Goal: Transaction & Acquisition: Purchase product/service

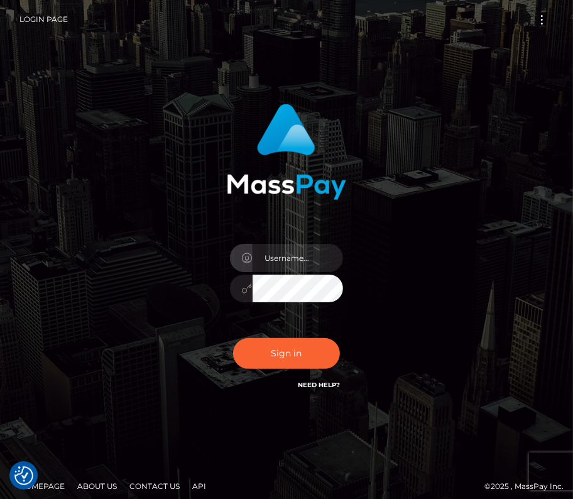
type input "kateo"
click at [275, 260] on input "text" at bounding box center [298, 258] width 91 height 28
type input "kateo"
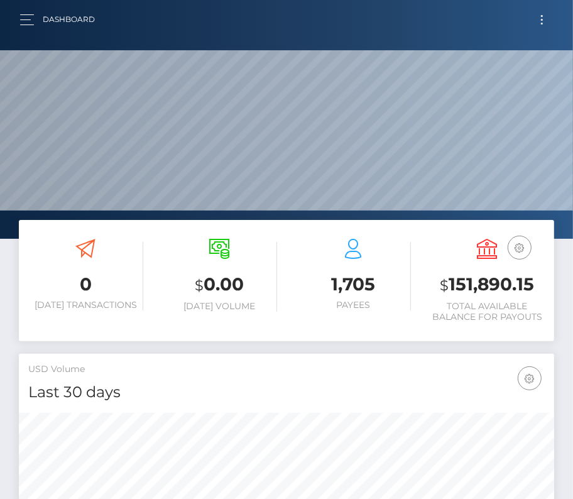
scroll to position [223, 258]
click at [539, 18] on button "Toggle navigation" at bounding box center [542, 19] width 23 height 17
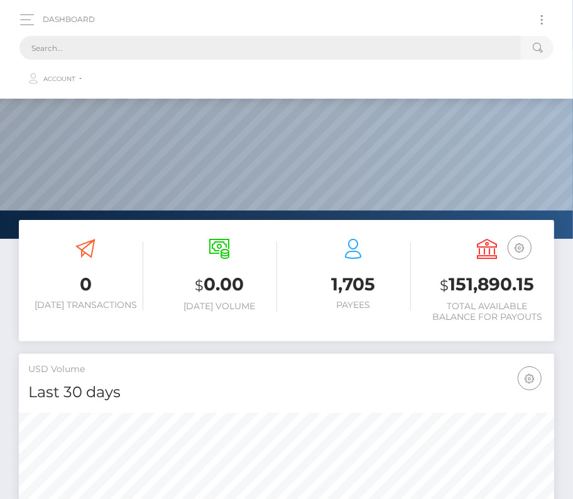
click at [242, 51] on input "text" at bounding box center [270, 48] width 502 height 24
paste input "2458698"
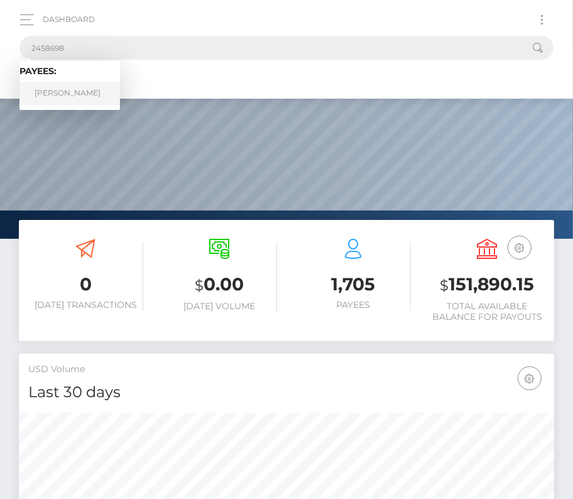
type input "2458698"
click at [85, 94] on link "Erich C Showalter" at bounding box center [69, 93] width 101 height 23
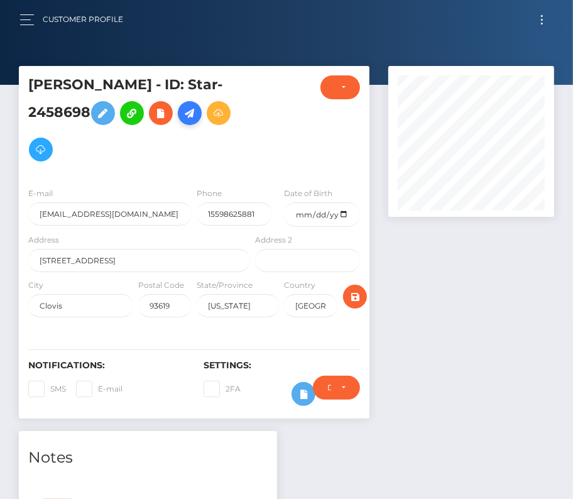
click at [192, 109] on icon at bounding box center [189, 114] width 15 height 16
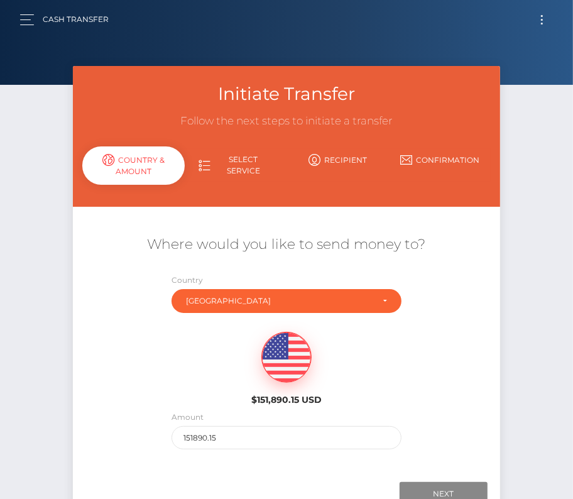
click at [543, 23] on span "Toggle navigation" at bounding box center [542, 24] width 2 height 2
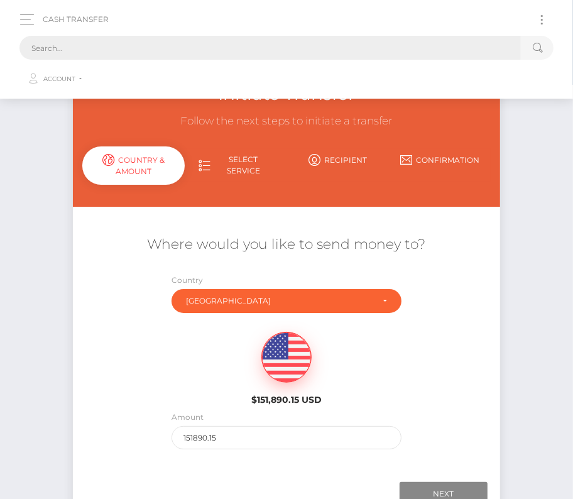
click at [267, 42] on input "text" at bounding box center [270, 48] width 502 height 24
paste input "2458698"
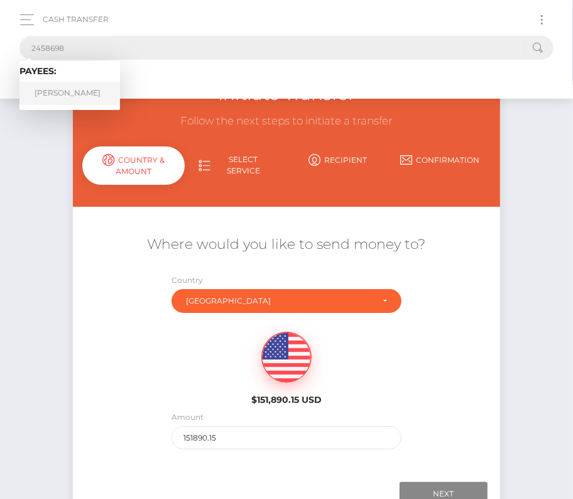
type input "2458698"
click at [78, 89] on link "Erich C Showalter" at bounding box center [69, 93] width 101 height 23
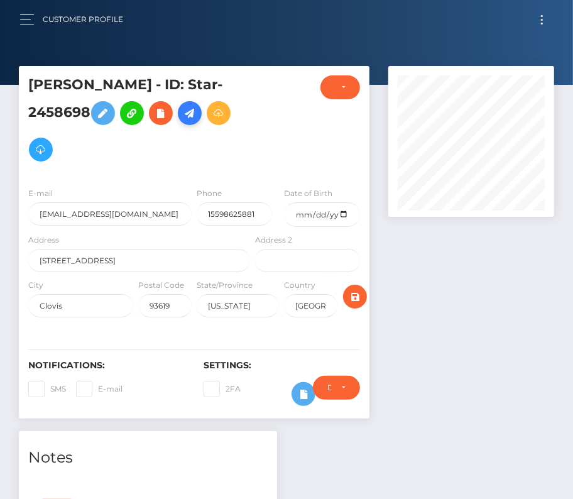
click at [195, 104] on link at bounding box center [190, 113] width 24 height 24
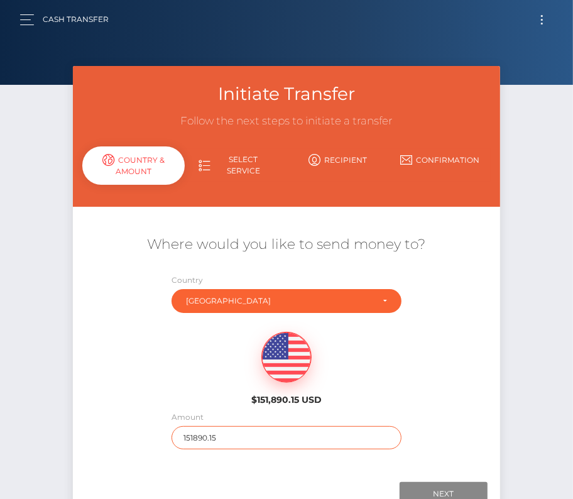
click at [229, 444] on input "151890.15" at bounding box center [287, 437] width 231 height 23
type input "3000"
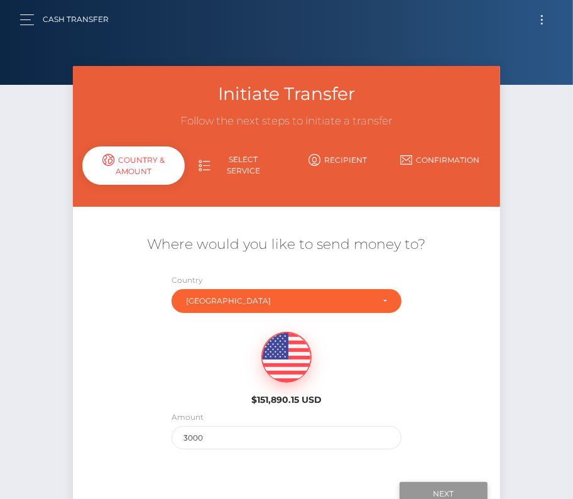
click at [454, 486] on input "Next" at bounding box center [444, 494] width 88 height 24
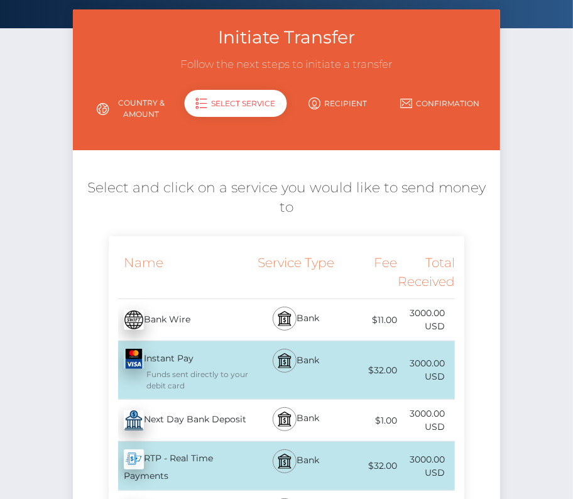
scroll to position [59, 0]
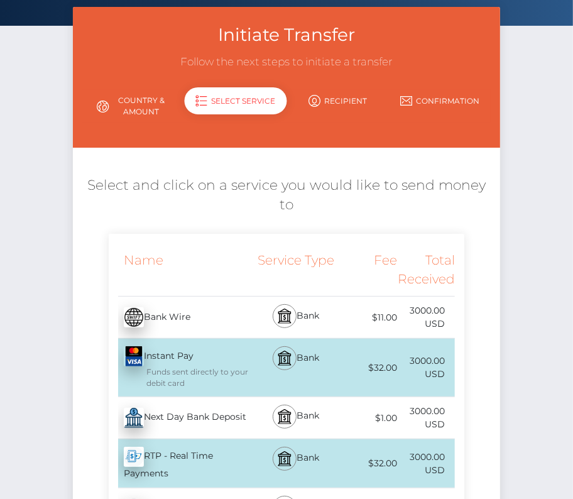
click at [194, 427] on div "Next Day Bank Deposit - USD" at bounding box center [181, 417] width 145 height 35
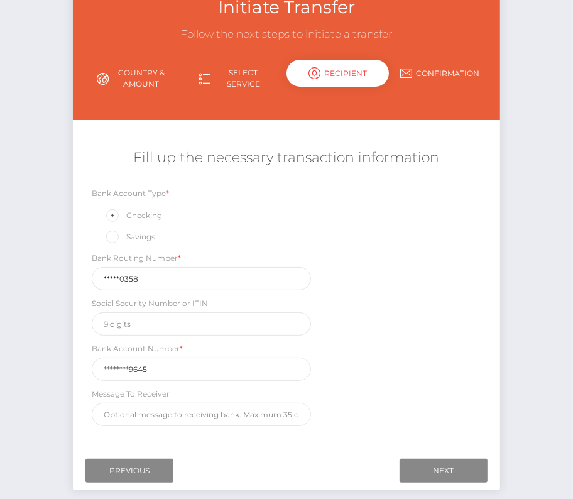
scroll to position [114, 0]
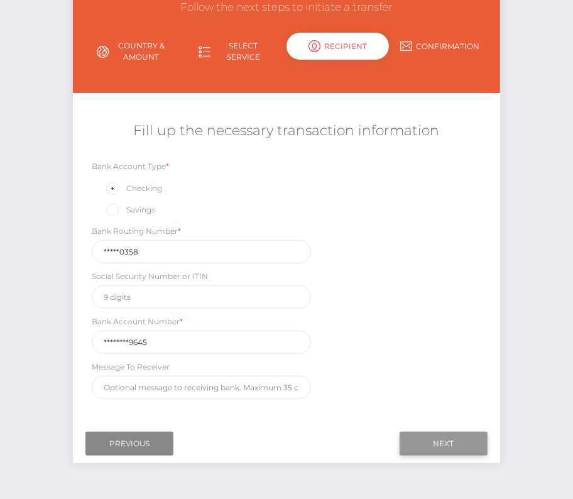
click at [412, 446] on input "Next" at bounding box center [444, 444] width 88 height 24
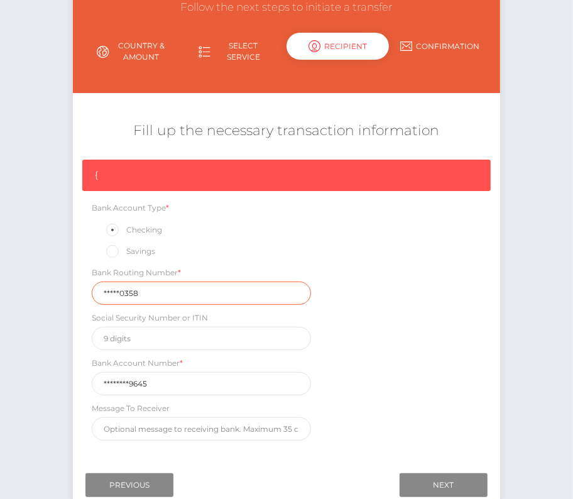
drag, startPoint x: 160, startPoint y: 290, endPoint x: 42, endPoint y: 287, distance: 118.2
click at [42, 287] on div "Initiate Transfer Follow the next steps to initiate a transfer Country & Amount…" at bounding box center [286, 244] width 573 height 584
paste input "12100"
type input "121000358"
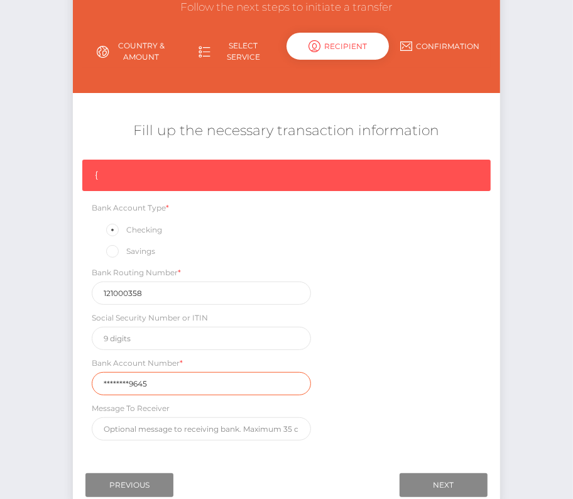
drag, startPoint x: 157, startPoint y: 379, endPoint x: 64, endPoint y: 378, distance: 93.0
click at [64, 378] on div "Initiate Transfer Follow the next steps to initiate a transfer Country & Amount…" at bounding box center [286, 234] width 446 height 565
paste input "00040711"
type input "000407119645"
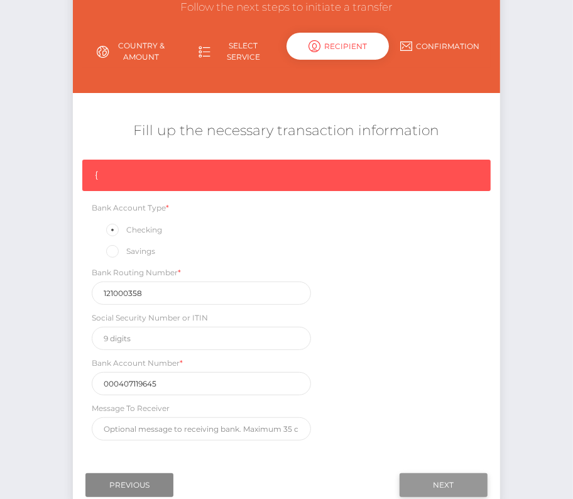
click at [460, 481] on input "Next" at bounding box center [444, 485] width 88 height 24
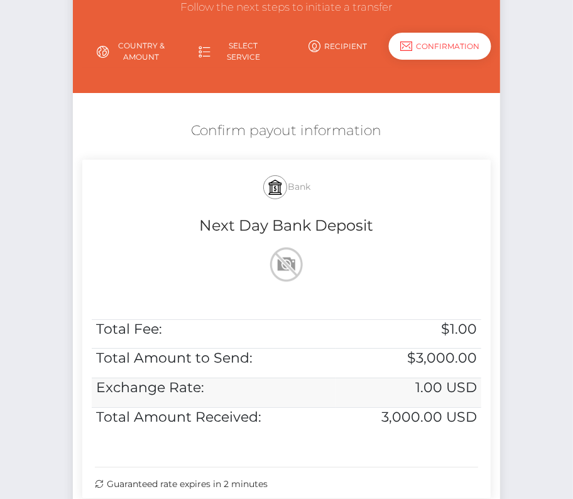
scroll to position [256, 0]
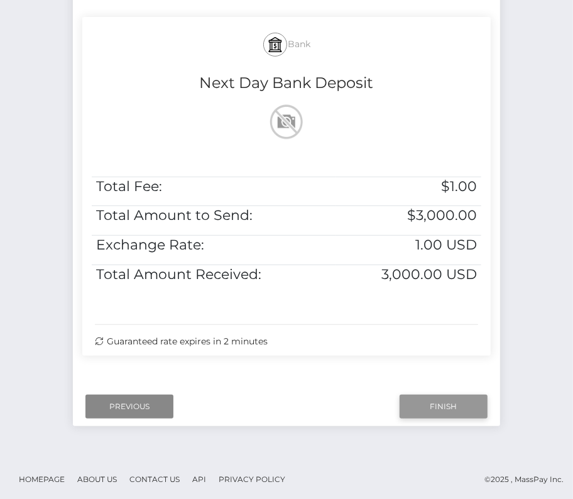
click at [427, 402] on input "Finish" at bounding box center [444, 407] width 88 height 24
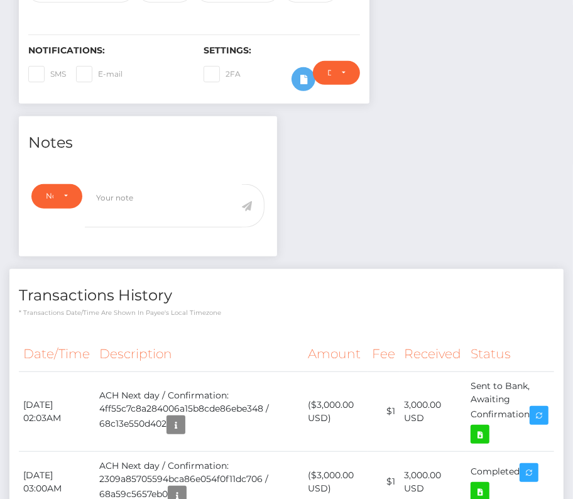
scroll to position [476, 0]
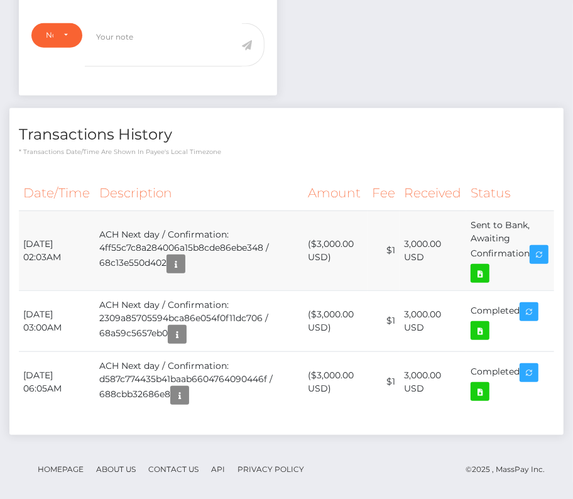
drag, startPoint x: 23, startPoint y: 236, endPoint x: 537, endPoint y: 255, distance: 515.1
click at [537, 255] on tr "September 10, 2025 02:03AM ACH Next day / Confirmation: 4ff55c7c8a284006a15b8cd…" at bounding box center [287, 251] width 536 height 80
copy tbody "September 10, 2025 02:03AM ACH Next day / Confirmation: 4ff55c7c8a284006a15b8cd…"
click at [488, 266] on icon at bounding box center [480, 274] width 15 height 16
click at [0, 0] on div "Erich C Showalter - ID: Star-2458698 CLOSED ACTIVE E-mail" at bounding box center [286, 50] width 573 height 920
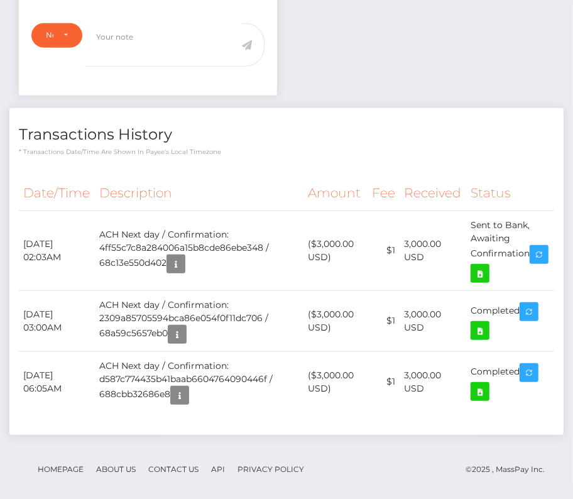
click at [277, 179] on th "Description" at bounding box center [199, 193] width 209 height 35
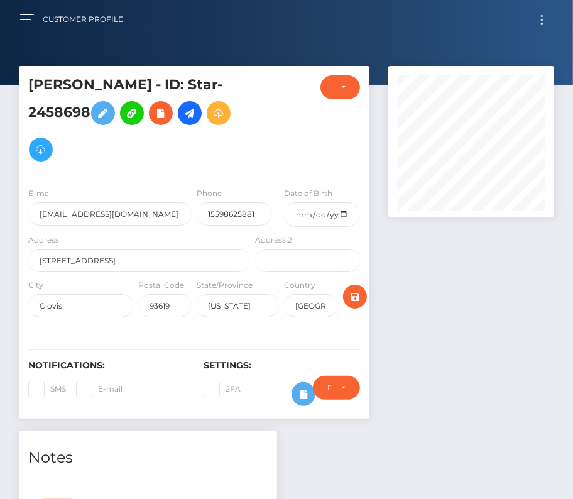
click at [543, 21] on button "Toggle navigation" at bounding box center [542, 19] width 23 height 17
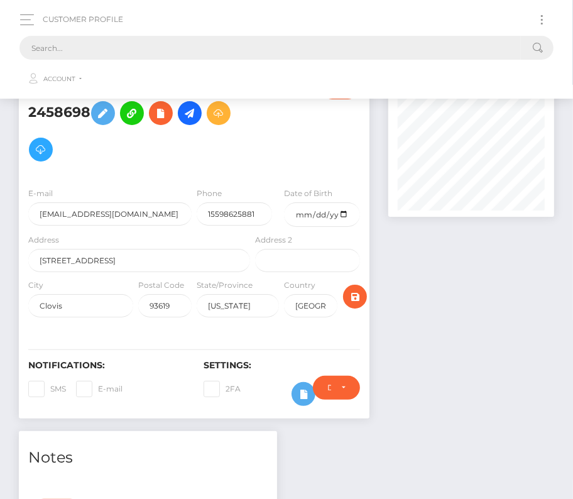
click at [318, 38] on input "text" at bounding box center [270, 48] width 502 height 24
paste input "3301949"
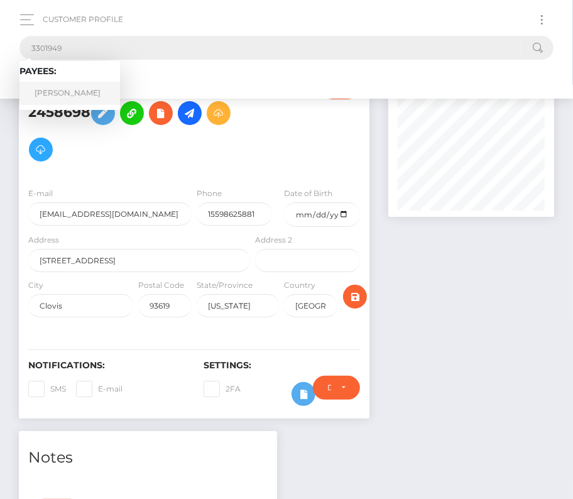
type input "3301949"
click at [66, 94] on link "Tiffany Demetris Brown" at bounding box center [69, 93] width 101 height 23
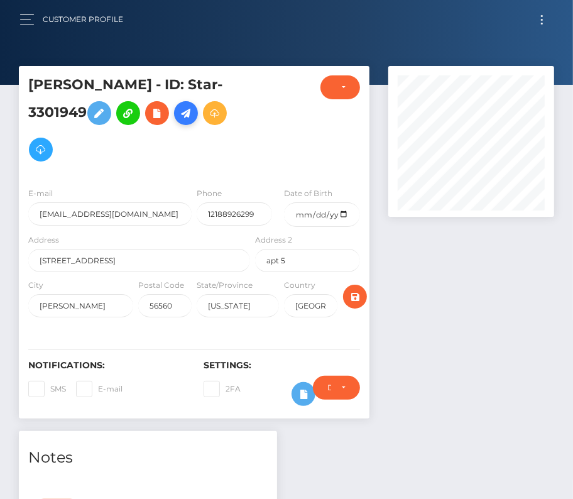
click at [194, 116] on icon at bounding box center [186, 114] width 15 height 16
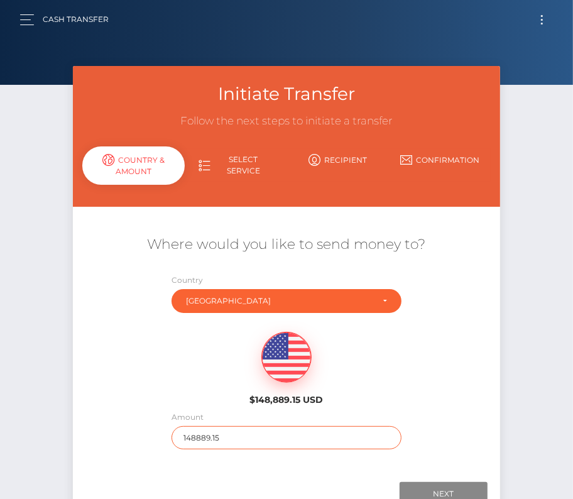
click at [212, 427] on input "148889.15" at bounding box center [287, 437] width 231 height 23
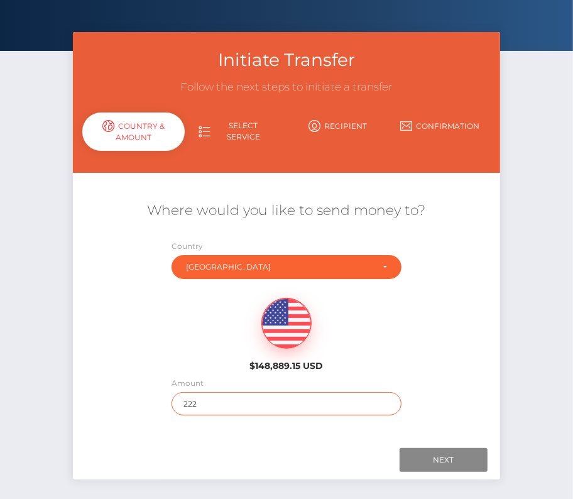
scroll to position [59, 0]
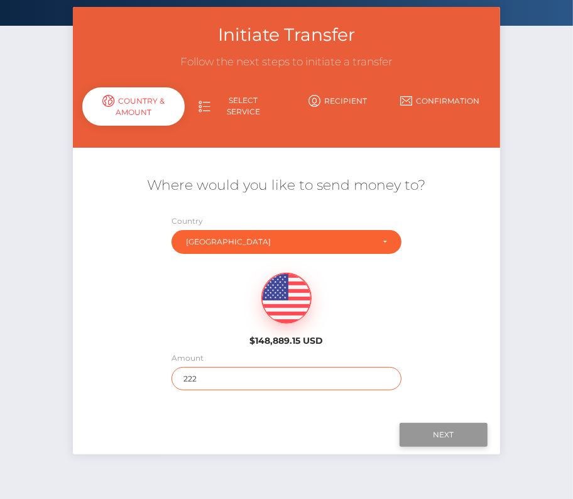
type input "222"
click at [464, 434] on input "Next" at bounding box center [444, 435] width 88 height 24
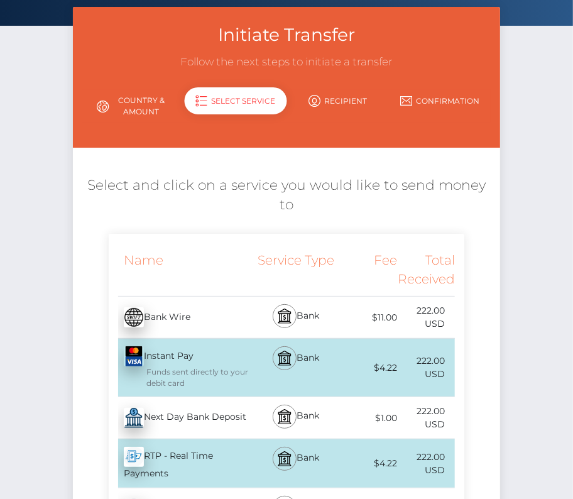
click at [189, 419] on div "Next Day Bank Deposit - USD" at bounding box center [181, 417] width 145 height 35
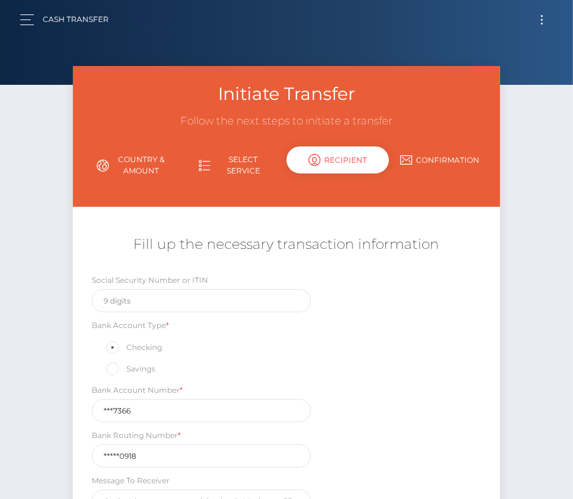
scroll to position [0, 0]
drag, startPoint x: 155, startPoint y: 455, endPoint x: 65, endPoint y: 456, distance: 89.3
click at [65, 456] on div "Initiate Transfer Follow the next steps to initiate a transfer Country & Amount…" at bounding box center [286, 328] width 446 height 524
paste input "29137"
type input "291370918"
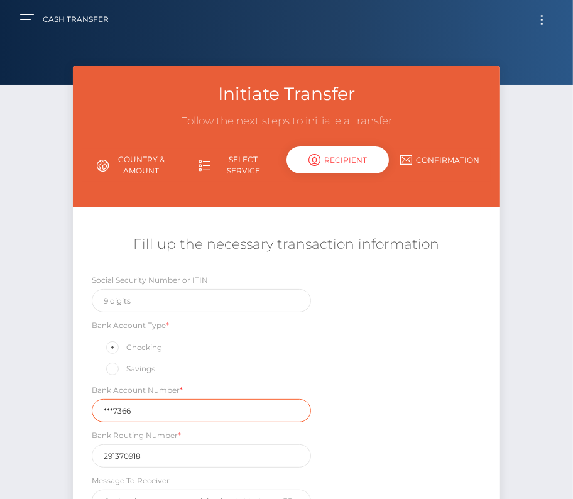
drag, startPoint x: 147, startPoint y: 407, endPoint x: 59, endPoint y: 408, distance: 88.0
click at [59, 408] on div "Initiate Transfer Follow the next steps to initiate a transfer Country & Amount…" at bounding box center [286, 337] width 573 height 542
paste input "557"
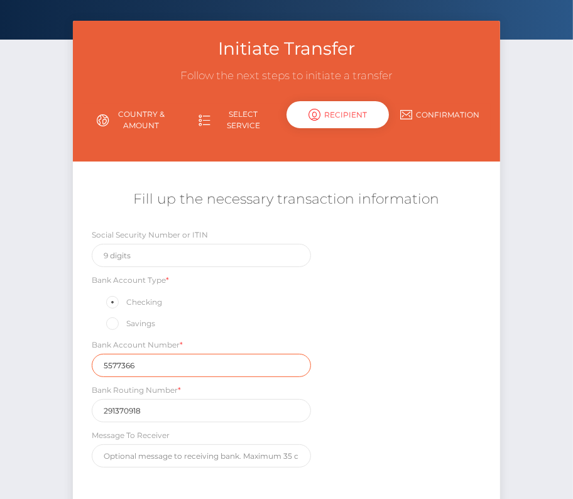
scroll to position [79, 0]
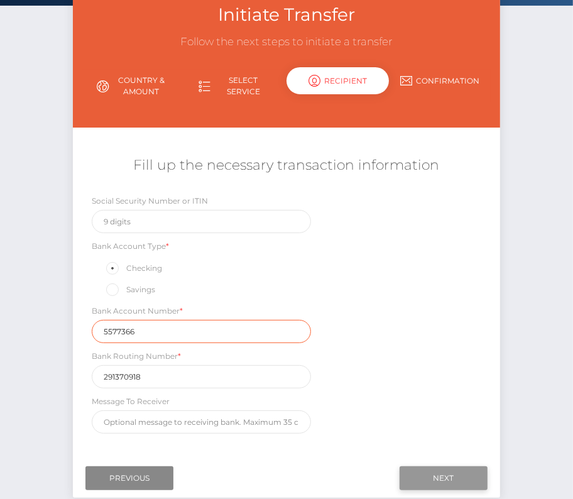
type input "5577366"
click at [433, 477] on input "Next" at bounding box center [444, 478] width 88 height 24
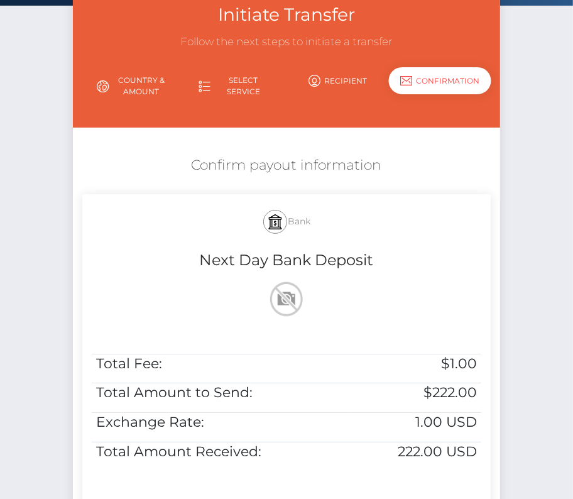
scroll to position [256, 0]
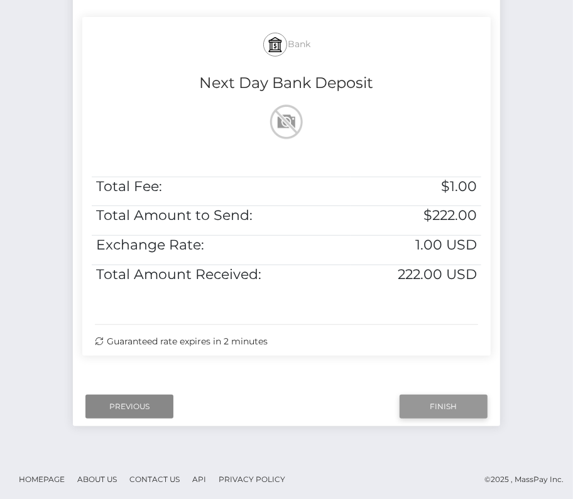
click at [449, 412] on input "Finish" at bounding box center [444, 407] width 88 height 24
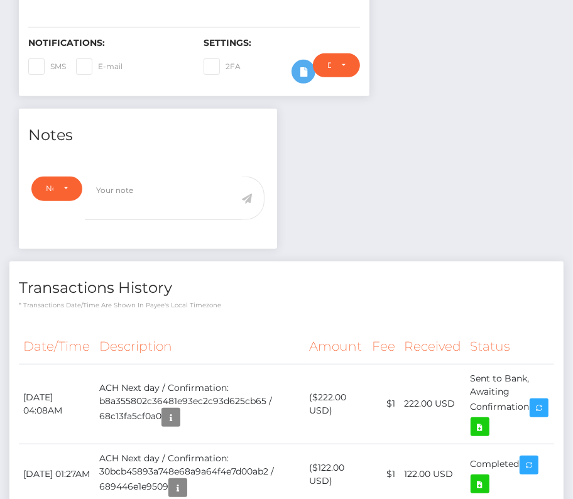
scroll to position [332, 0]
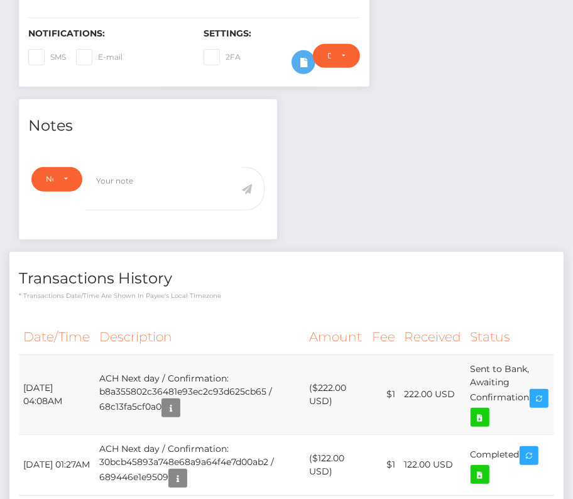
drag, startPoint x: 23, startPoint y: 380, endPoint x: 542, endPoint y: 397, distance: 519.5
click at [542, 397] on tr "[DATE] 04:08AM ACH Next day / Confirmation: b8a355802c36481e93ec2c93d625cb65 / …" at bounding box center [287, 395] width 536 height 80
copy tr "[DATE] 04:08AM ACH Next day / Confirmation: b8a355802c36481e93ec2c93d625cb65 / …"
click at [488, 412] on icon at bounding box center [480, 418] width 15 height 16
click at [0, 0] on div "[PERSON_NAME] - ID: Star-3301949 CLOSED ACTIVE" at bounding box center [286, 245] width 573 height 1023
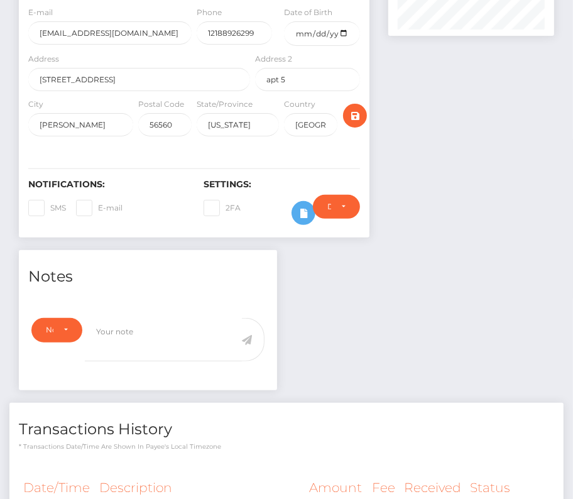
scroll to position [349, 0]
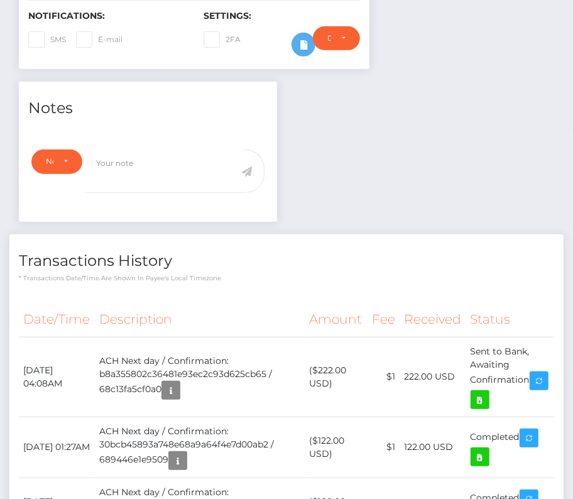
click at [272, 209] on div "Note Type Compliance Clear Compliance General Note Type" at bounding box center [148, 182] width 258 height 80
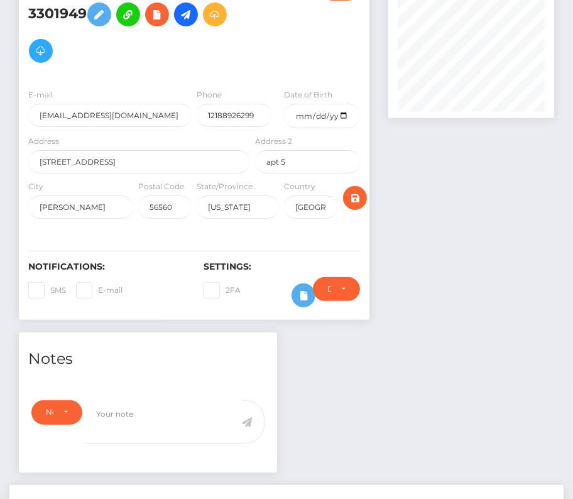
scroll to position [0, 0]
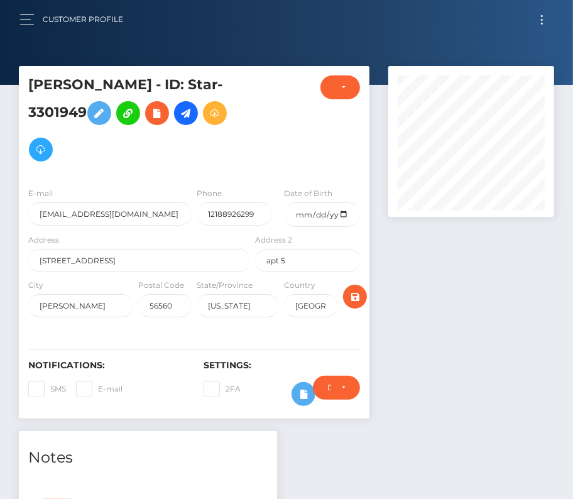
click at [543, 23] on span "Toggle navigation" at bounding box center [542, 24] width 2 height 2
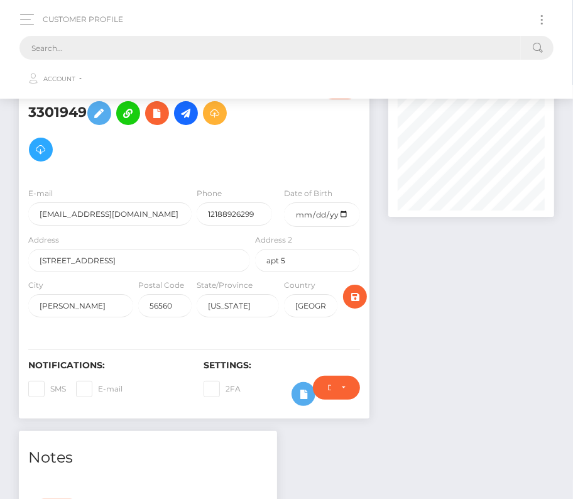
click at [228, 41] on input "text" at bounding box center [270, 48] width 502 height 24
paste input "2086474"
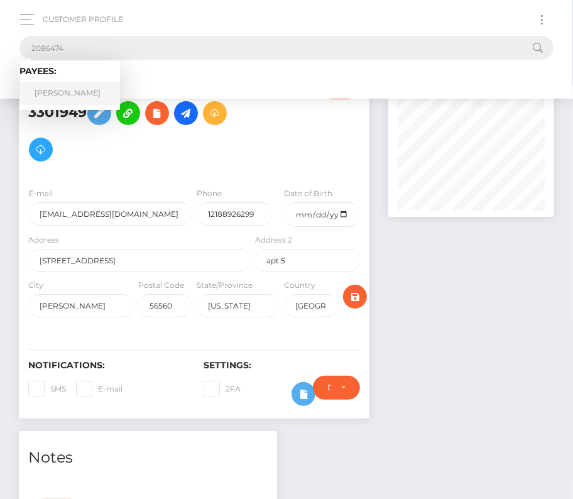
type input "2086474"
click at [67, 85] on link "Johnathan Michael Mussing" at bounding box center [69, 93] width 101 height 23
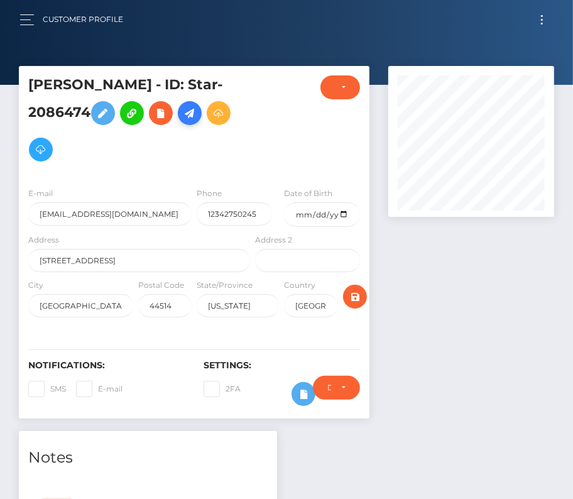
click at [182, 121] on icon at bounding box center [189, 114] width 15 height 16
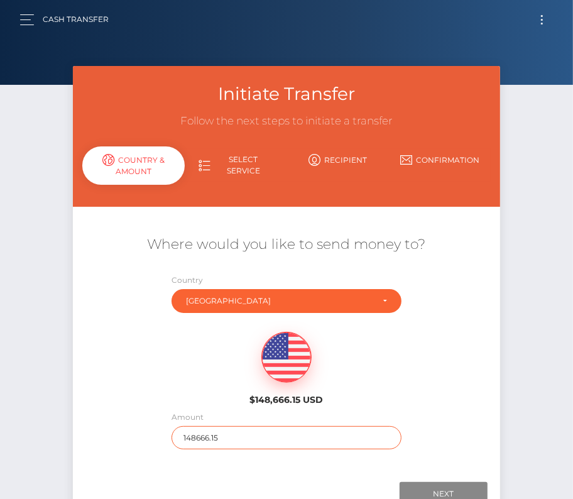
click at [239, 442] on input "148666.15" at bounding box center [287, 437] width 231 height 23
type input "159"
click at [409, 391] on div "$148,666.15 USD" at bounding box center [286, 364] width 427 height 91
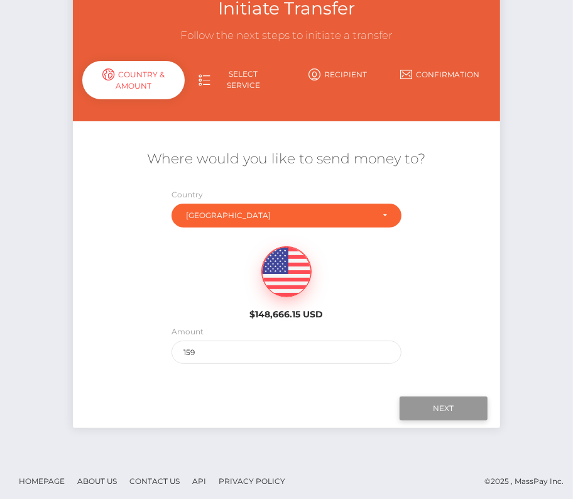
click at [437, 408] on input "Next" at bounding box center [444, 409] width 88 height 24
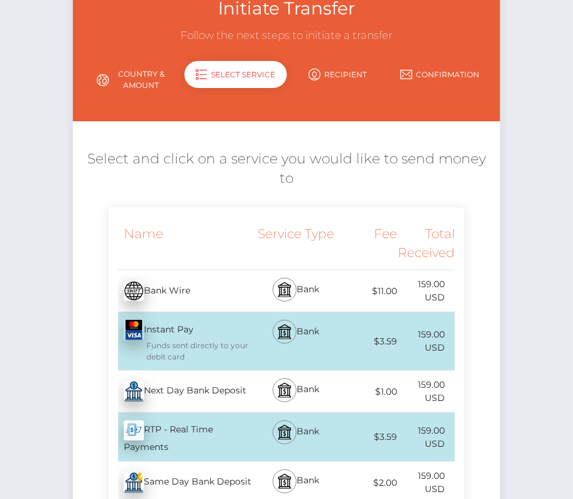
click at [218, 398] on div "Next Day Bank Deposit - USD" at bounding box center [181, 391] width 145 height 35
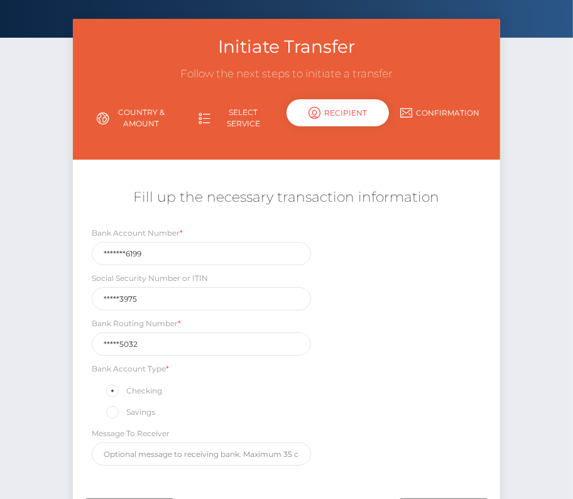
scroll to position [126, 0]
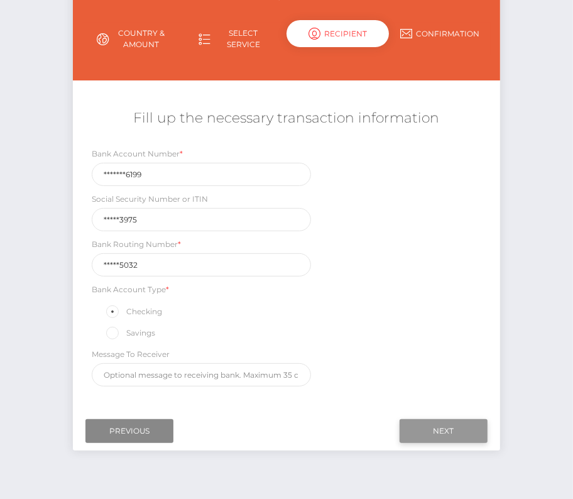
click at [426, 427] on input "Next" at bounding box center [444, 431] width 88 height 24
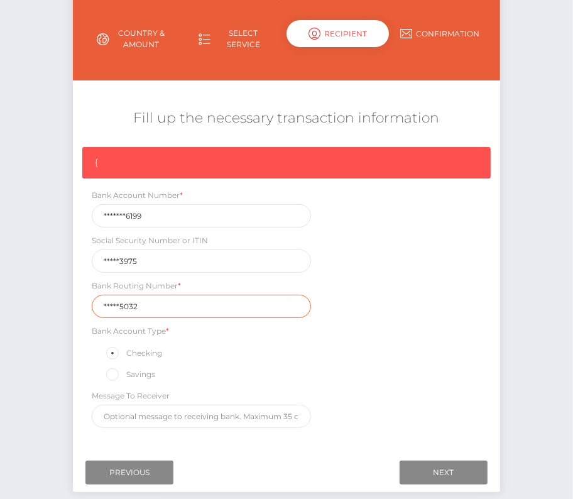
click at [161, 308] on input "*****5032" at bounding box center [201, 306] width 219 height 23
drag, startPoint x: 156, startPoint y: 308, endPoint x: 41, endPoint y: 308, distance: 114.4
click at [41, 308] on div "Initiate Transfer Follow the next steps to initiate a transfer Country & Amount…" at bounding box center [286, 232] width 573 height 584
paste input "041215032"
drag, startPoint x: 181, startPoint y: 307, endPoint x: 52, endPoint y: 307, distance: 128.9
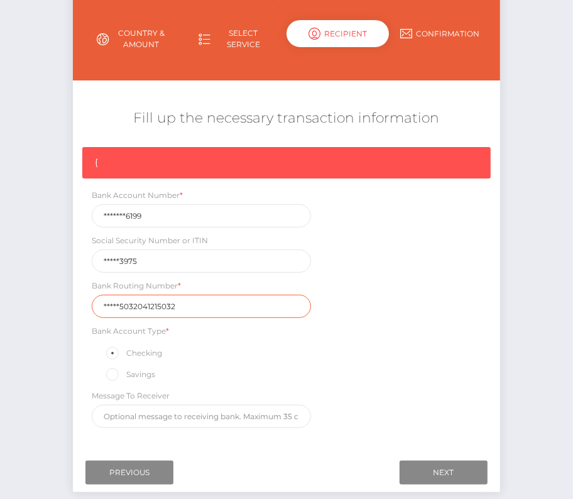
click at [53, 307] on div "Initiate Transfer Follow the next steps to initiate a transfer Country & Amount…" at bounding box center [286, 232] width 573 height 584
paste input "text"
type input "041215032"
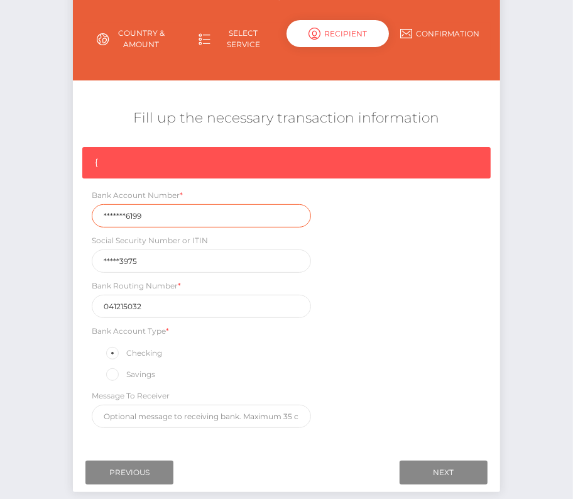
drag, startPoint x: 148, startPoint y: 211, endPoint x: 30, endPoint y: 211, distance: 118.8
click at [30, 211] on div "Initiate Transfer Follow the next steps to initiate a transfer Country & Amount…" at bounding box center [286, 232] width 573 height 584
paste input "0278259"
type input "02782596199"
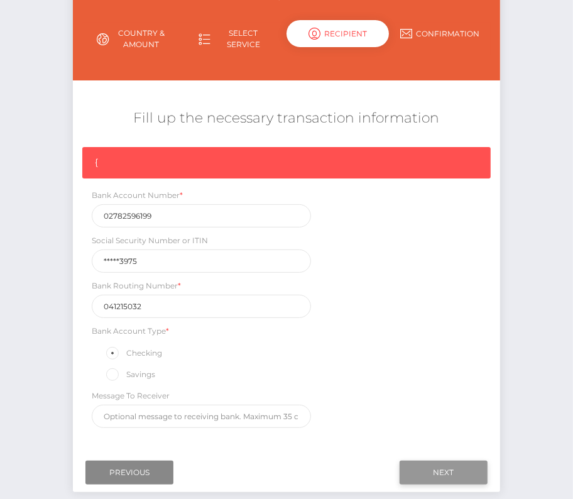
click at [441, 462] on input "Next" at bounding box center [444, 473] width 88 height 24
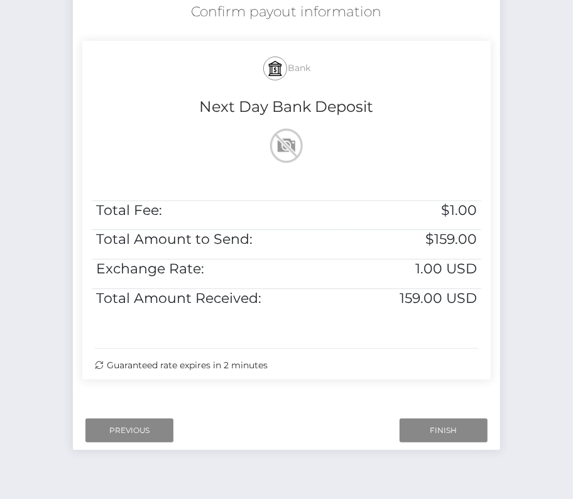
scroll to position [256, 0]
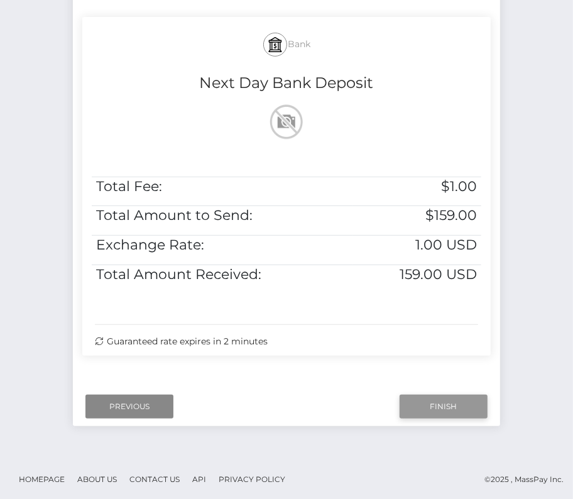
click at [459, 400] on input "Finish" at bounding box center [444, 407] width 88 height 24
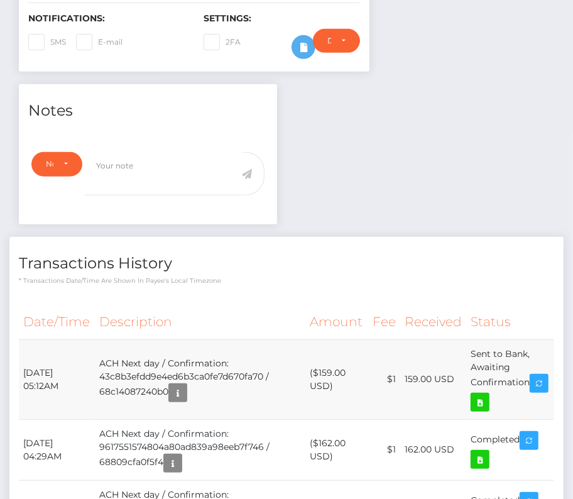
scroll to position [360, 0]
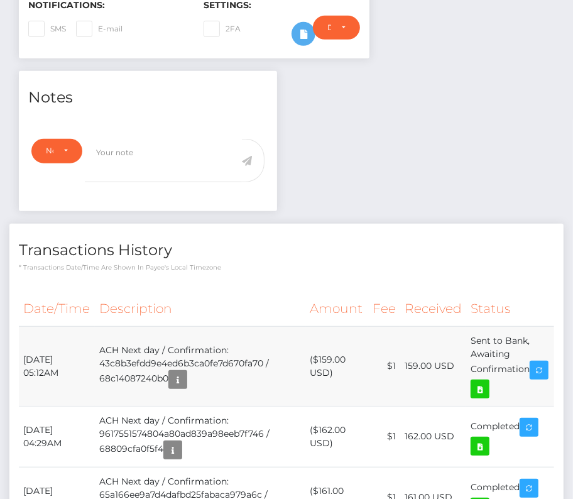
drag, startPoint x: 24, startPoint y: 350, endPoint x: 541, endPoint y: 368, distance: 517.0
click at [541, 368] on tr "September 10, 2025 05:12AM ACH Next day / Confirmation: 43c8b3efdd9e4ed6b3ca0fe…" at bounding box center [287, 366] width 536 height 80
copy tr "September 10, 2025 05:12AM ACH Next day / Confirmation: 43c8b3efdd9e4ed6b3ca0fe…"
click at [488, 385] on icon at bounding box center [480, 390] width 15 height 16
click at [0, 0] on div "Johnathan Michael Mussing - ID: Star-2086474 CLOSED ACTIVE" at bounding box center [286, 196] width 573 height 981
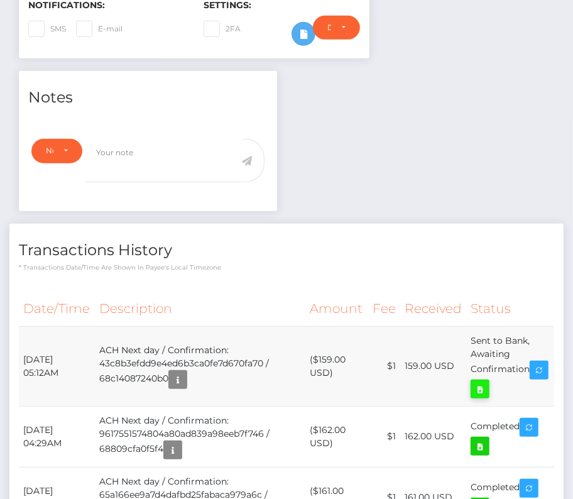
click at [488, 382] on icon at bounding box center [480, 390] width 15 height 16
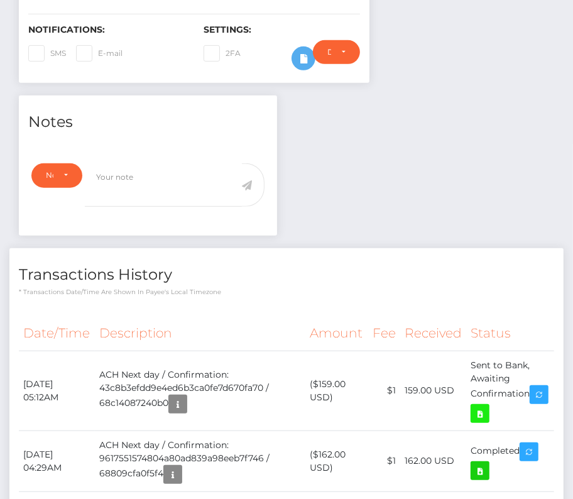
scroll to position [355, 0]
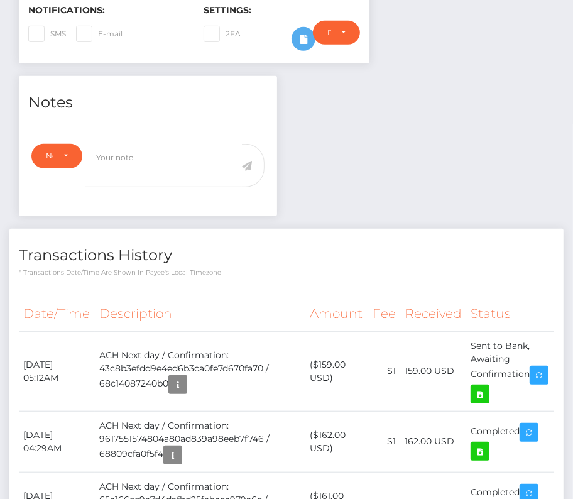
click at [167, 313] on th "Description" at bounding box center [200, 314] width 211 height 35
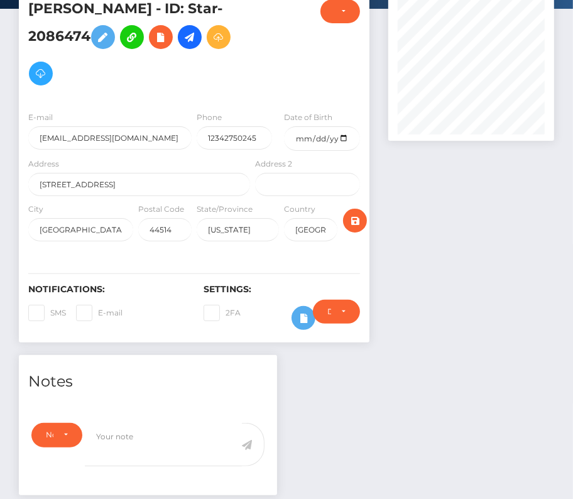
scroll to position [0, 0]
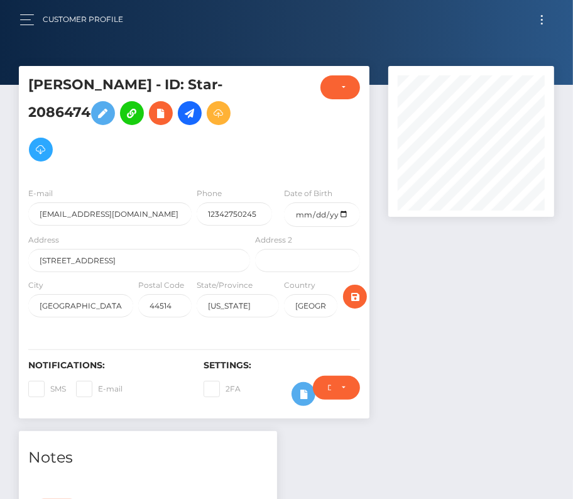
click at [549, 11] on button "Toggle navigation" at bounding box center [542, 19] width 23 height 17
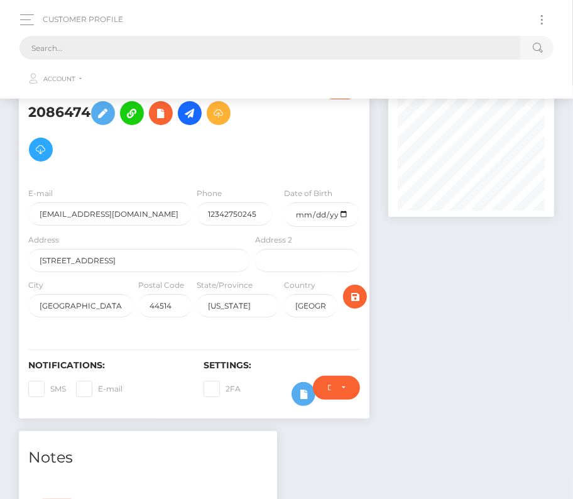
click at [300, 41] on input "text" at bounding box center [270, 48] width 502 height 24
paste input "1192318"
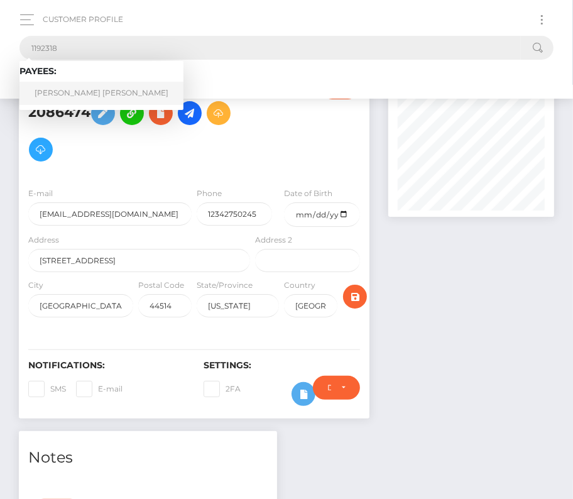
type input "1192318"
click at [70, 92] on link "Christian Alexander Porter" at bounding box center [101, 93] width 164 height 23
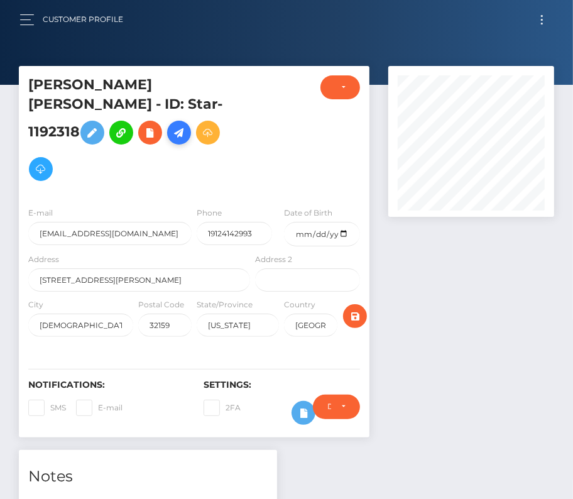
click at [172, 141] on icon at bounding box center [179, 133] width 15 height 16
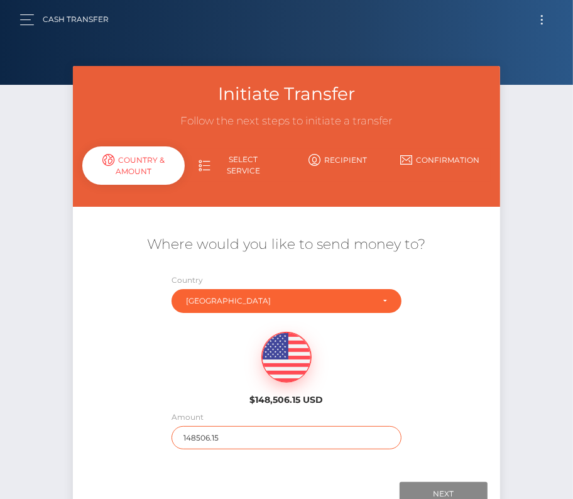
click at [209, 448] on input "148506.15" at bounding box center [287, 437] width 231 height 23
click at [207, 437] on input "148506.15" at bounding box center [287, 437] width 231 height 23
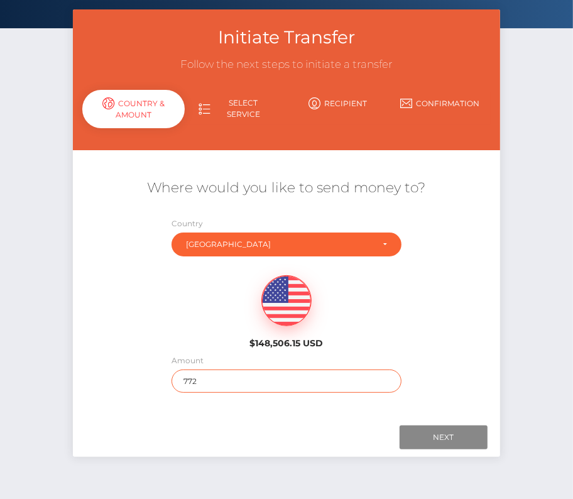
scroll to position [88, 0]
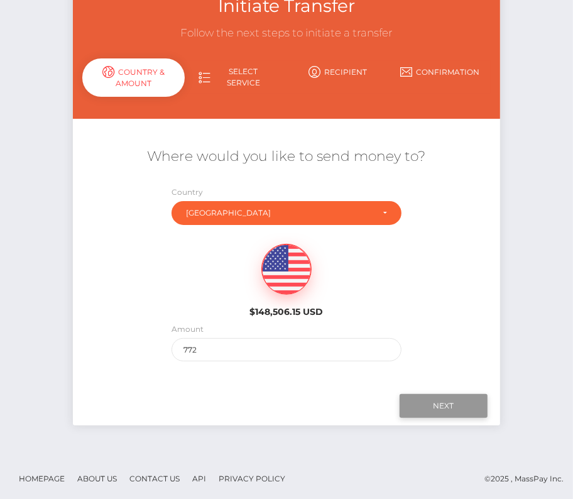
click at [447, 405] on input "Next" at bounding box center [444, 406] width 88 height 24
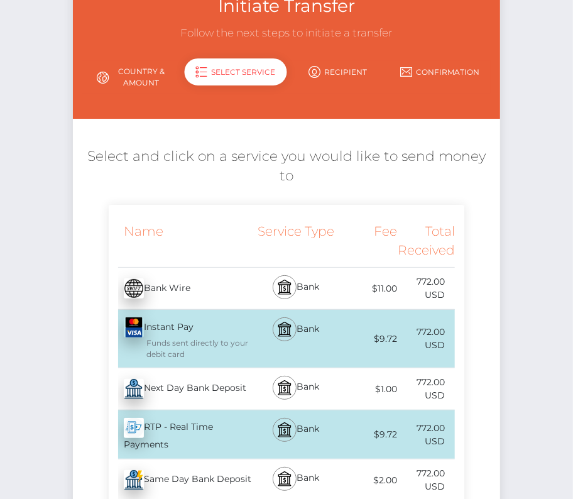
click at [192, 397] on div "Next Day Bank Deposit - USD" at bounding box center [181, 388] width 145 height 35
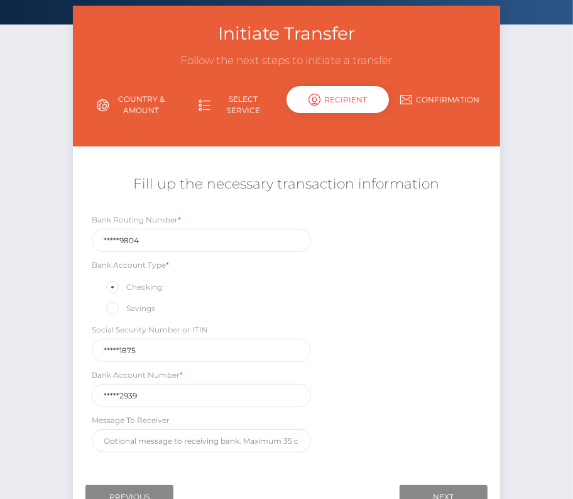
scroll to position [132, 0]
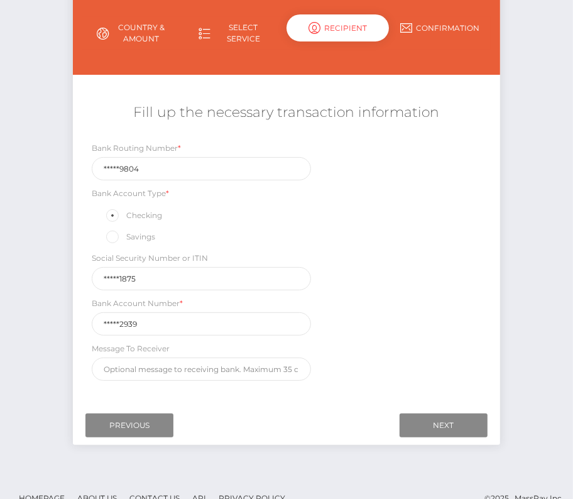
click at [143, 45] on link "Country & Amount" at bounding box center [133, 33] width 102 height 33
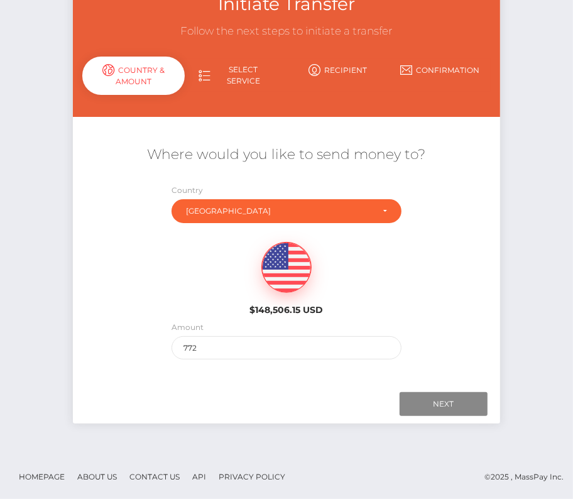
scroll to position [88, 0]
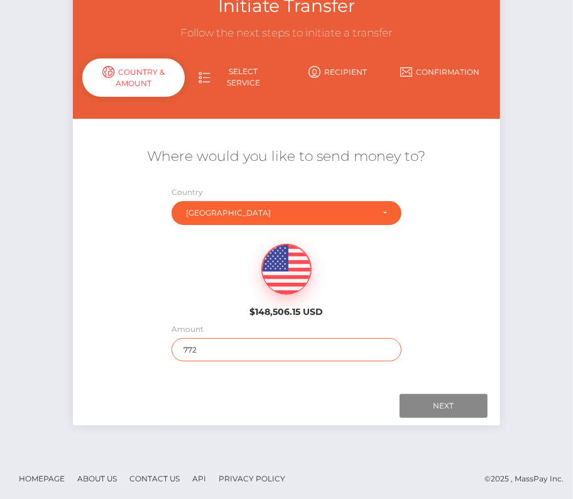
click at [203, 351] on input "772" at bounding box center [287, 349] width 231 height 23
type input "797"
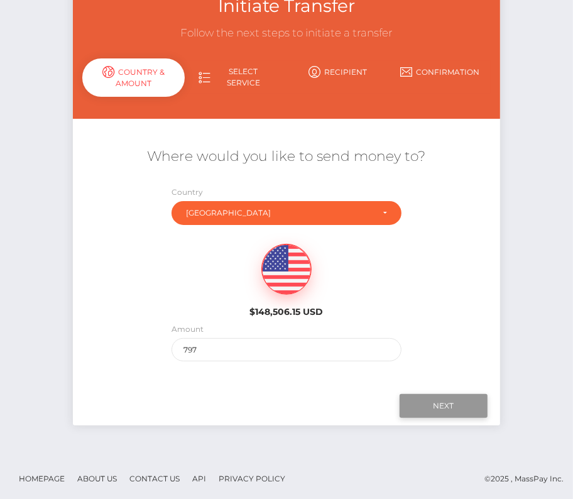
click at [428, 406] on input "Next" at bounding box center [444, 406] width 88 height 24
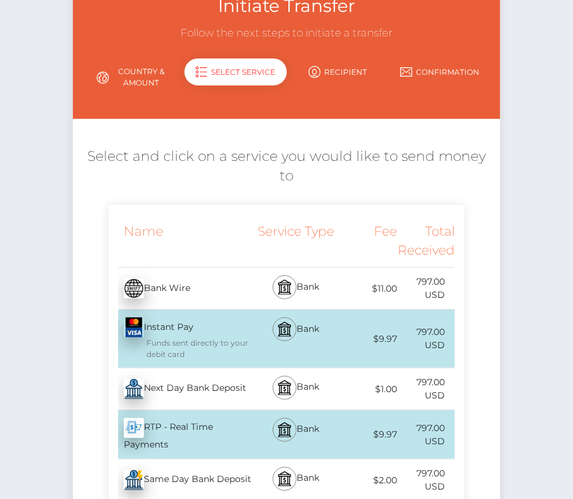
click at [191, 396] on div "Next Day Bank Deposit - USD" at bounding box center [181, 388] width 145 height 35
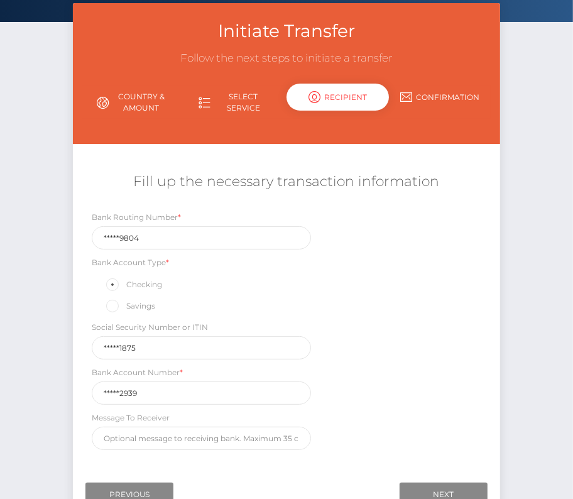
scroll to position [83, 0]
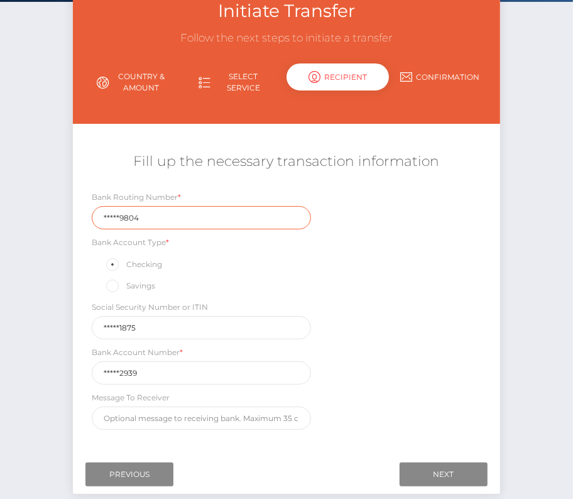
drag, startPoint x: 152, startPoint y: 218, endPoint x: 50, endPoint y: 219, distance: 101.8
click at [50, 219] on div "Initiate Transfer Follow the next steps to initiate a transfer Country & Amount…" at bounding box center [286, 254] width 573 height 542
paste input "26317"
type input "263179804"
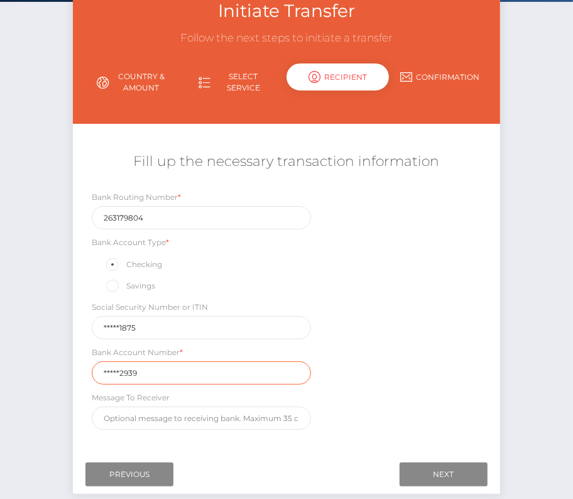
drag, startPoint x: 143, startPoint y: 368, endPoint x: 53, endPoint y: 368, distance: 90.5
click at [53, 368] on div "Initiate Transfer Follow the next steps to initiate a transfer Country & Amount…" at bounding box center [286, 254] width 573 height 542
paste input "12972"
type input "129722939"
click at [414, 380] on div "Bank Routing Number * 263179804 Bank Account Type * Checking Savings Social Sec…" at bounding box center [286, 313] width 427 height 246
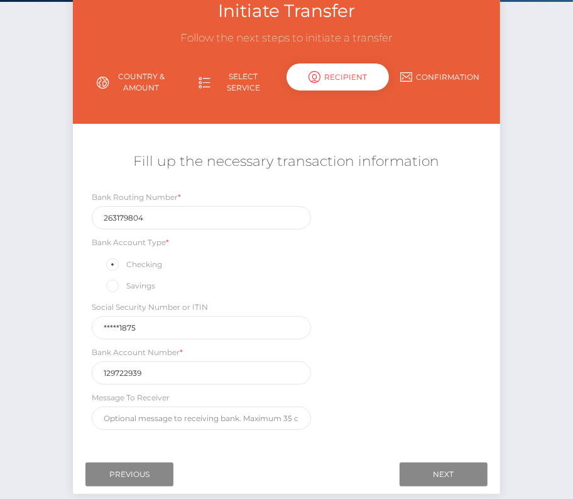
scroll to position [124, 0]
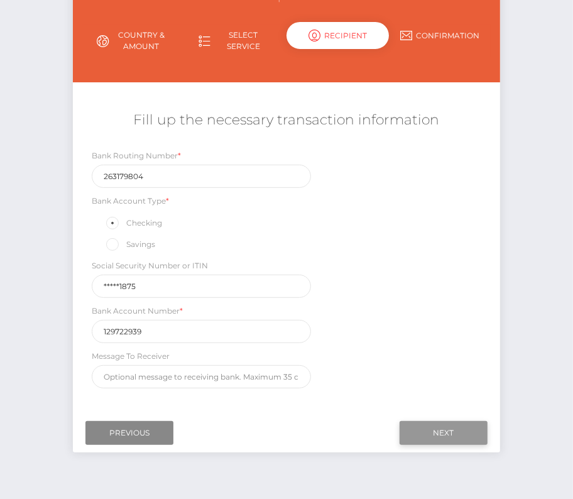
click at [457, 421] on input "Next" at bounding box center [444, 433] width 88 height 24
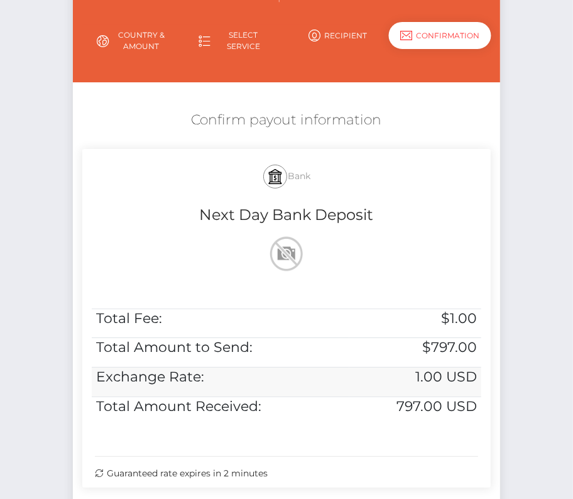
scroll to position [256, 0]
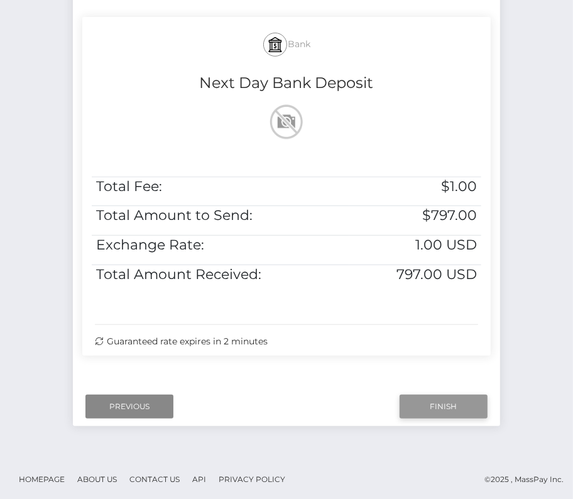
click at [440, 405] on input "Finish" at bounding box center [444, 407] width 88 height 24
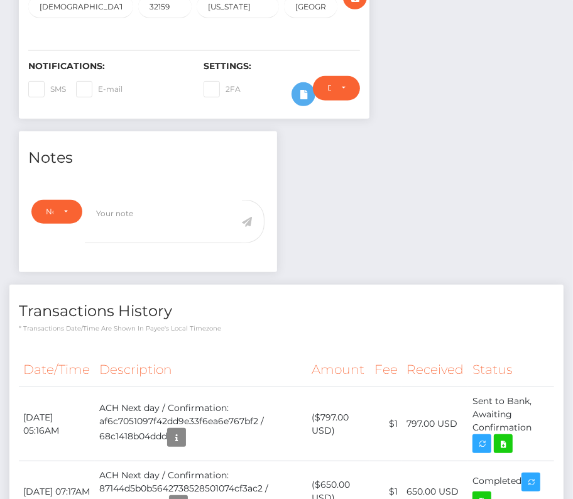
scroll to position [337, 0]
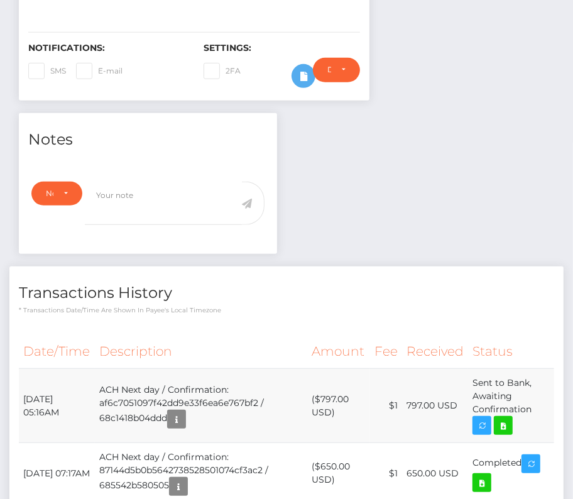
drag, startPoint x: 23, startPoint y: 370, endPoint x: 537, endPoint y: 387, distance: 514.5
click at [537, 387] on tr "[DATE] 05:16AM ACH Next day / Confirmation: af6c7051097f42dd9e33f6ea6e767bf2 / …" at bounding box center [287, 406] width 536 height 74
copy tr "[DATE] 05:16AM ACH Next day / Confirmation: af6c7051097f42dd9e33f6ea6e767bf2 / …"
click at [509, 418] on icon at bounding box center [503, 426] width 15 height 16
click at [0, 0] on div "[PERSON_NAME] [PERSON_NAME] - ID: Star-1192318 CLOSED ACTIVE" at bounding box center [286, 317] width 573 height 1177
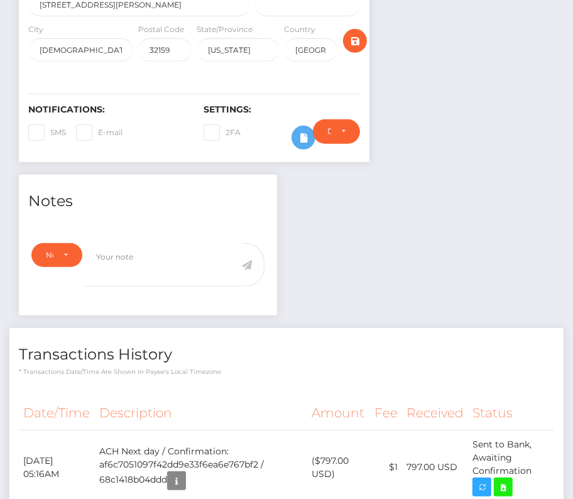
scroll to position [336, 0]
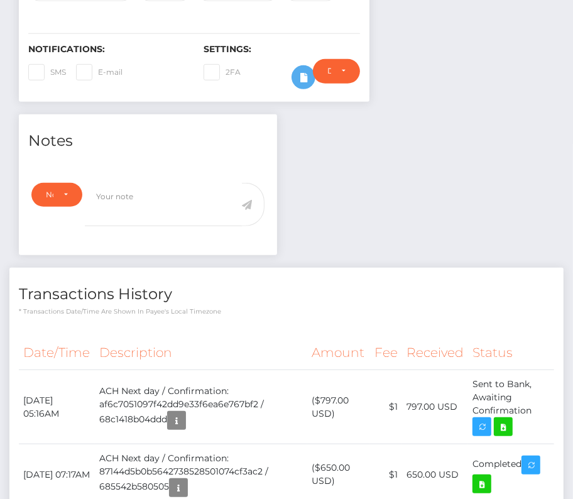
click at [411, 268] on div "Transactions History * Transactions date/time are shown in payee's local timezo…" at bounding box center [286, 292] width 554 height 48
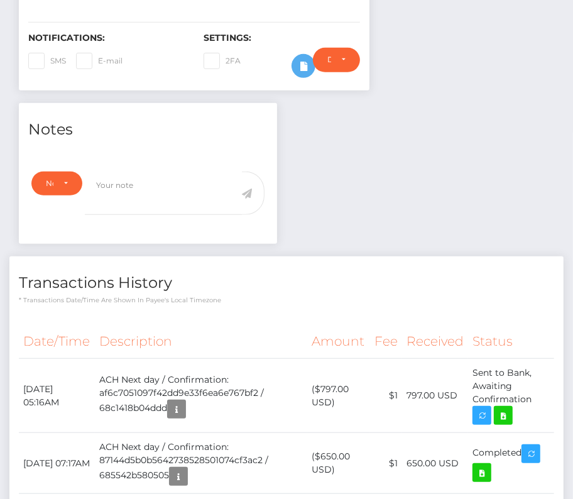
scroll to position [0, 0]
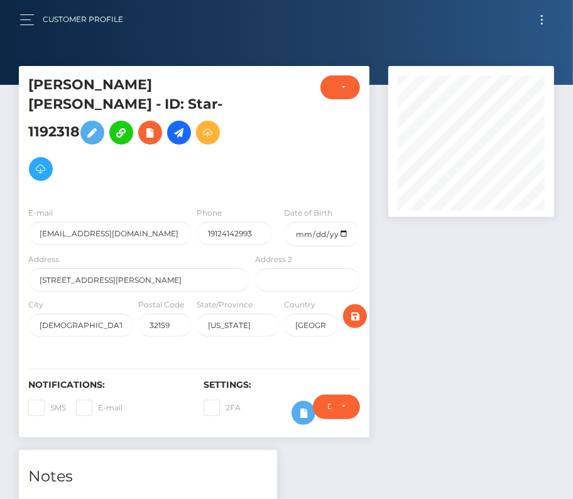
click at [545, 13] on button "Toggle navigation" at bounding box center [542, 19] width 23 height 17
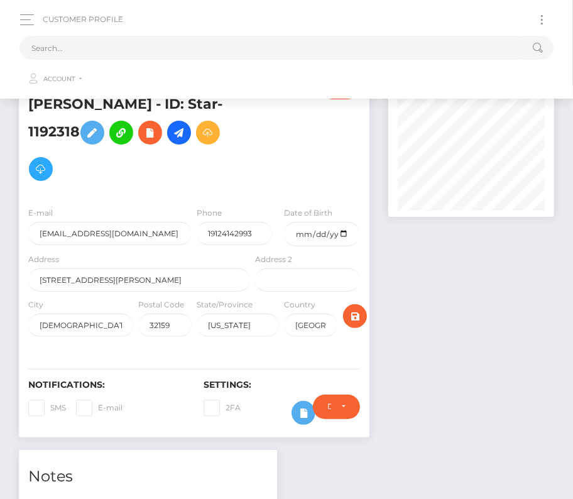
click at [532, 20] on button "Toggle navigation" at bounding box center [542, 19] width 23 height 17
click at [191, 49] on input "text" at bounding box center [270, 48] width 502 height 24
paste input "1866979"
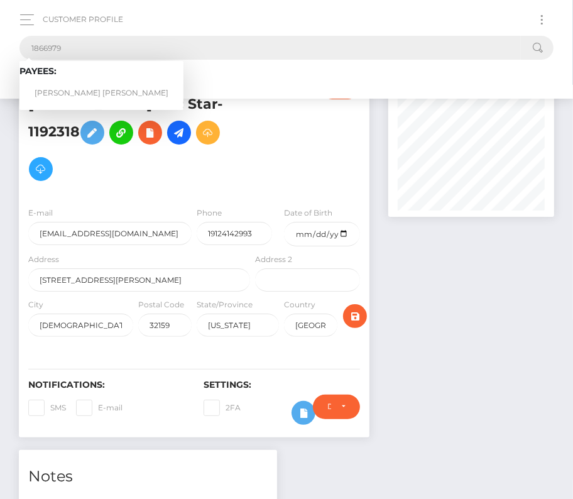
type input "1866979"
click at [71, 86] on link "Andres Felipe Gonzalez Gonzalez Barrera" at bounding box center [101, 93] width 164 height 23
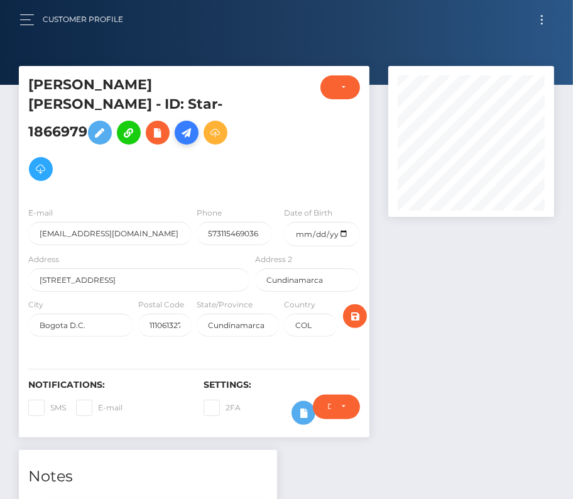
click at [194, 136] on icon at bounding box center [186, 133] width 15 height 16
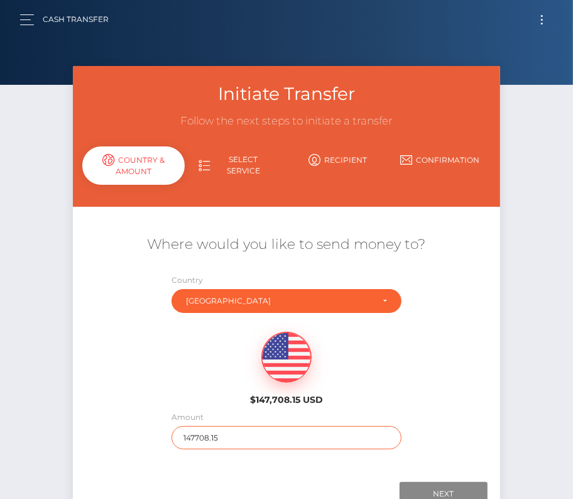
click at [207, 439] on input "147708.15" at bounding box center [287, 437] width 231 height 23
type input "1260"
click at [183, 367] on div "$147,708.15 USD" at bounding box center [286, 364] width 427 height 91
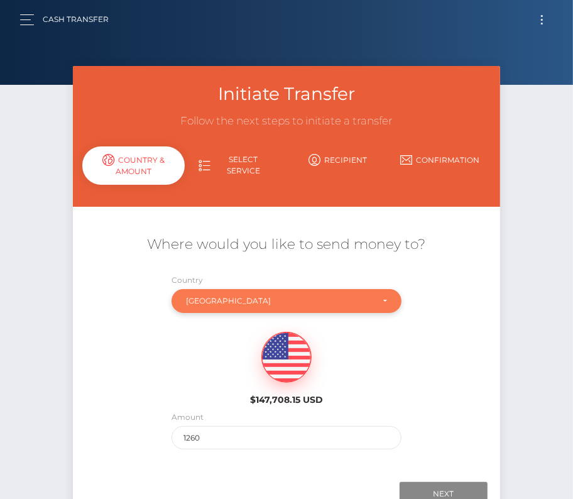
click at [250, 295] on div "Colombia" at bounding box center [287, 301] width 231 height 24
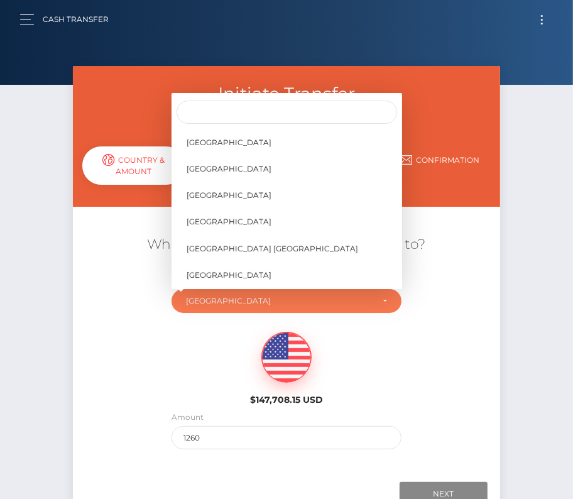
scroll to position [5964, 0]
click at [244, 223] on link "United States" at bounding box center [287, 222] width 231 height 23
select select "USA"
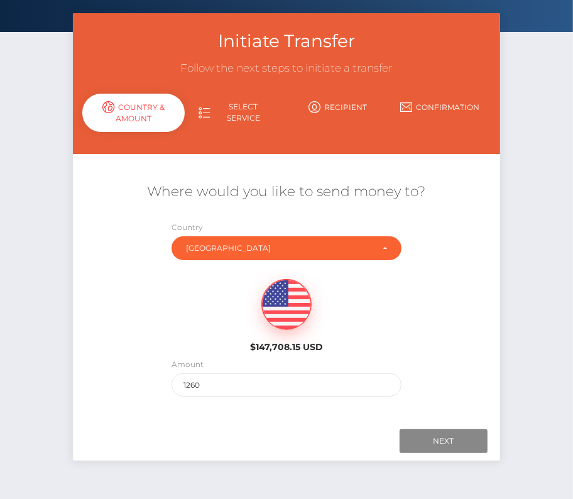
scroll to position [61, 0]
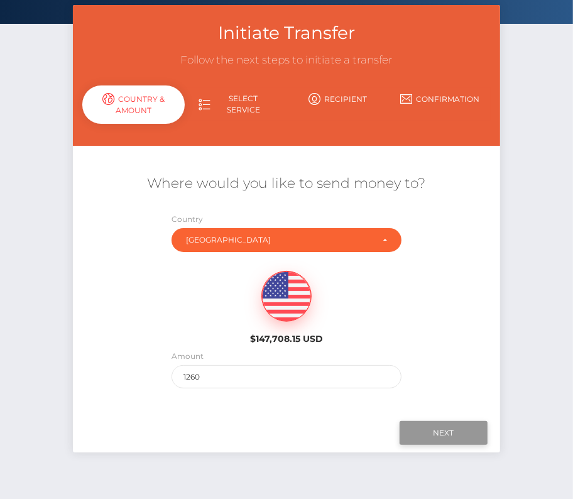
click at [436, 430] on input "Next" at bounding box center [444, 433] width 88 height 24
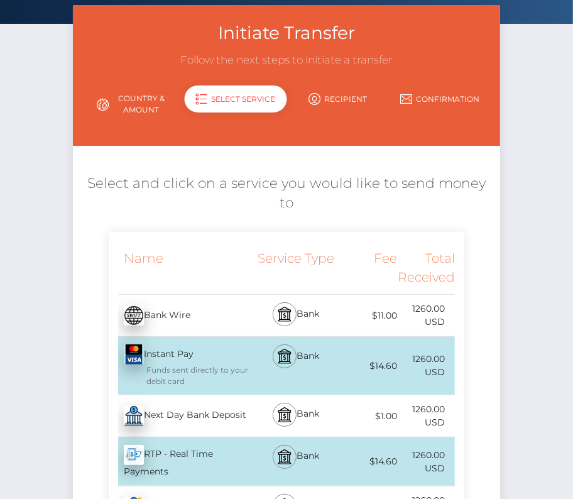
click at [189, 412] on div "Next Day Bank Deposit - USD" at bounding box center [181, 416] width 145 height 35
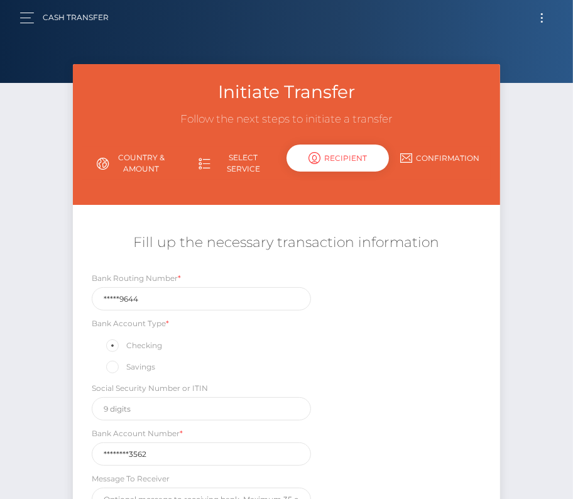
scroll to position [0, 0]
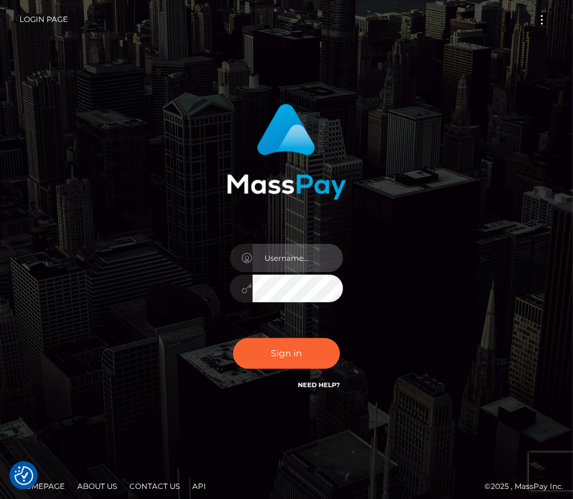
click at [310, 259] on input "text" at bounding box center [298, 258] width 91 height 28
type input "kateo"
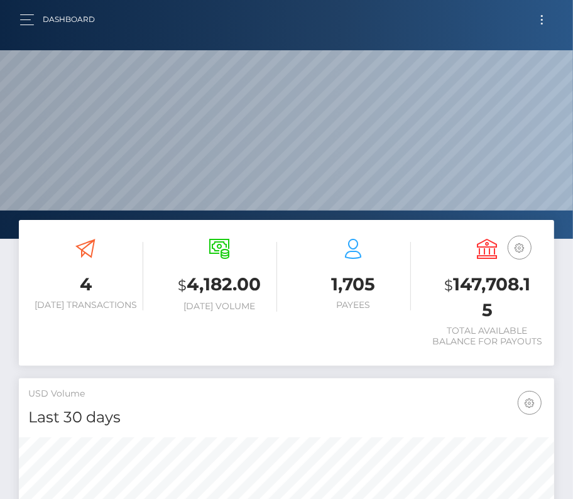
click at [544, 8] on div "Dashboard Loading... Loading... Account" at bounding box center [286, 19] width 553 height 26
click at [547, 21] on button "Toggle navigation" at bounding box center [542, 19] width 23 height 17
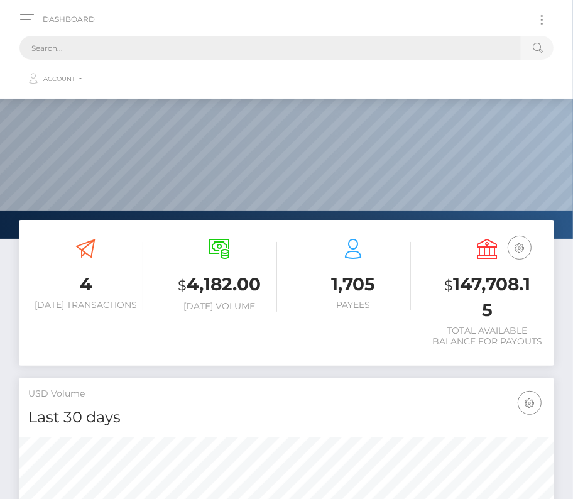
click at [209, 48] on input "text" at bounding box center [270, 48] width 502 height 24
paste input "1866979"
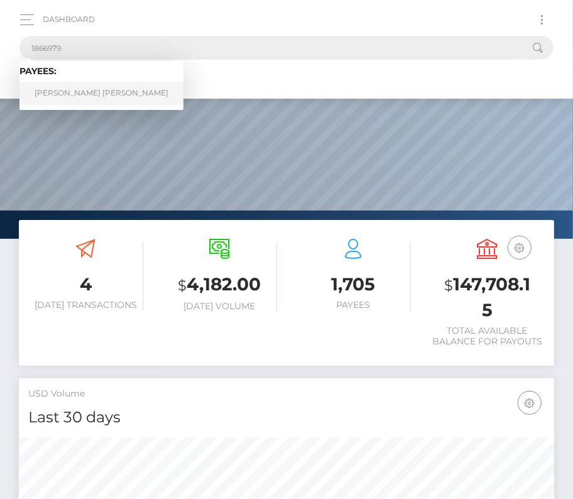
type input "1866979"
click at [77, 90] on link "Andres Felipe Gonzalez Gonzalez Barrera" at bounding box center [101, 93] width 164 height 23
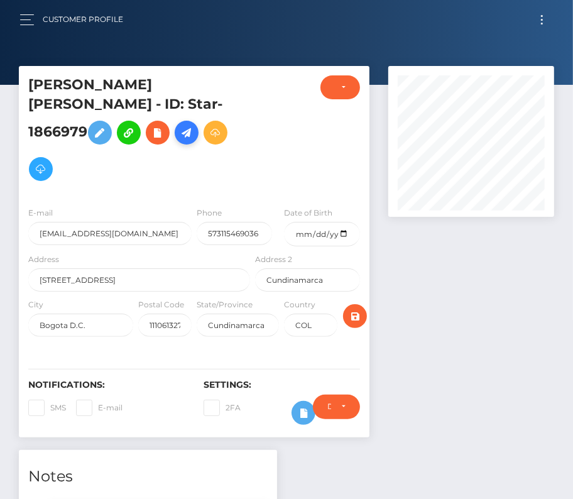
click at [189, 129] on icon at bounding box center [186, 133] width 15 height 16
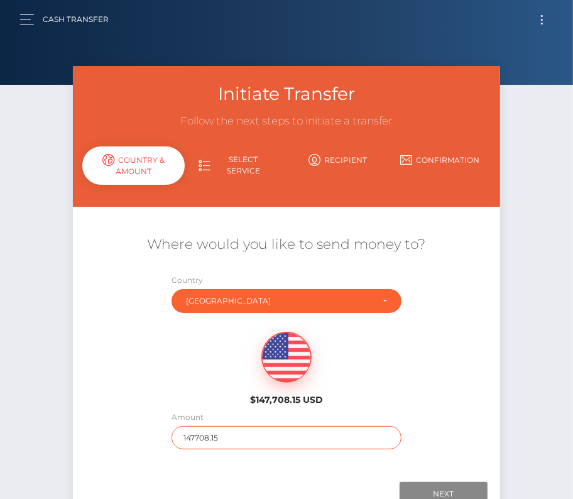
click at [182, 436] on input "147708.15" at bounding box center [287, 437] width 231 height 23
type input "1260"
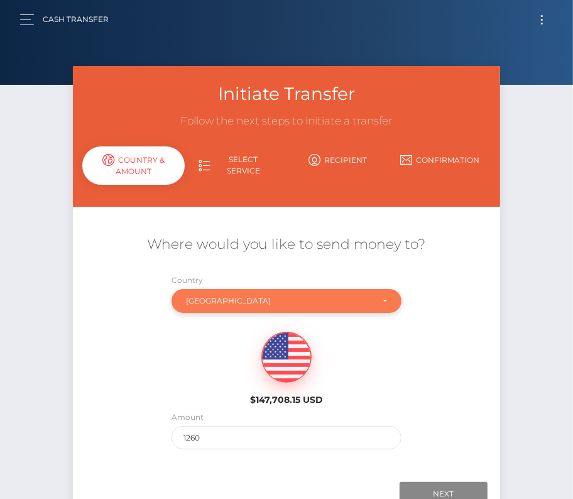
click at [199, 302] on div "[GEOGRAPHIC_DATA]" at bounding box center [279, 301] width 187 height 10
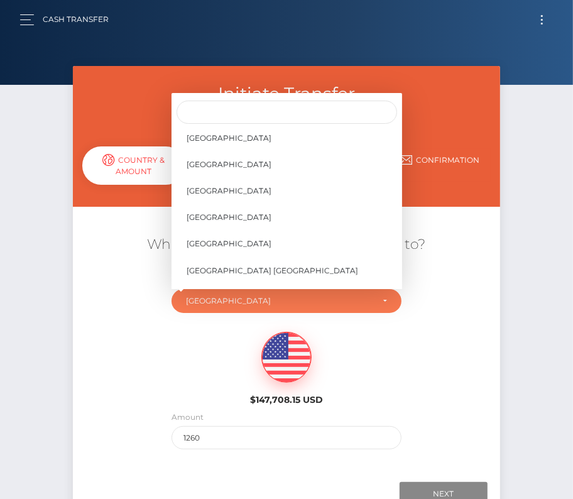
scroll to position [5935, 0]
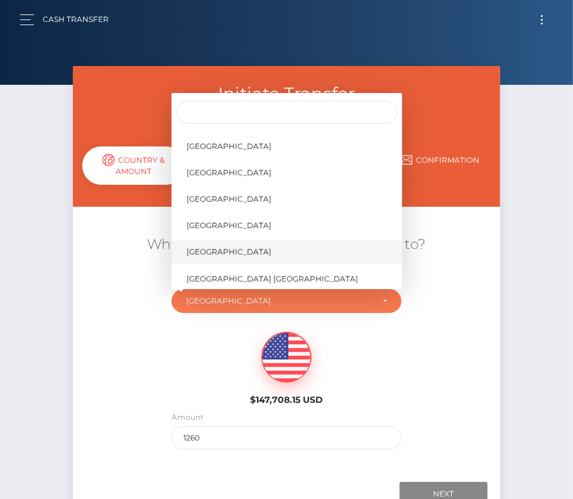
click at [243, 250] on link "[GEOGRAPHIC_DATA]" at bounding box center [287, 252] width 231 height 23
select select "[GEOGRAPHIC_DATA]"
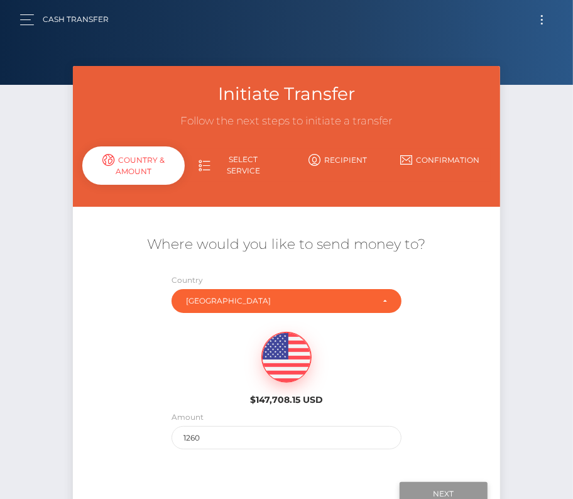
click at [427, 488] on input "Next" at bounding box center [444, 494] width 88 height 24
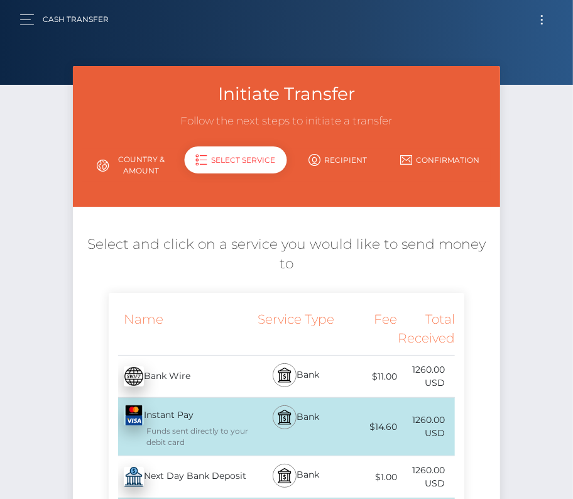
scroll to position [74, 0]
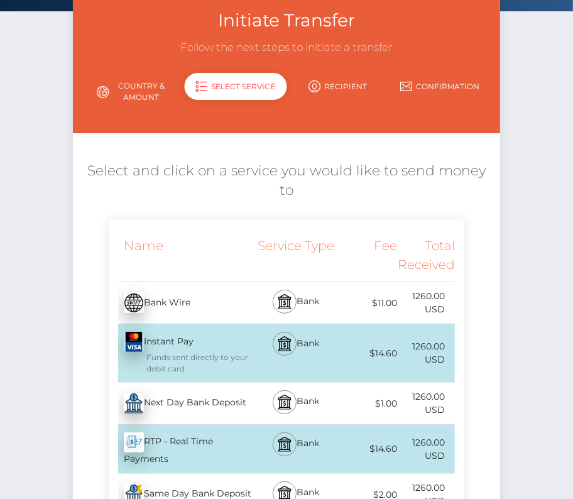
click at [197, 396] on div "Next Day Bank Deposit - USD" at bounding box center [181, 403] width 145 height 35
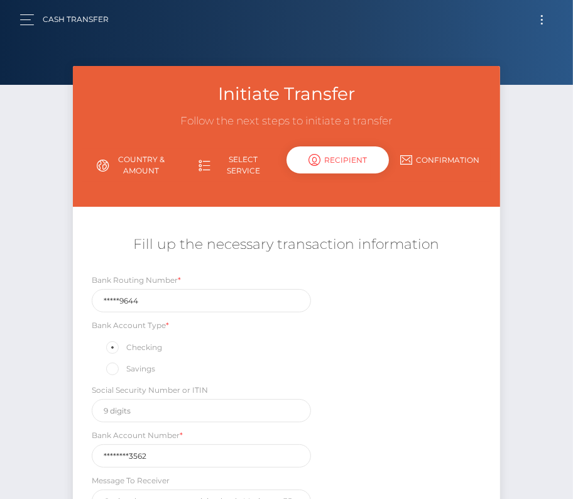
scroll to position [140, 0]
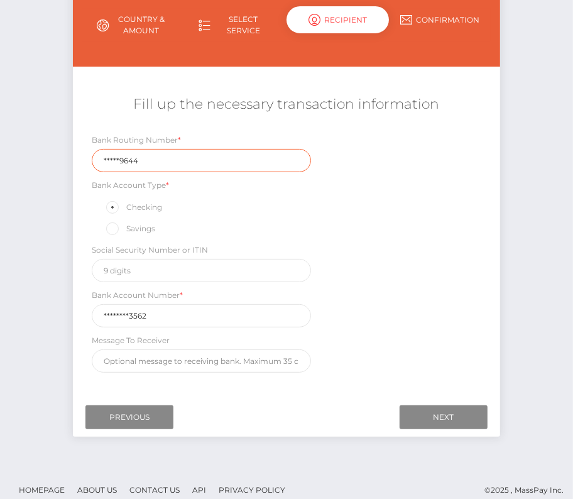
drag, startPoint x: 148, startPoint y: 163, endPoint x: 58, endPoint y: 162, distance: 89.3
click at [58, 162] on div "Initiate Transfer Follow the next steps to initiate a transfer Country & Amount…" at bounding box center [286, 197] width 573 height 542
paste input "10101"
type input "101019644"
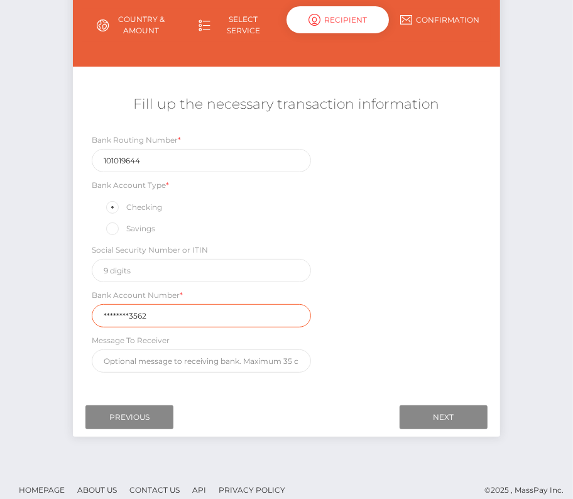
drag, startPoint x: 179, startPoint y: 311, endPoint x: 36, endPoint y: 311, distance: 142.7
click at [36, 311] on div "Initiate Transfer Follow the next steps to initiate a transfer Country & Amount…" at bounding box center [286, 197] width 573 height 542
paste input "21266090"
type input "212660903562"
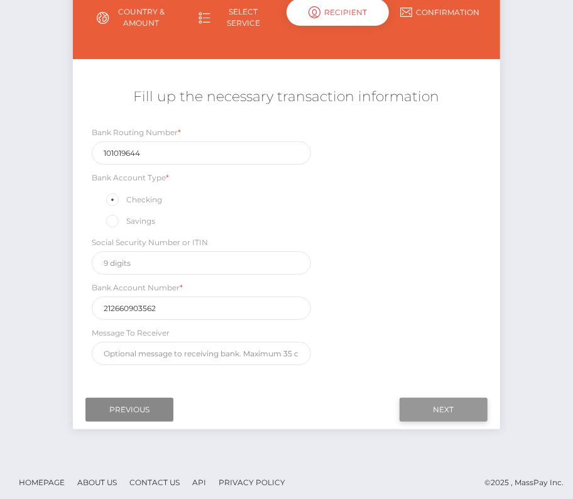
click at [437, 404] on input "Next" at bounding box center [444, 410] width 88 height 24
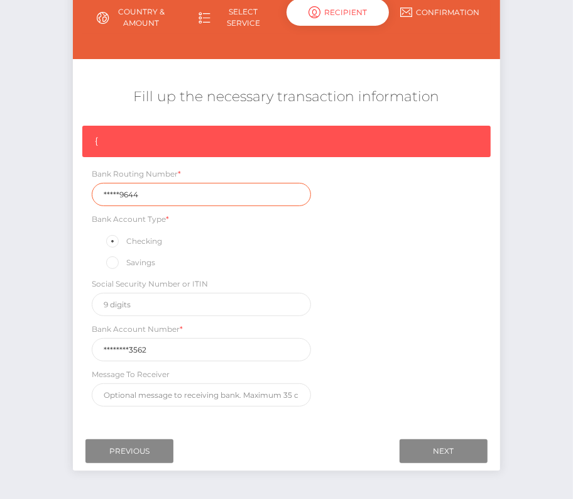
drag, startPoint x: 151, startPoint y: 190, endPoint x: 43, endPoint y: 190, distance: 108.1
click at [43, 190] on div "Initiate Transfer Follow the next steps to initiate a transfer Country & Amount…" at bounding box center [286, 210] width 573 height 584
paste input "10101"
type input "101019644"
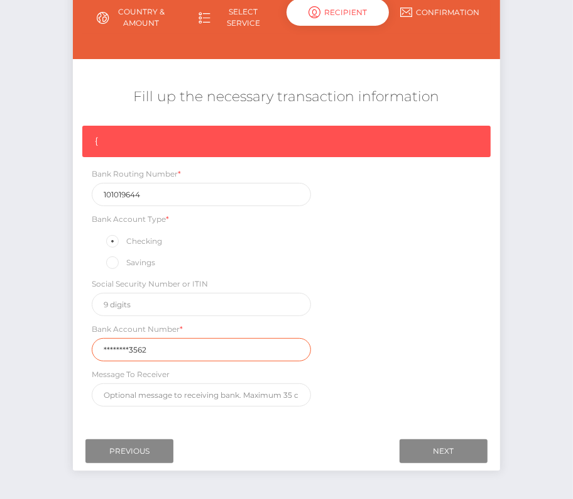
drag, startPoint x: 154, startPoint y: 344, endPoint x: 14, endPoint y: 343, distance: 140.2
click at [14, 343] on div "Initiate Transfer Follow the next steps to initiate a transfer Country & Amount…" at bounding box center [286, 210] width 573 height 584
paste input "21266090"
type input "212660903562"
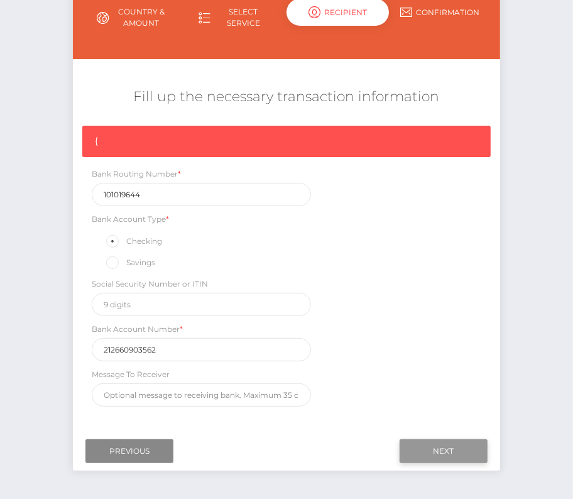
click at [438, 443] on input "Next" at bounding box center [444, 451] width 88 height 24
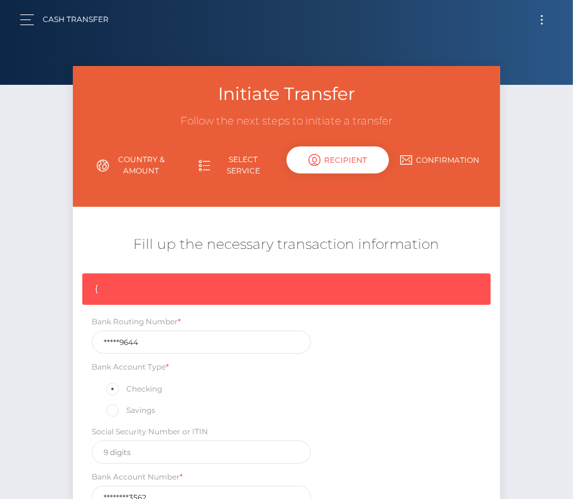
click at [544, 19] on button "Toggle navigation" at bounding box center [542, 19] width 23 height 17
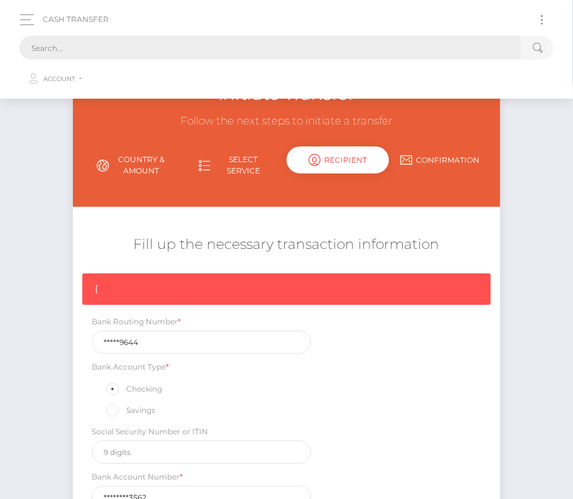
click at [297, 45] on input "text" at bounding box center [270, 48] width 502 height 24
paste input "1866979"
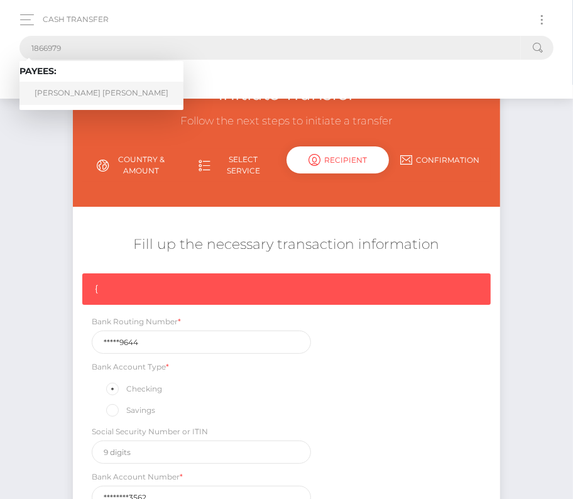
type input "1866979"
click at [70, 92] on link "Andres Felipe Gonzalez Gonzalez Barrera" at bounding box center [101, 93] width 164 height 23
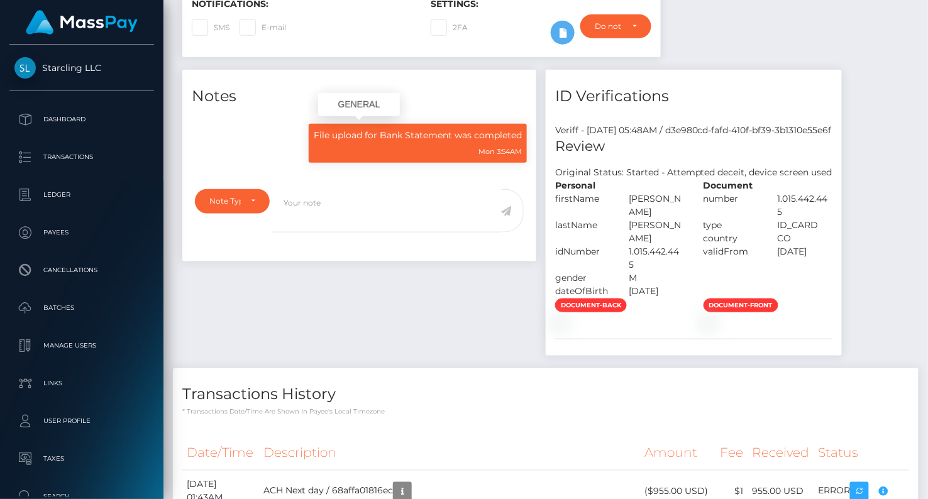
click at [368, 138] on p "File upload for Bank Statement was completed" at bounding box center [418, 135] width 208 height 13
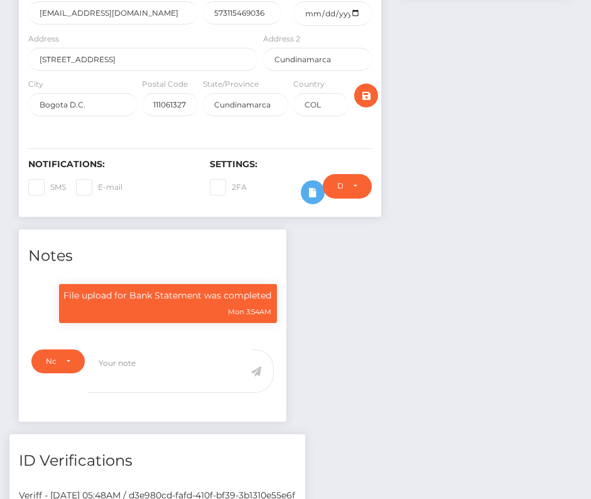
scroll to position [221, 0]
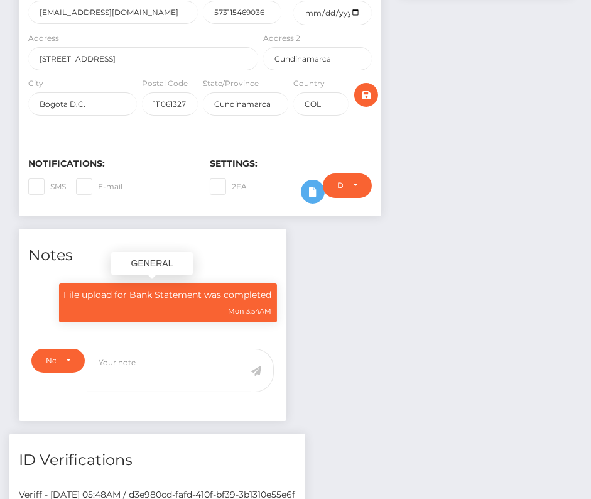
click at [87, 300] on div "File upload for Bank Statement was completed Mon 3:54AM" at bounding box center [168, 302] width 218 height 39
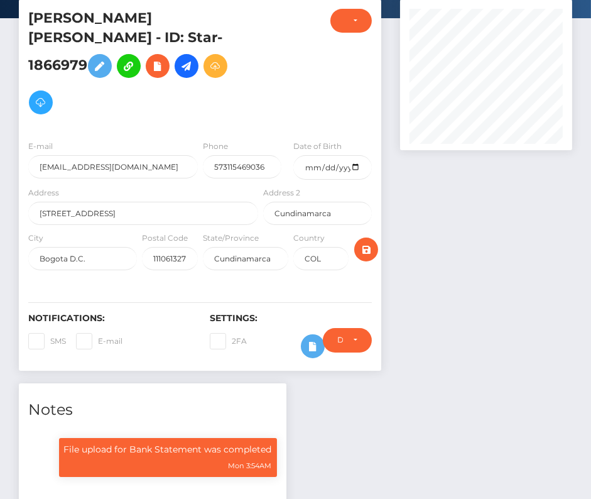
scroll to position [65, 0]
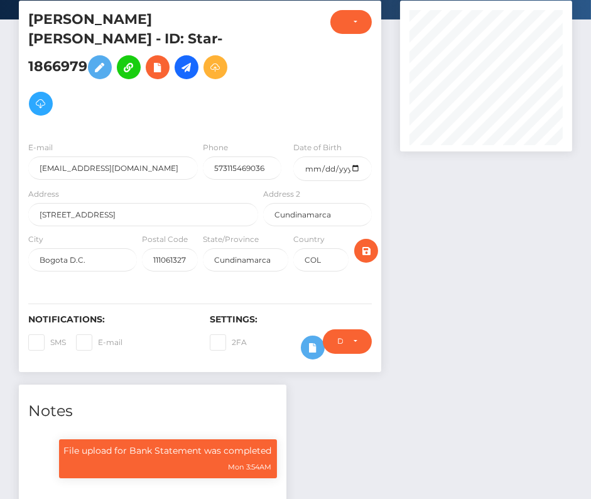
click at [314, 347] on div "Require ID/Selfie Verification Do not require Paid by payee" at bounding box center [348, 347] width 68 height 36
click at [317, 344] on div "Require ID/Selfie Verification Do not require Paid by payee" at bounding box center [348, 347] width 68 height 36
click at [309, 346] on icon at bounding box center [312, 348] width 15 height 16
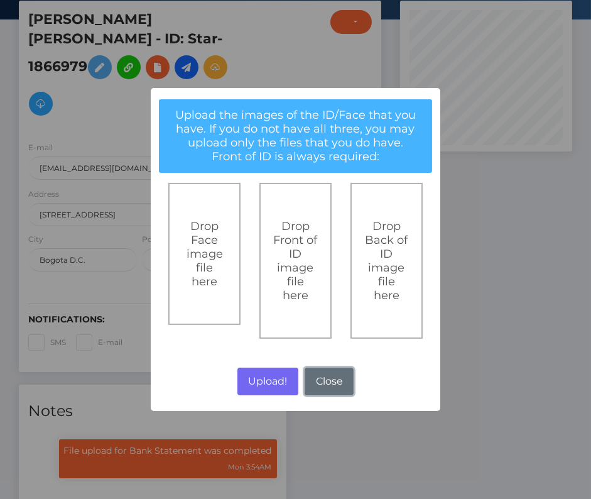
click at [317, 387] on button "Close" at bounding box center [329, 382] width 49 height 28
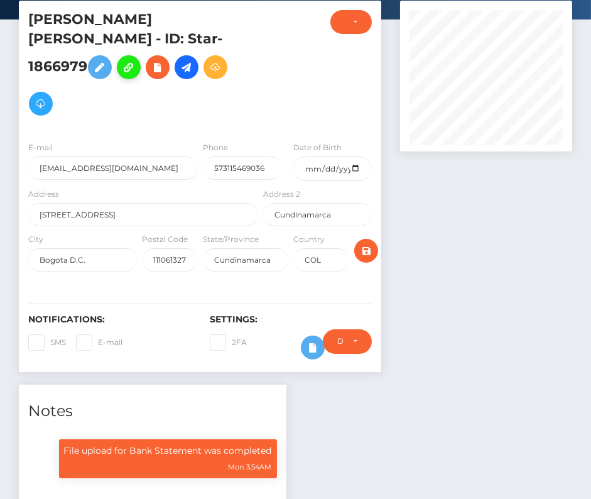
scroll to position [151, 172]
click at [151, 70] on button at bounding box center [158, 67] width 24 height 24
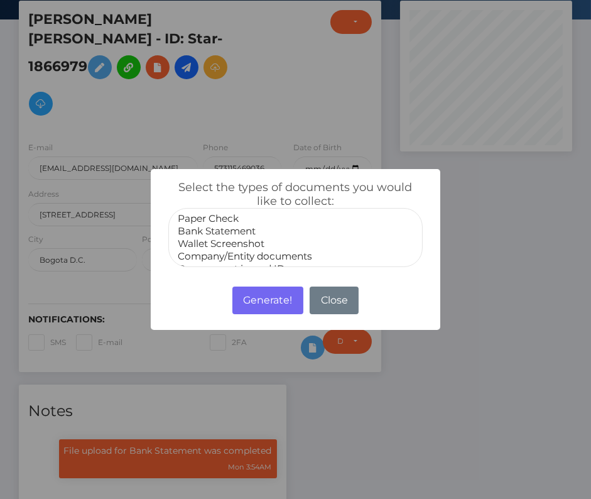
select select "Bank Statement"
click at [212, 234] on option "Bank Statement" at bounding box center [296, 231] width 238 height 13
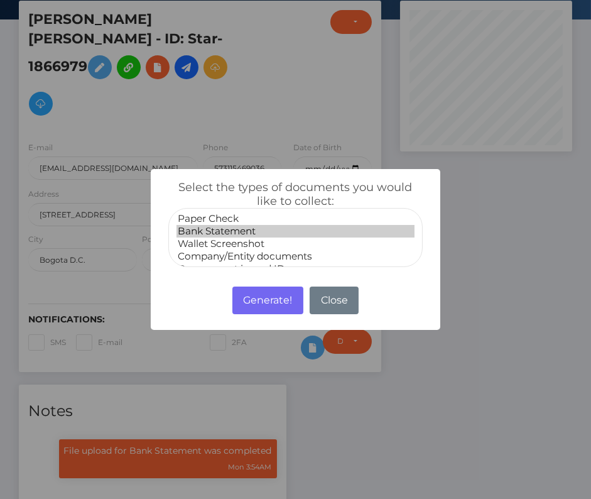
click at [234, 234] on option "Bank Statement" at bounding box center [296, 231] width 238 height 13
click at [258, 296] on button "Generate!" at bounding box center [268, 301] width 71 height 28
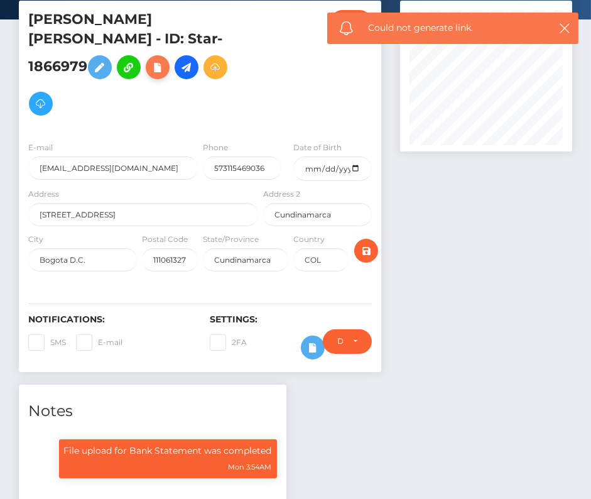
click at [157, 67] on icon at bounding box center [157, 68] width 15 height 16
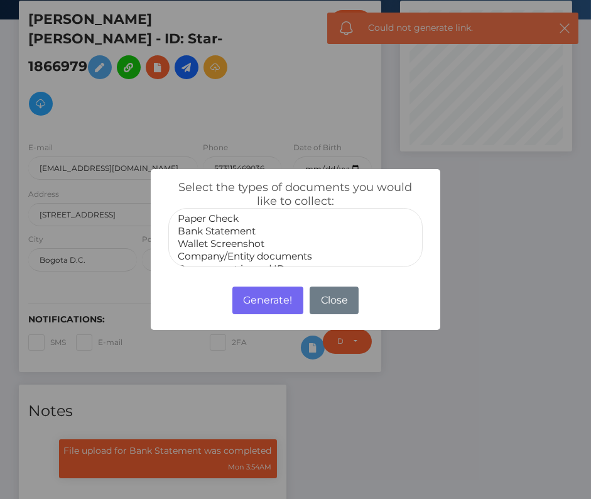
select select "Bank Statement"
click at [218, 228] on option "Bank Statement" at bounding box center [296, 231] width 238 height 13
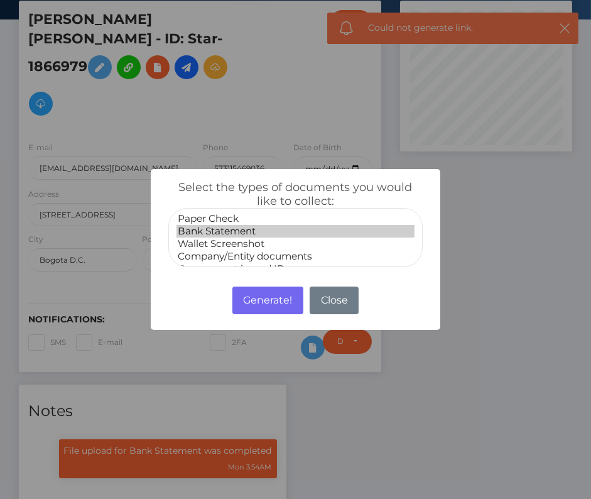
click at [218, 228] on option "Bank Statement" at bounding box center [296, 231] width 238 height 13
click at [255, 294] on button "Generate!" at bounding box center [268, 301] width 71 height 28
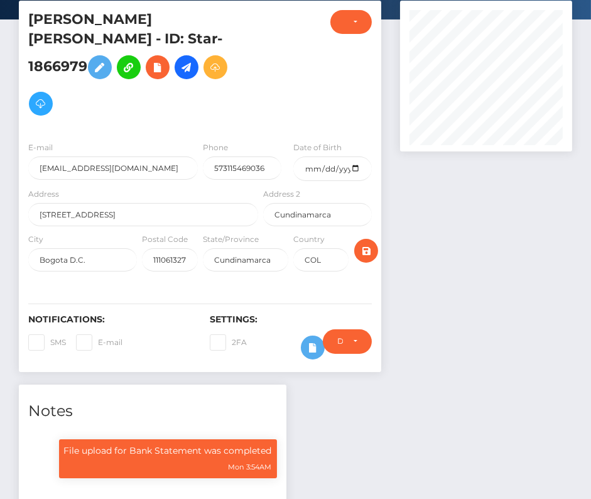
scroll to position [0, 0]
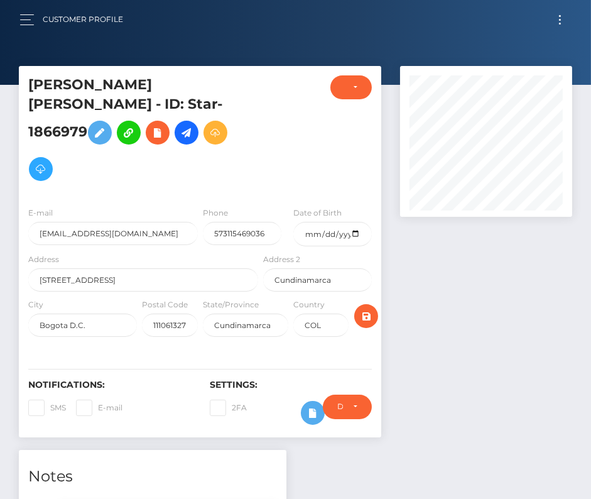
drag, startPoint x: 557, startPoint y: 23, endPoint x: 537, endPoint y: 23, distance: 20.1
click at [557, 23] on button "Toggle navigation" at bounding box center [560, 19] width 23 height 17
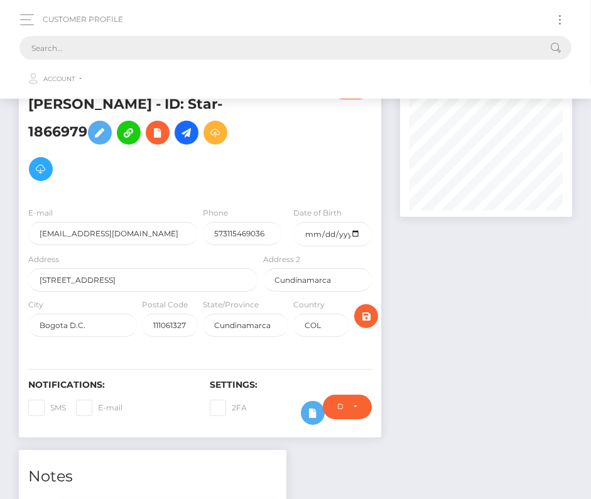
click at [267, 43] on input "text" at bounding box center [279, 48] width 520 height 24
paste input "2303383"
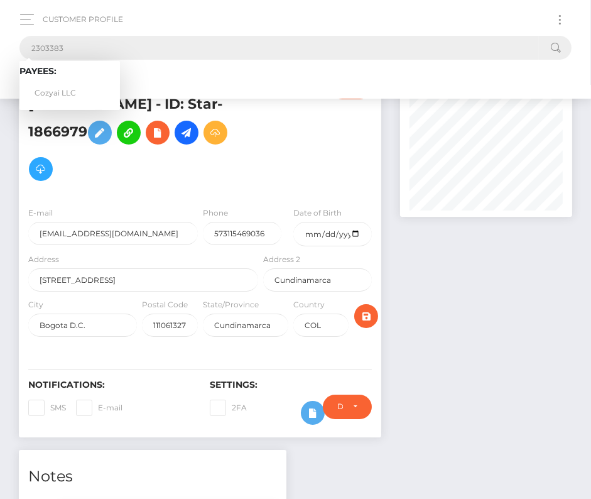
type input "2303383"
click at [52, 94] on link "Cozyai LLC" at bounding box center [69, 93] width 101 height 23
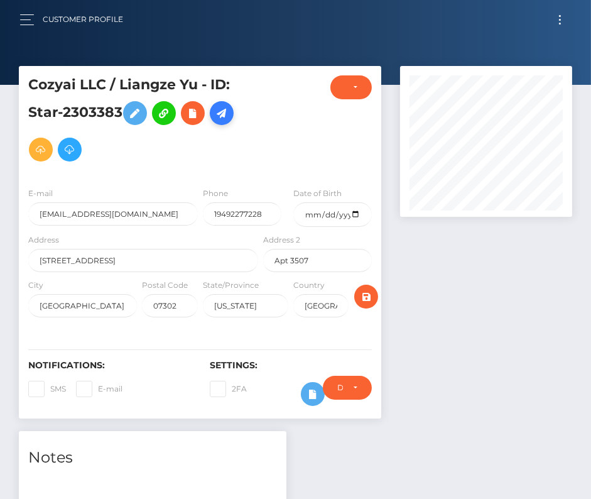
click at [226, 118] on icon at bounding box center [221, 114] width 15 height 16
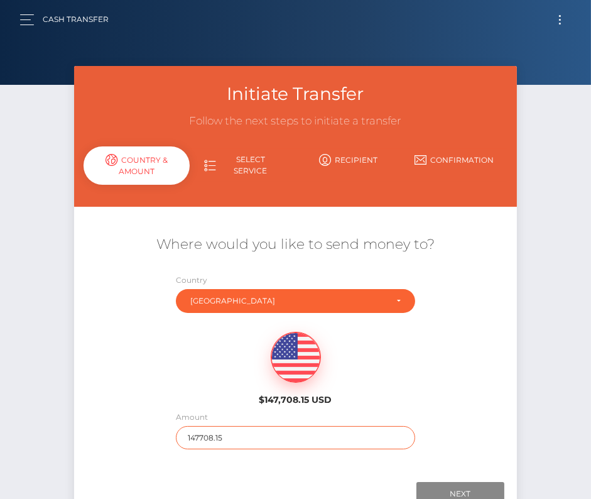
click at [247, 432] on input "147708.15" at bounding box center [295, 437] width 239 height 23
type input "8953"
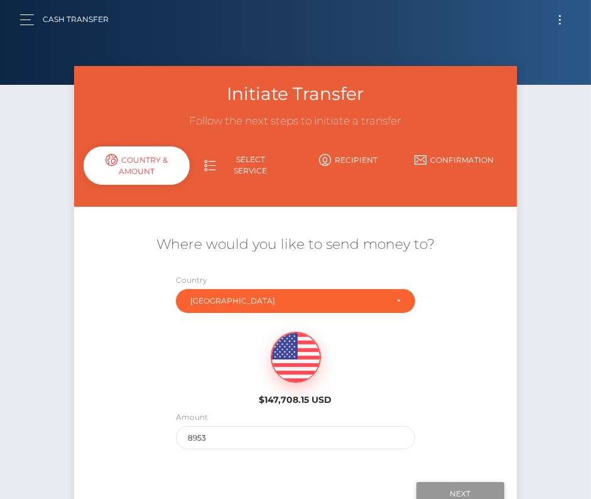
click at [467, 490] on input "Next" at bounding box center [461, 494] width 88 height 24
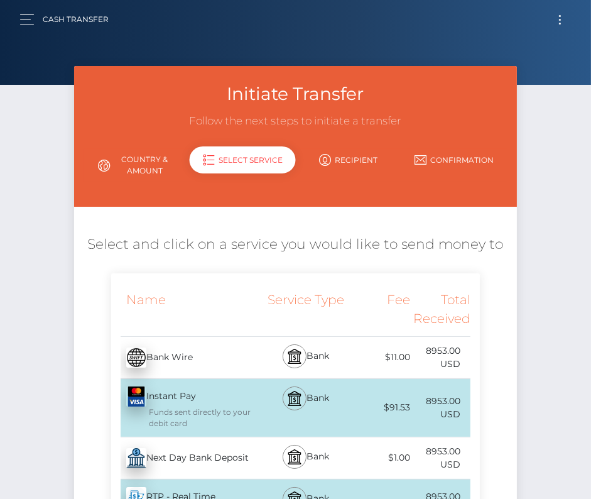
click at [249, 451] on div "Next Day Bank Deposit - USD" at bounding box center [186, 458] width 150 height 35
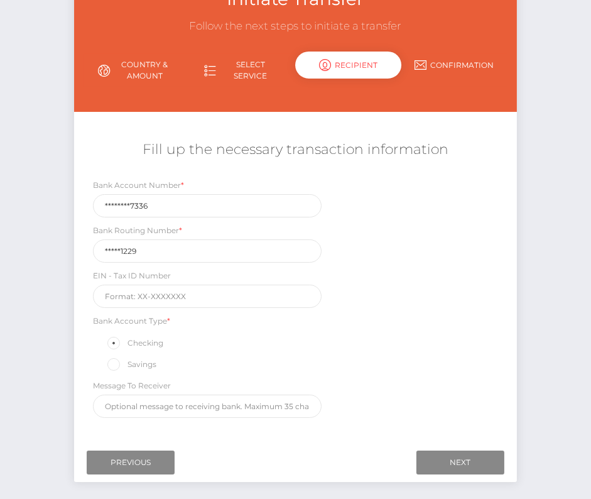
scroll to position [97, 0]
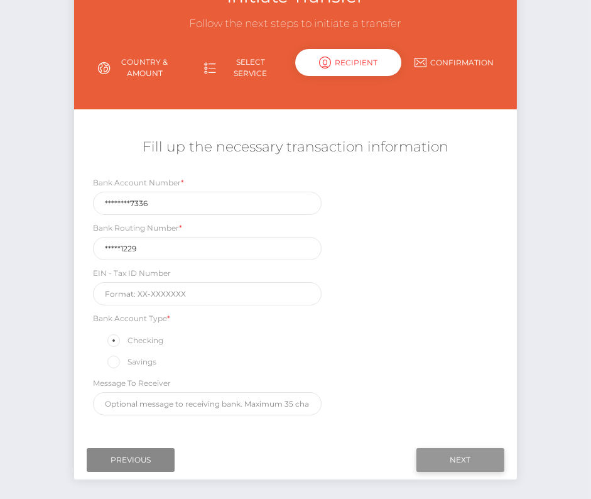
click at [480, 451] on input "Next" at bounding box center [461, 460] width 88 height 24
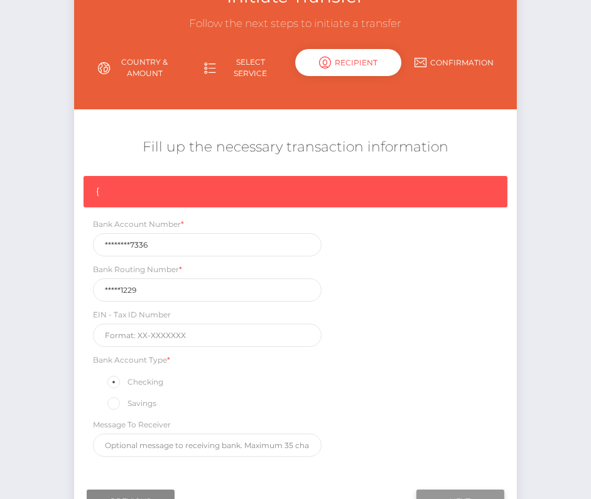
scroll to position [106, 0]
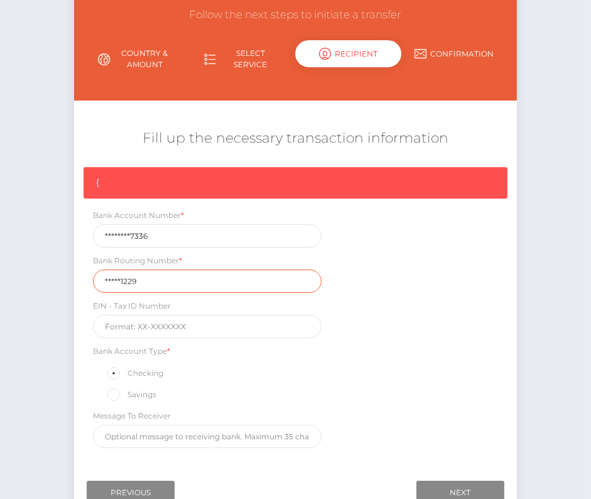
drag, startPoint x: 146, startPoint y: 275, endPoint x: 72, endPoint y: 275, distance: 73.5
click at [72, 275] on div "Initiate Transfer Follow the next steps to initiate a transfer Country & Amount…" at bounding box center [295, 242] width 461 height 565
paste input "09131"
type input "091311229"
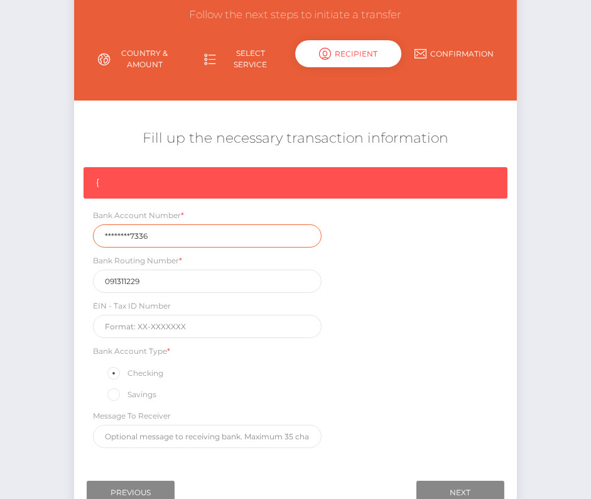
drag, startPoint x: 161, startPoint y: 231, endPoint x: 46, endPoint y: 231, distance: 115.0
click at [46, 231] on div "Initiate Transfer Follow the next steps to initiate a transfer Country & Amount…" at bounding box center [295, 252] width 591 height 584
paste input "20240211"
type input "202402117336"
click at [313, 344] on div "Bank Account Type * Checking Savings" at bounding box center [207, 373] width 228 height 58
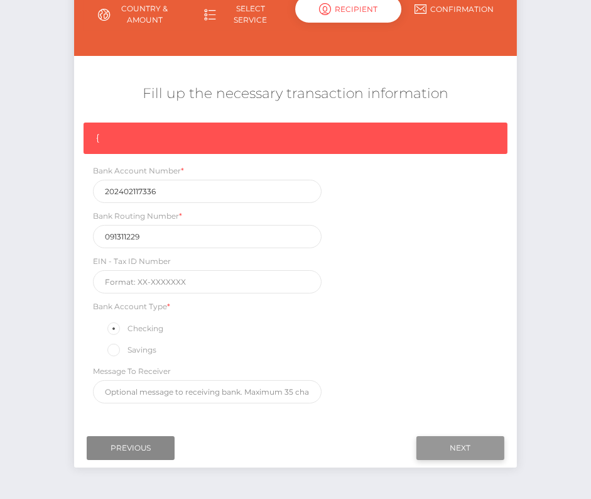
scroll to position [157, 0]
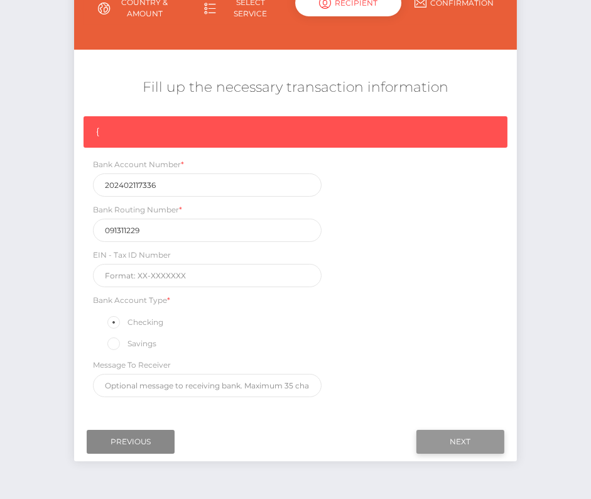
click at [462, 441] on input "Next" at bounding box center [461, 442] width 88 height 24
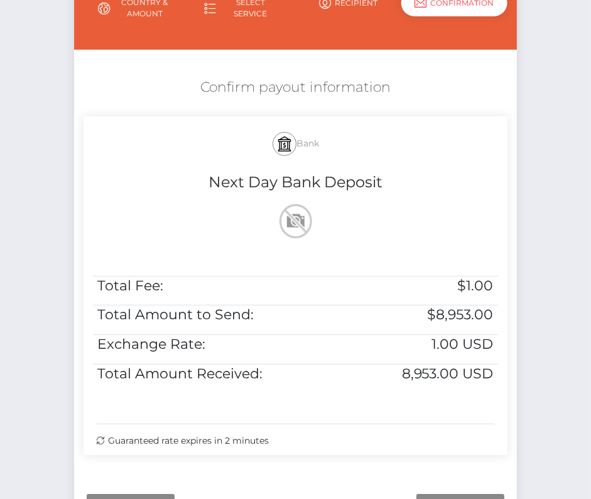
scroll to position [256, 0]
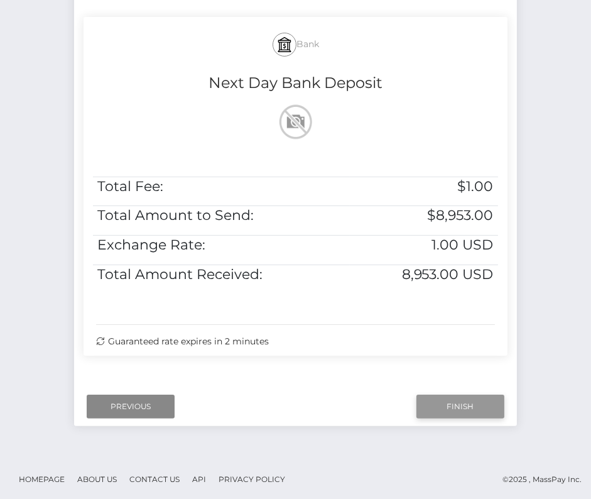
click at [469, 402] on input "Finish" at bounding box center [461, 407] width 88 height 24
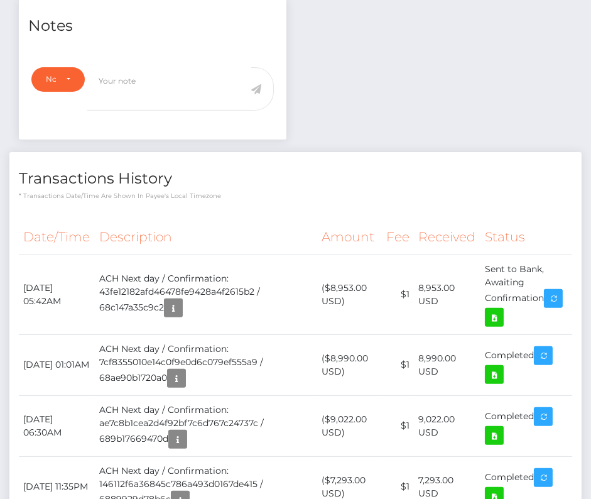
scroll to position [151, 172]
drag, startPoint x: 23, startPoint y: 280, endPoint x: 547, endPoint y: 294, distance: 524.4
click at [547, 294] on tr "September 10, 2025 05:42AM ACH Next day / Confirmation: 43fe12182afd46478fe9428…" at bounding box center [296, 295] width 554 height 80
copy tr "September 10, 2025 05:42AM ACH Next day / Confirmation: 43fe12182afd46478fe9428…"
click at [502, 316] on icon at bounding box center [494, 318] width 15 height 16
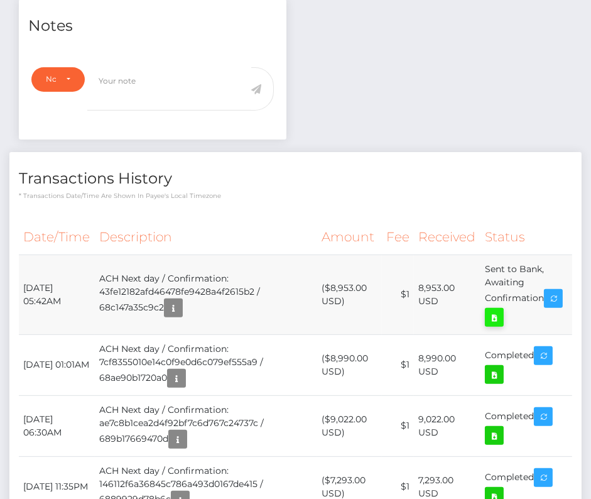
click at [0, 0] on div "Cozyai LLC / Liangze Yu - ID: Star-2303383 CLOSED ACTIVE" at bounding box center [295, 276] width 591 height 1285
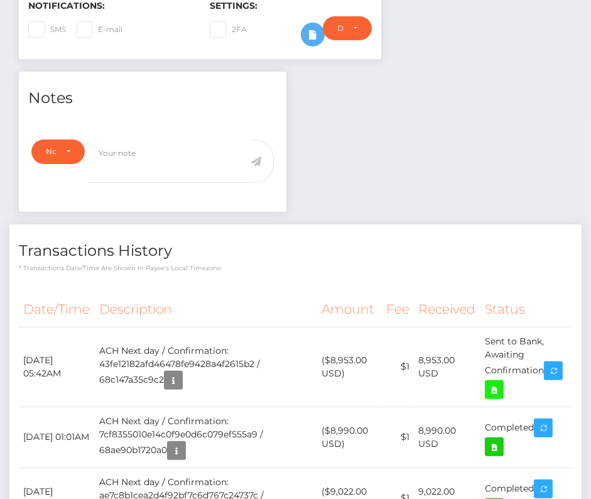
scroll to position [360, 0]
click at [174, 263] on p "* Transactions date/time are shown in payee's local timezone" at bounding box center [296, 267] width 554 height 9
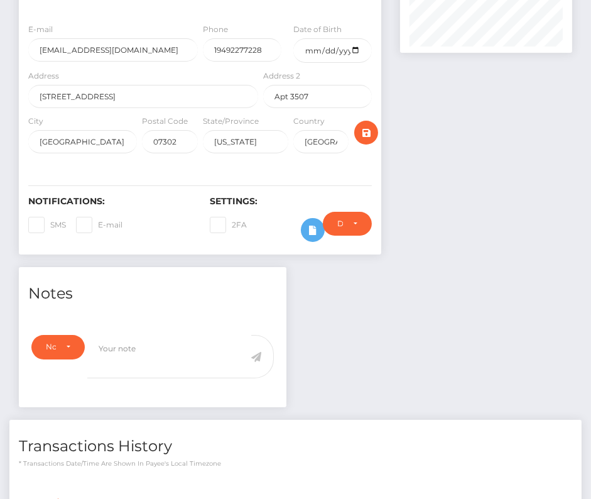
scroll to position [0, 0]
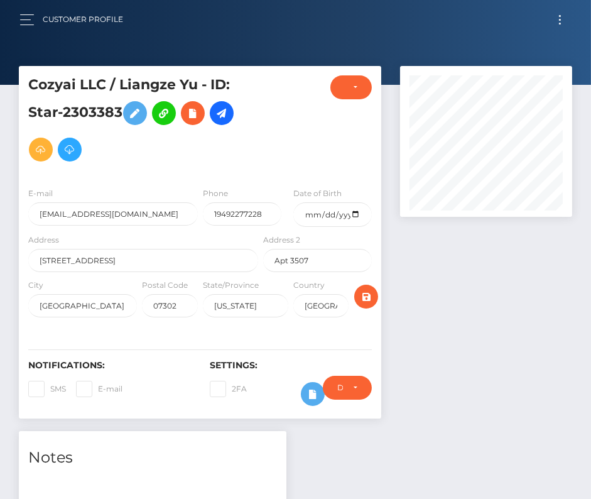
click at [559, 21] on button "Toggle navigation" at bounding box center [560, 19] width 23 height 17
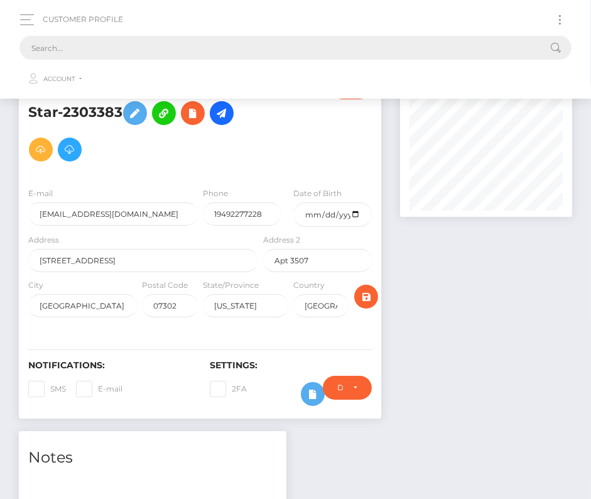
click at [270, 44] on input "text" at bounding box center [279, 48] width 520 height 24
paste input "63059"
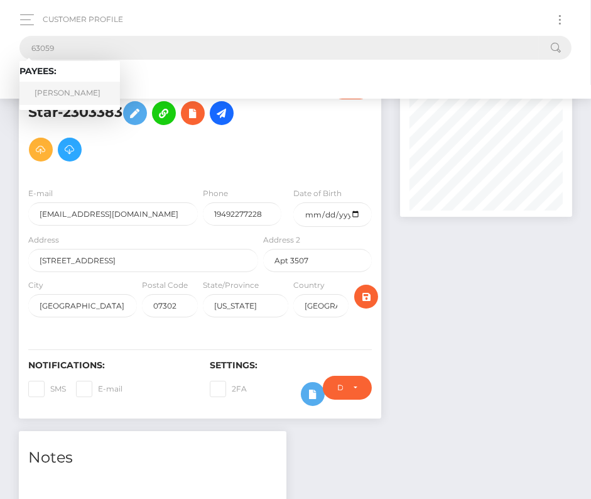
type input "63059"
click at [77, 86] on link "Robert Philip Flagler" at bounding box center [69, 93] width 101 height 23
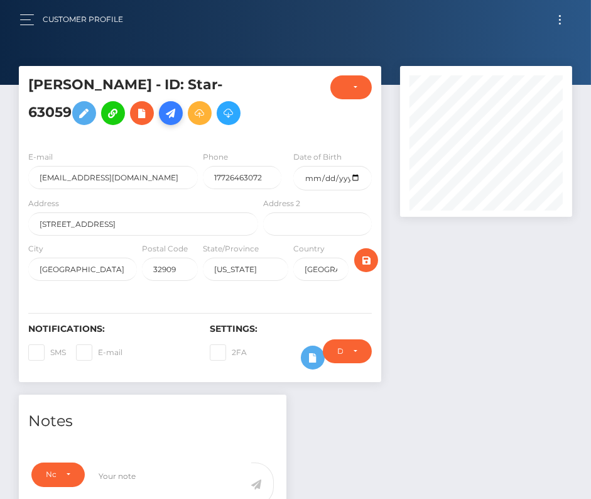
click at [168, 117] on icon at bounding box center [170, 114] width 15 height 16
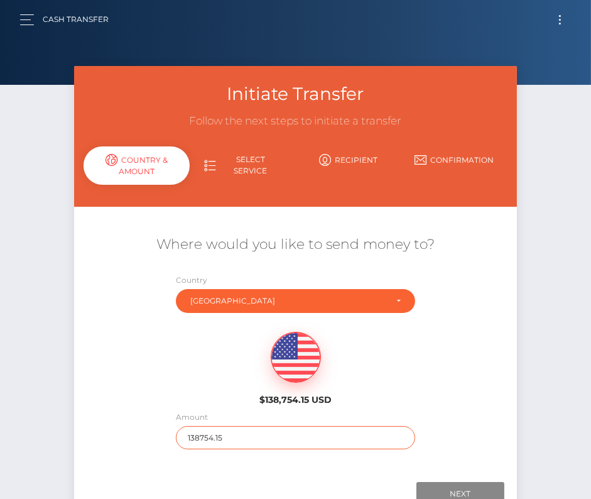
click at [230, 439] on input "138754.15" at bounding box center [295, 437] width 239 height 23
type input "197"
click at [204, 371] on div "$138,754.15 USD" at bounding box center [295, 364] width 443 height 91
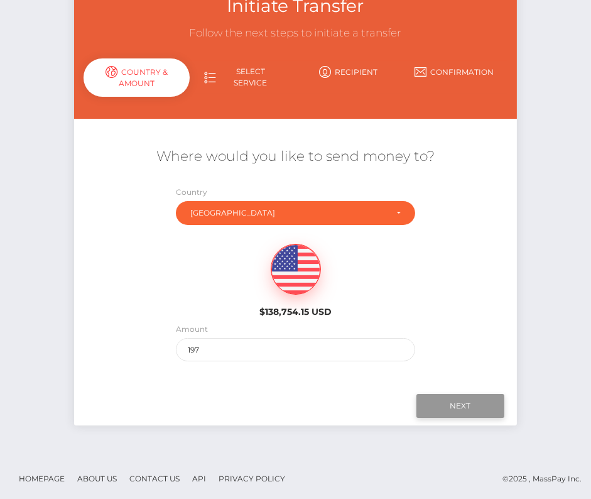
click at [451, 404] on input "Next" at bounding box center [461, 406] width 88 height 24
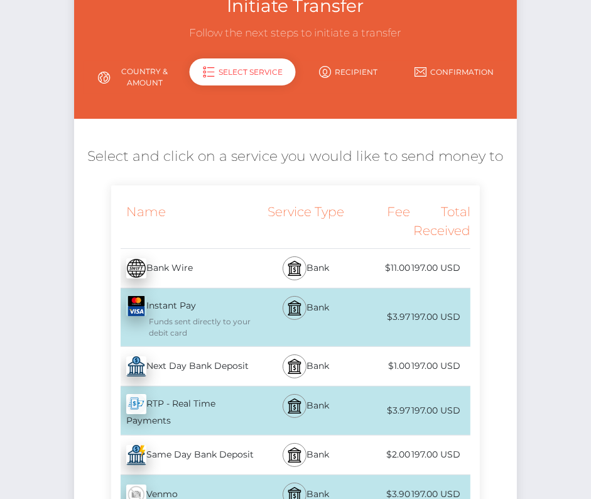
click at [204, 366] on div "Next Day Bank Deposit - USD" at bounding box center [186, 366] width 150 height 35
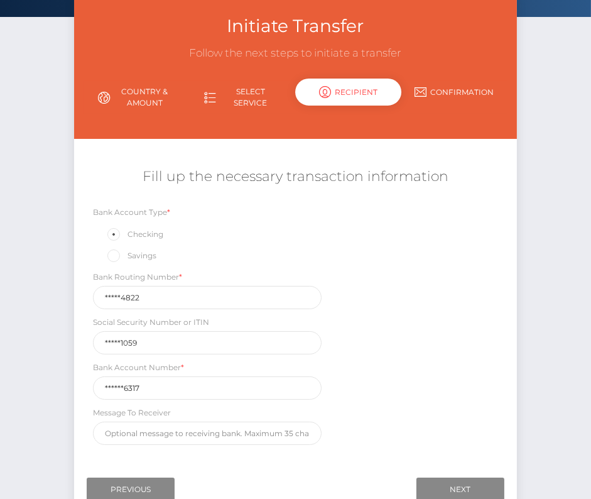
scroll to position [70, 0]
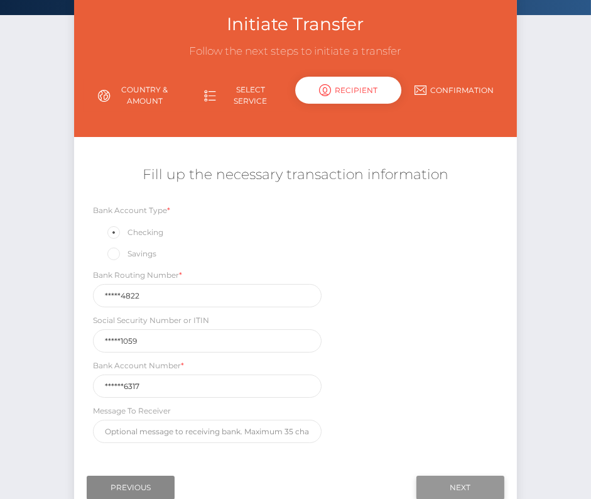
click at [465, 476] on input "Next" at bounding box center [461, 488] width 88 height 24
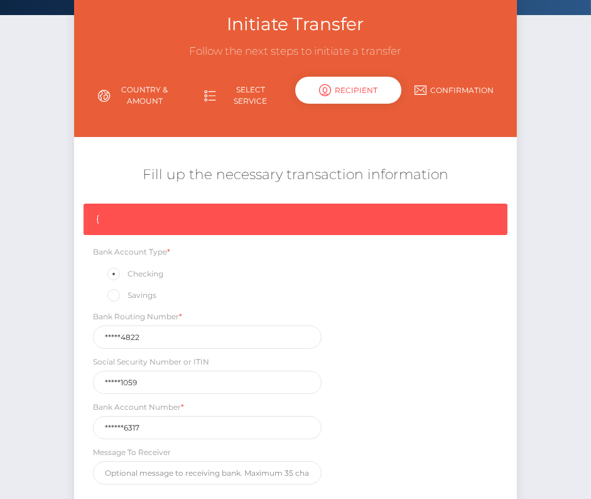
scroll to position [189, 0]
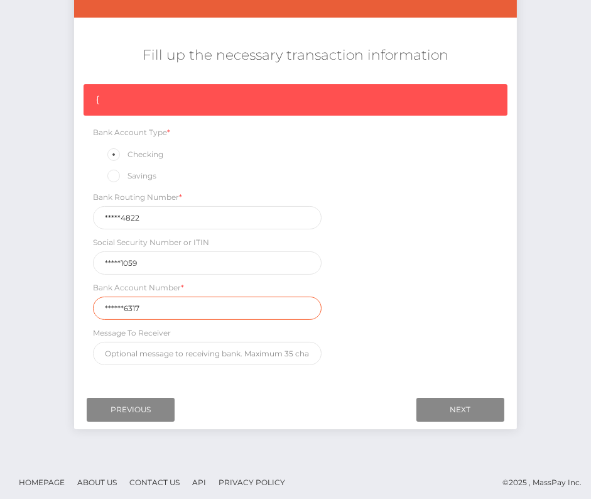
click at [168, 307] on input "******6317" at bounding box center [207, 308] width 228 height 23
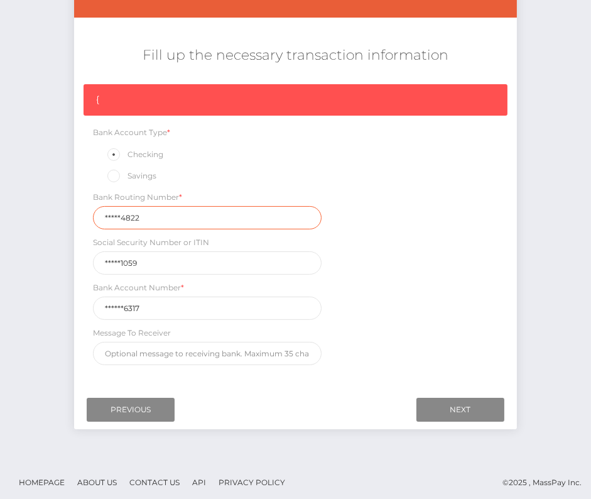
drag, startPoint x: 150, startPoint y: 214, endPoint x: 69, endPoint y: 214, distance: 81.1
click at [69, 214] on div "Initiate Transfer Follow the next steps to initiate a transfer Country & Amount…" at bounding box center [295, 159] width 461 height 565
paste input "06701"
type input "067014822"
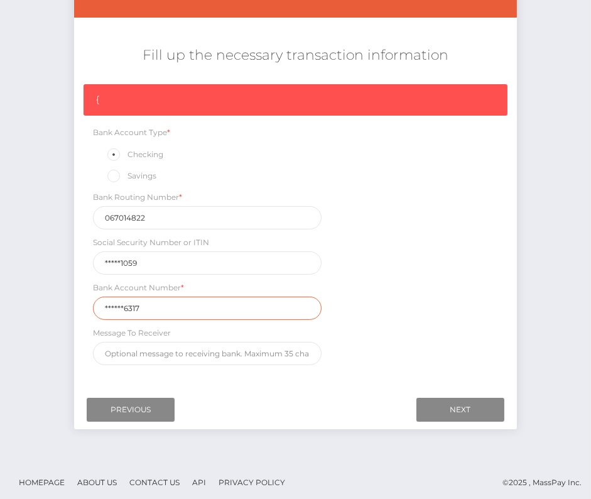
drag, startPoint x: 151, startPoint y: 309, endPoint x: 48, endPoint y: 309, distance: 103.7
click at [48, 309] on div "Initiate Transfer Follow the next steps to initiate a transfer Country & Amount…" at bounding box center [295, 169] width 591 height 584
paste input "430584"
type input "4305846317"
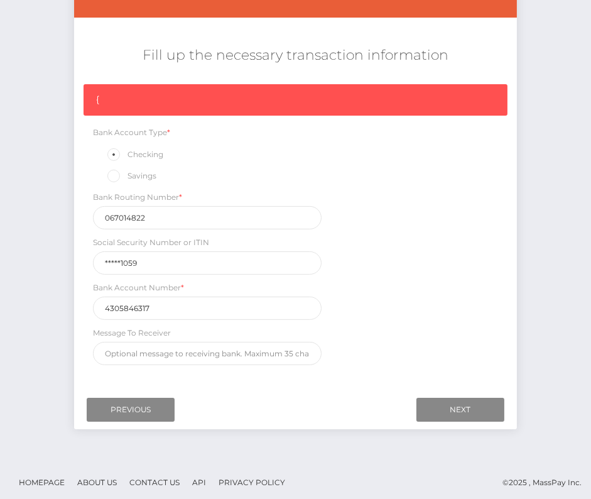
click at [437, 329] on div "{ Bank Account Type * Checking Savings Bank Routing Number * 067014822 Social S…" at bounding box center [295, 227] width 443 height 287
click at [453, 405] on input "Next" at bounding box center [461, 410] width 88 height 24
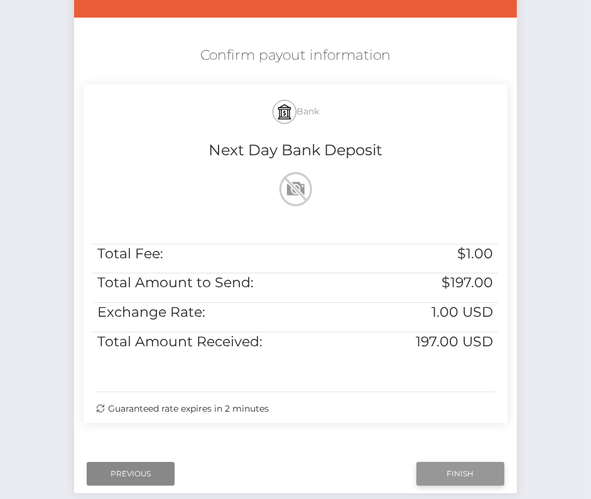
click at [454, 472] on input "Finish" at bounding box center [461, 474] width 88 height 24
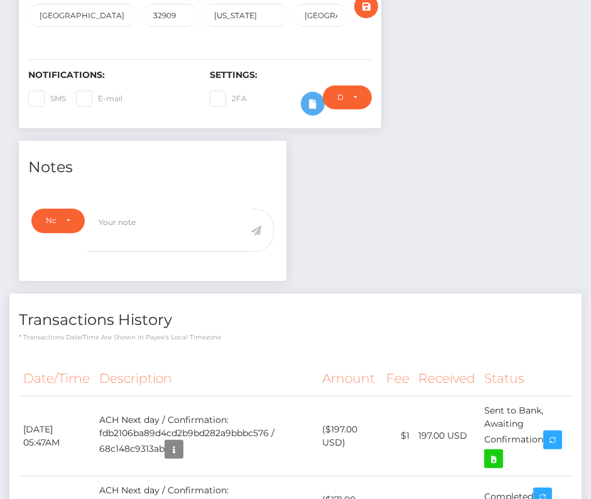
scroll to position [256, 0]
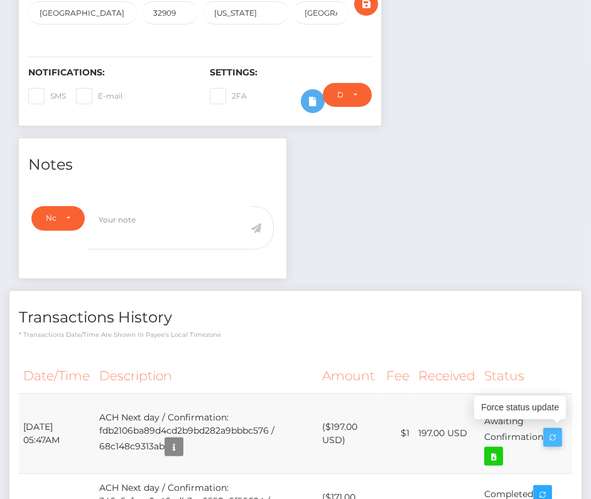
drag, startPoint x: 23, startPoint y: 421, endPoint x: 554, endPoint y: 431, distance: 531.9
click at [554, 431] on tr "[DATE] 05:47AM ACH Next day / Confirmation: fdb2106ba89d4cd2b9bd282a9bbbc576 / …" at bounding box center [296, 433] width 554 height 80
copy tr "[DATE] 05:47AM ACH Next day / Confirmation: fdb2106ba89d4cd2b9bd282a9bbbc576 / …"
click at [497, 452] on icon at bounding box center [494, 457] width 15 height 16
click at [0, 0] on div "[PERSON_NAME] - ID: Star-63059 CLOSED ACTIVE Phone" at bounding box center [295, 251] width 591 height 883
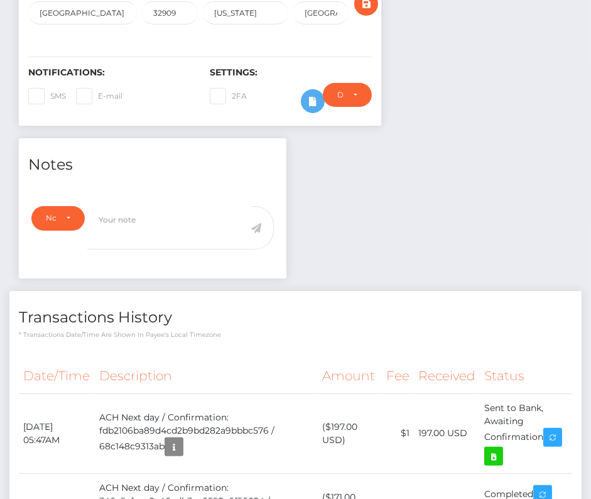
scroll to position [333, 0]
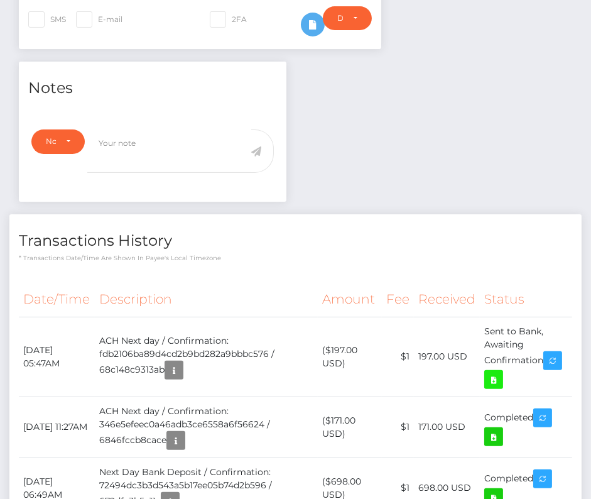
click at [497, 377] on icon at bounding box center [494, 380] width 15 height 16
click at [0, 0] on div "[PERSON_NAME] - ID: Star-63059 CLOSED ACTIVE Phone" at bounding box center [295, 174] width 591 height 883
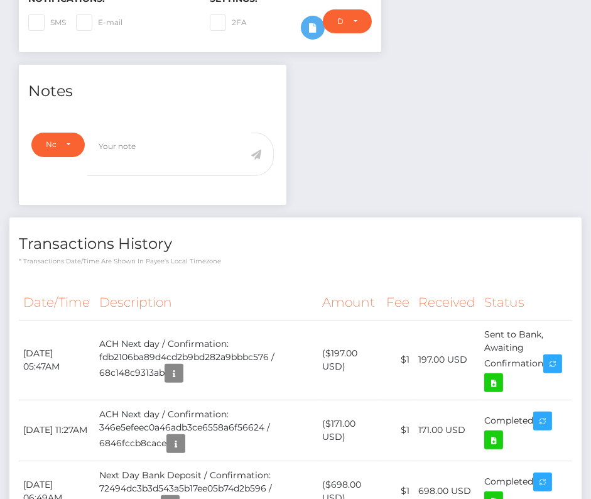
scroll to position [445, 0]
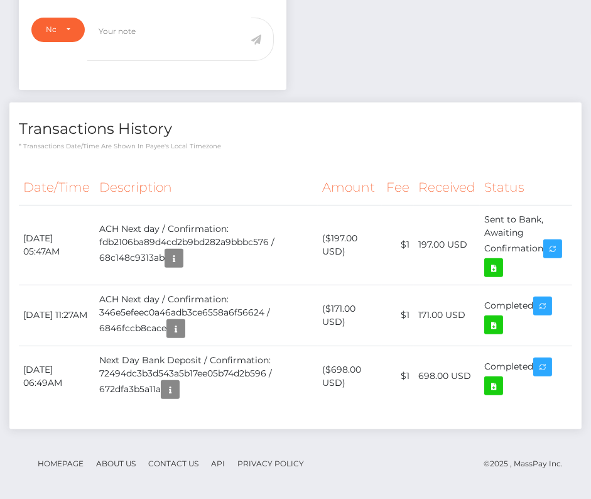
click at [242, 190] on th "Description" at bounding box center [206, 187] width 223 height 35
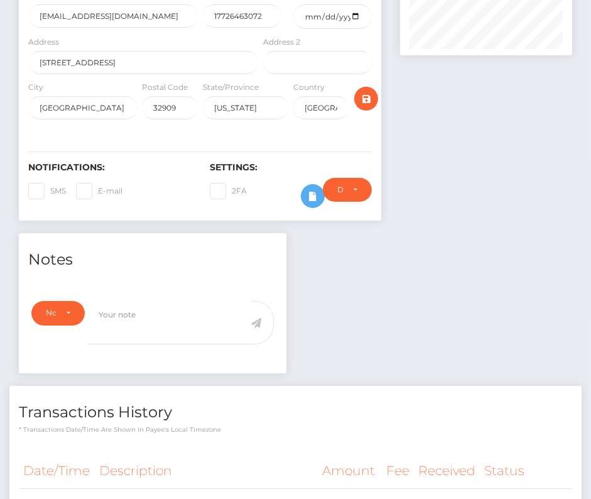
scroll to position [307, 0]
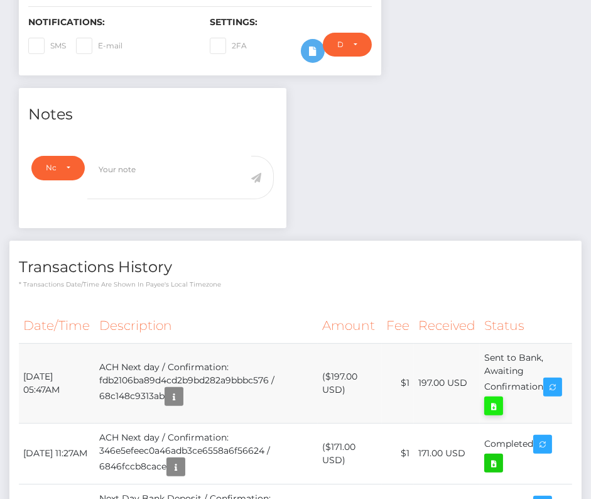
click at [498, 402] on icon at bounding box center [494, 407] width 15 height 16
click at [0, 0] on div "[PERSON_NAME] - ID: Star-63059 CLOSED ACTIVE Phone" at bounding box center [295, 200] width 591 height 883
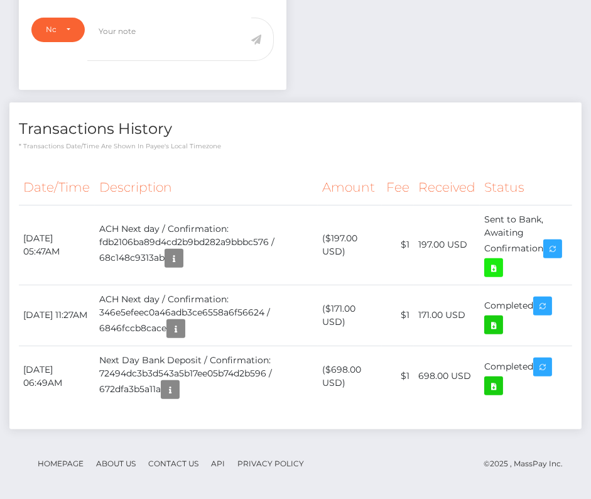
scroll to position [0, 0]
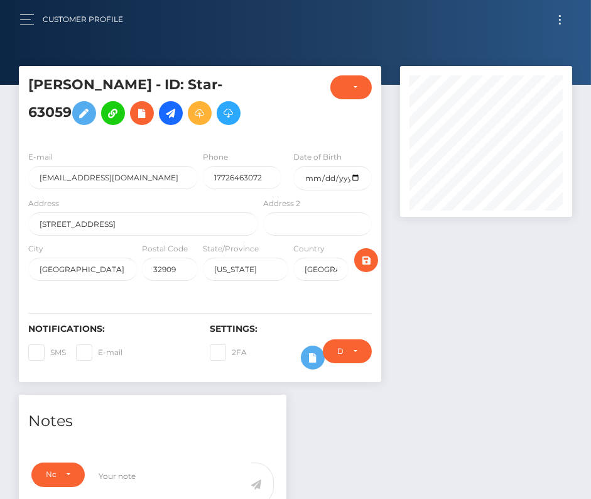
click at [561, 19] on span "Toggle navigation" at bounding box center [560, 20] width 2 height 2
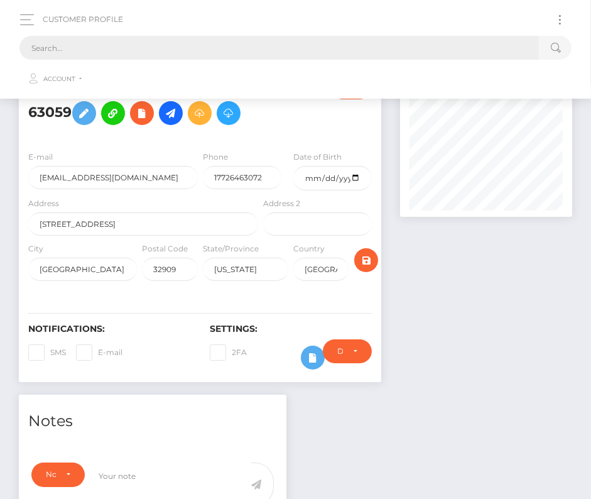
click at [293, 39] on input "text" at bounding box center [279, 48] width 520 height 24
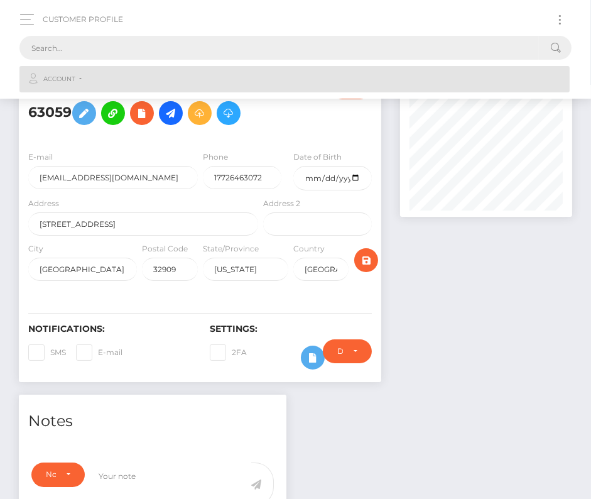
paste input "2997486"
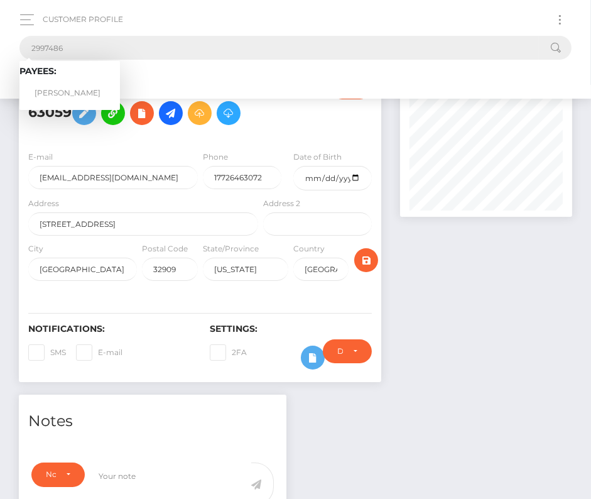
type input "2997486"
click at [88, 85] on link "Joshua Gabriel Oloris" at bounding box center [69, 93] width 101 height 23
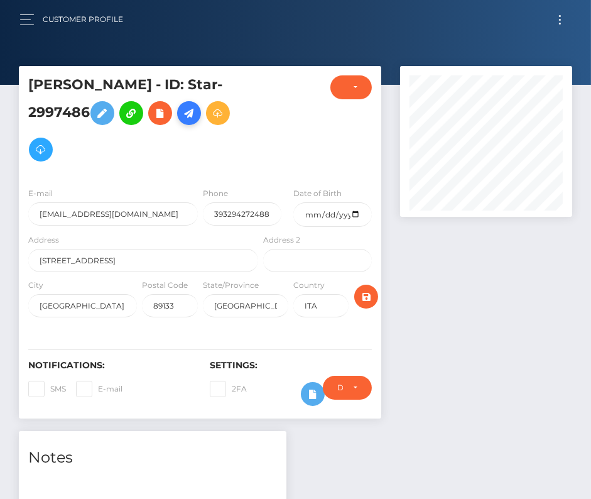
click at [197, 114] on icon at bounding box center [189, 114] width 15 height 16
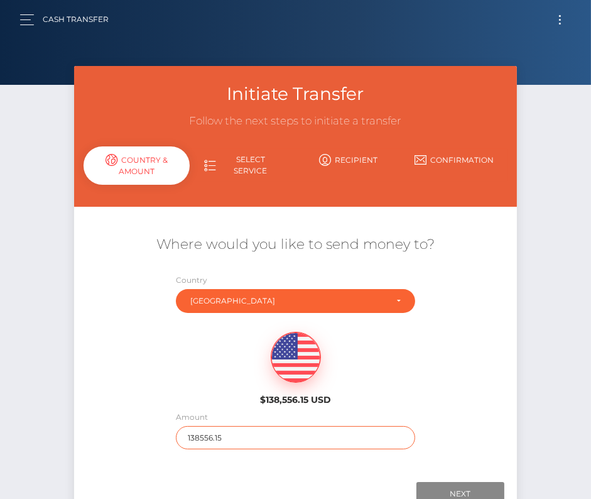
click at [243, 429] on input "138556.15" at bounding box center [295, 437] width 239 height 23
type input "157"
click at [444, 395] on div "$138,556.15 USD" at bounding box center [295, 364] width 443 height 91
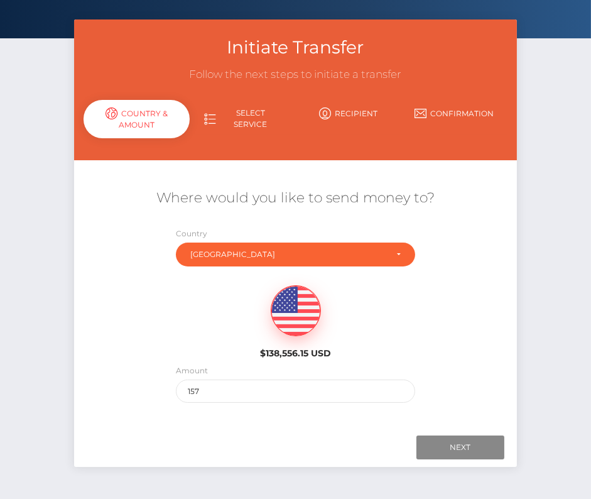
scroll to position [59, 0]
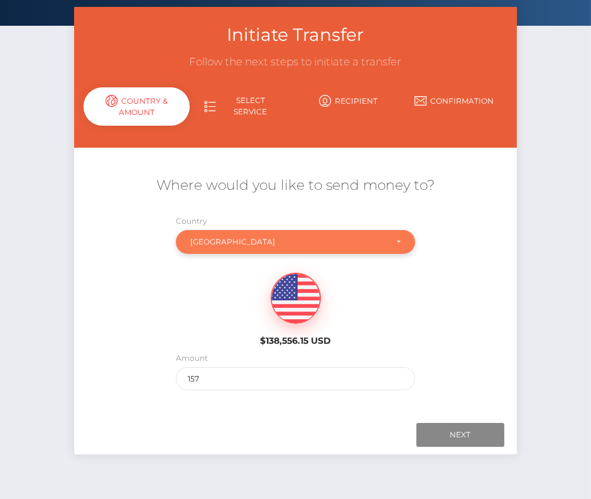
click at [229, 245] on div "Italy" at bounding box center [288, 242] width 196 height 10
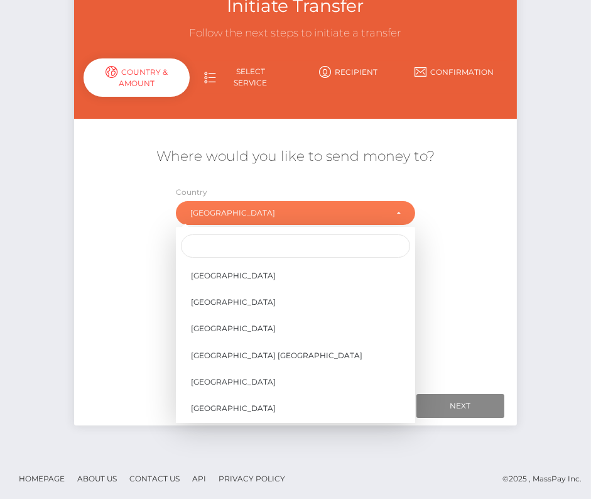
scroll to position [5976, 0]
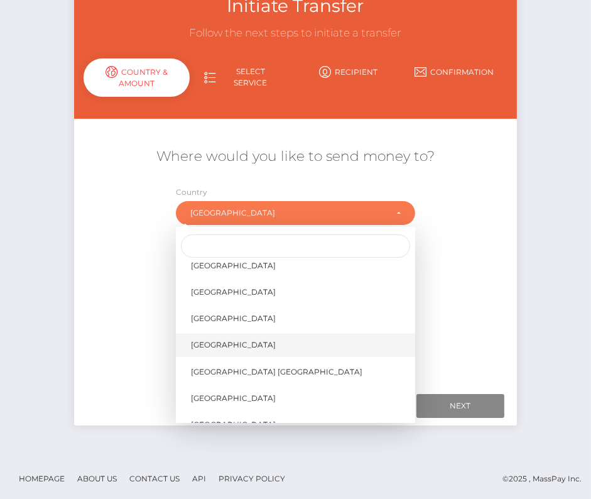
click at [240, 346] on span "United States" at bounding box center [233, 344] width 85 height 11
select select "USA"
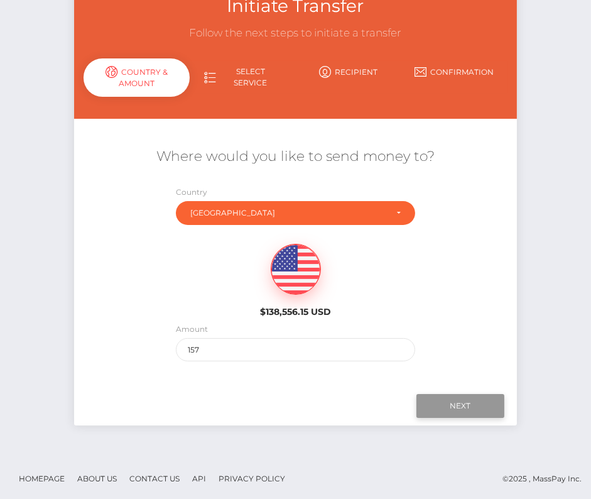
click at [462, 402] on input "Next" at bounding box center [461, 406] width 88 height 24
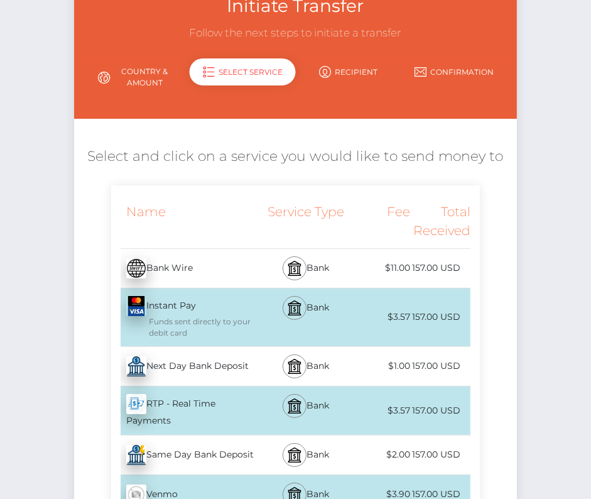
click at [199, 368] on div "Next Day Bank Deposit - USD" at bounding box center [186, 366] width 150 height 35
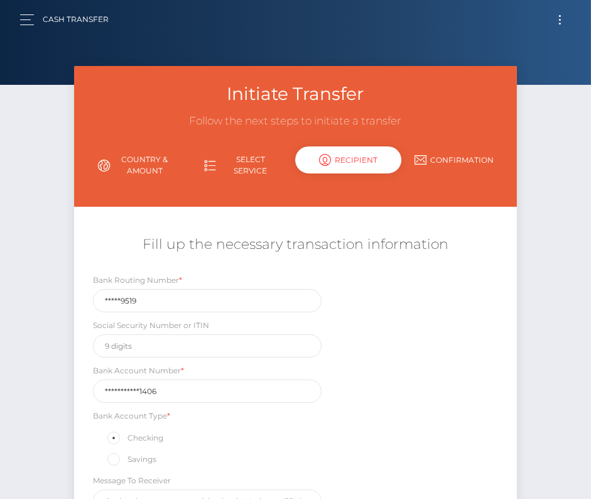
scroll to position [36, 0]
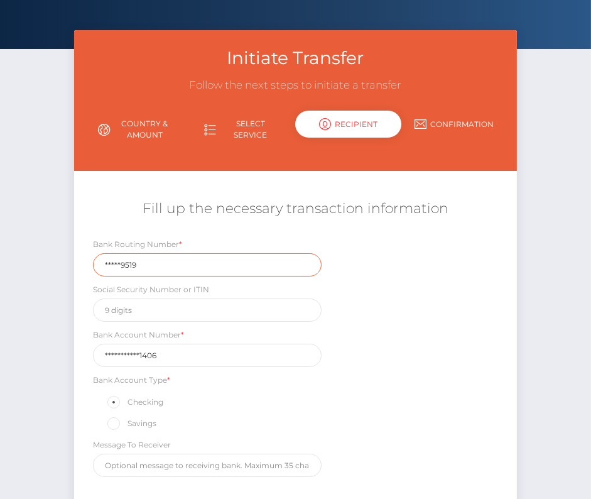
drag, startPoint x: 153, startPoint y: 264, endPoint x: 23, endPoint y: 264, distance: 130.1
click at [22, 264] on div "Initiate Transfer Follow the next steps to initiate a transfer Country & Amount…" at bounding box center [295, 301] width 591 height 542
paste input "08400"
type input "084009519"
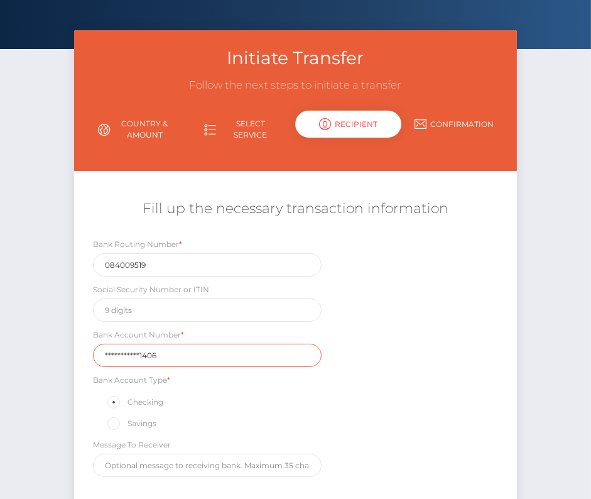
drag, startPoint x: 173, startPoint y: 355, endPoint x: 55, endPoint y: 355, distance: 118.2
click at [55, 355] on div "Initiate Transfer Follow the next steps to initiate a transfer Country & Amount…" at bounding box center [295, 301] width 591 height 542
paste input "24383255735"
type input "243832557351406"
click at [384, 431] on div "Bank Routing Number * 084009519 Social Security Number or ITIN Bank Account Num…" at bounding box center [295, 361] width 443 height 246
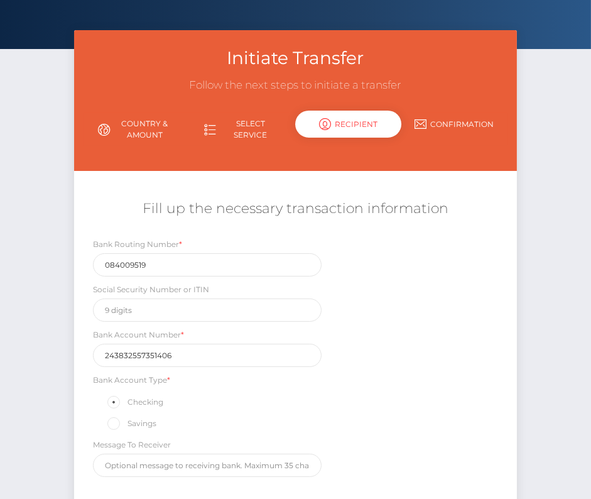
scroll to position [136, 0]
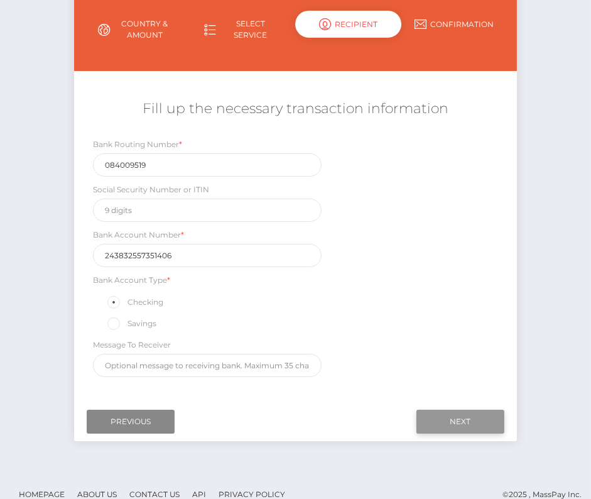
click at [466, 419] on input "Next" at bounding box center [461, 422] width 88 height 24
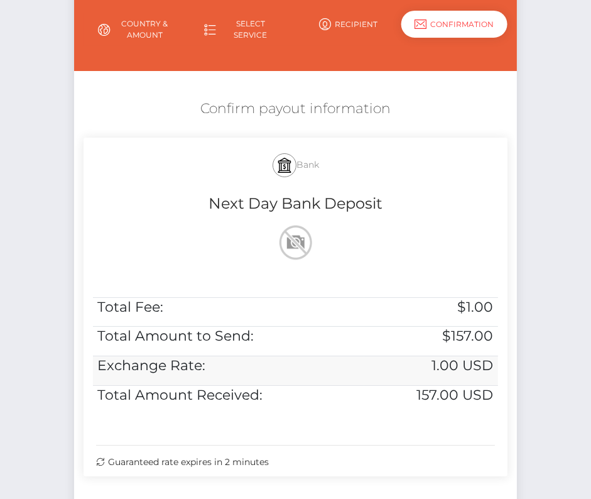
scroll to position [206, 0]
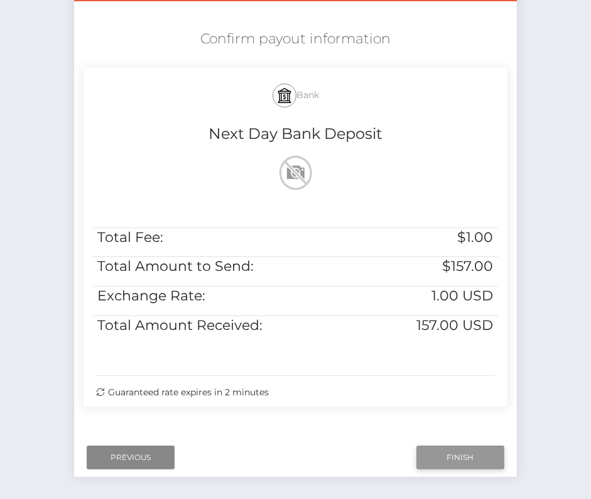
click at [453, 454] on input "Finish" at bounding box center [461, 458] width 88 height 24
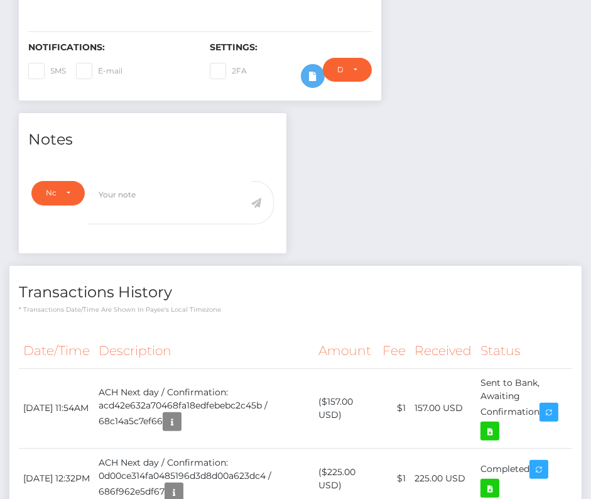
scroll to position [151, 172]
drag, startPoint x: 21, startPoint y: 397, endPoint x: 544, endPoint y: 407, distance: 523.7
click at [544, 407] on tr "[DATE] 11:54AM ACH Next day / Confirmation: acd42e632a70468fa18edfebebc2c45b / …" at bounding box center [296, 408] width 554 height 80
copy tr "[DATE] 11:54AM ACH Next day / Confirmation: acd42e632a70468fa18edfebebc2c45b / …"
click at [498, 429] on icon at bounding box center [490, 432] width 15 height 16
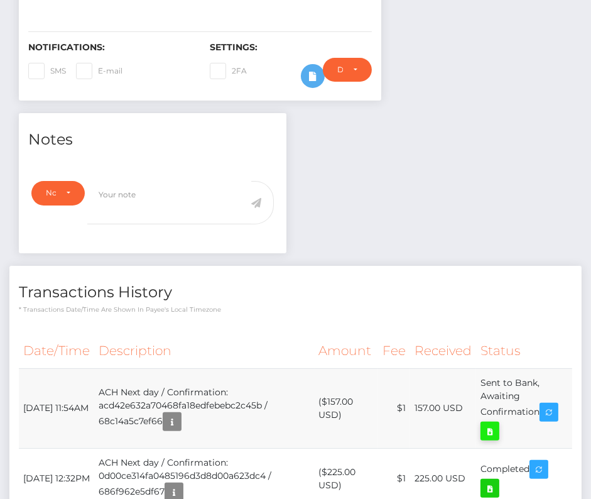
click at [0, 0] on div "[PERSON_NAME] - ID: Star-2997486 CLOSED ACTIVE [GEOGRAPHIC_DATA]" at bounding box center [295, 208] width 591 height 920
click at [370, 212] on div "Notes Note Type Compliance Clear Compliance General Note Type" at bounding box center [295, 359] width 573 height 492
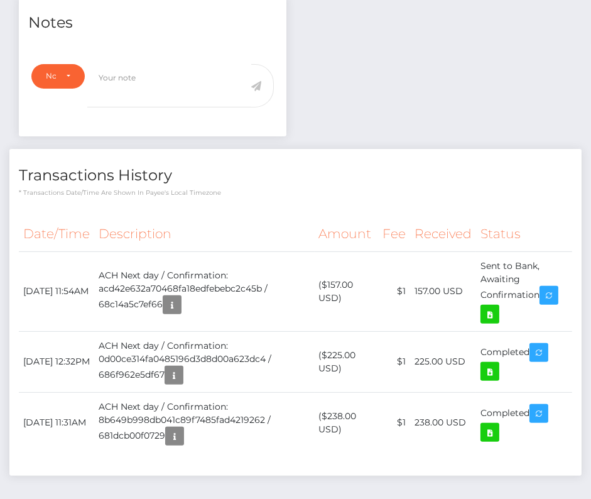
scroll to position [0, 0]
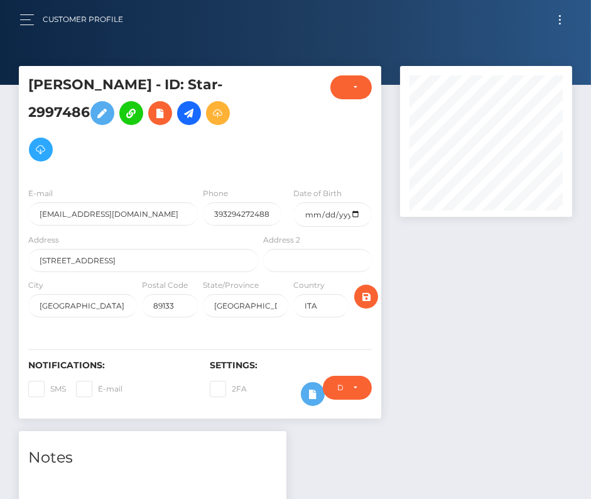
click at [561, 11] on button "Toggle navigation" at bounding box center [560, 19] width 23 height 17
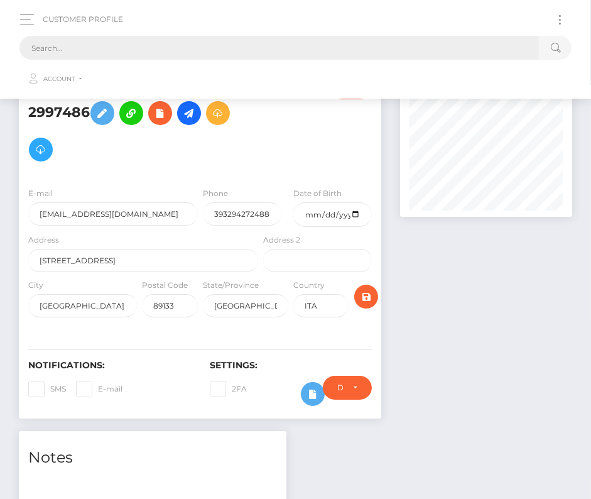
click at [348, 48] on input "text" at bounding box center [279, 48] width 520 height 24
paste input "2460939"
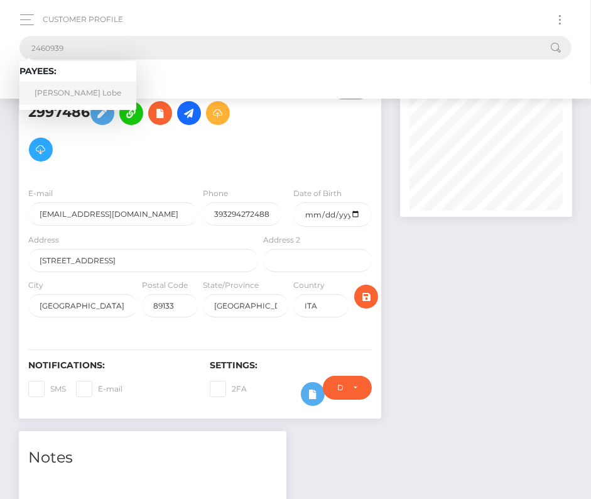
type input "2460939"
click at [72, 96] on link "[PERSON_NAME] Lobe" at bounding box center [77, 93] width 117 height 23
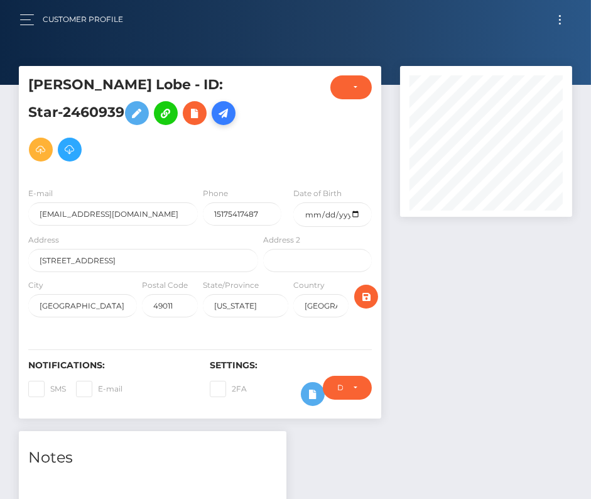
click at [216, 118] on icon at bounding box center [223, 114] width 15 height 16
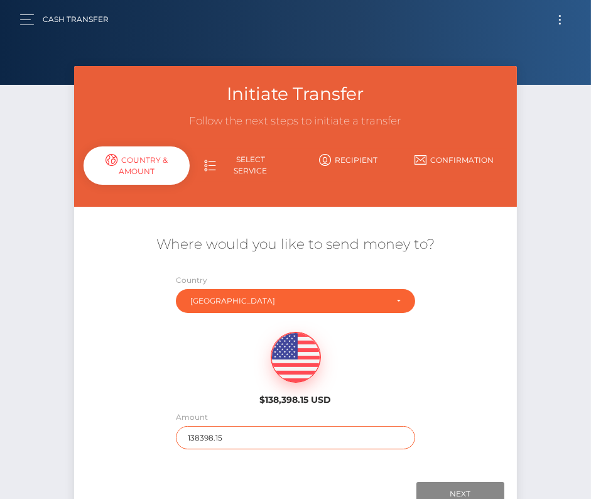
click at [222, 437] on input "138398.15" at bounding box center [295, 437] width 239 height 23
type input "178"
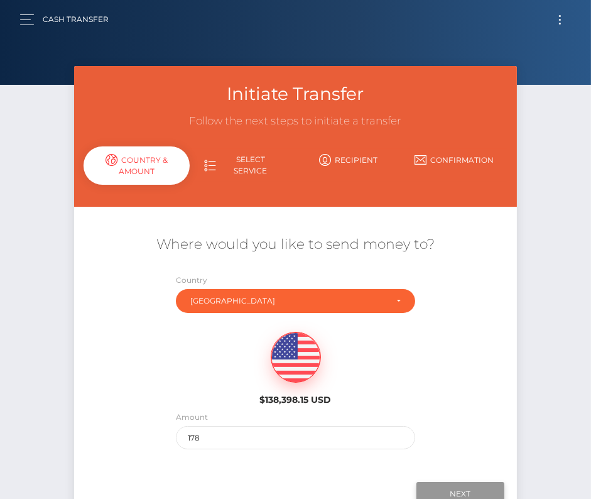
click at [458, 488] on input "Next" at bounding box center [461, 494] width 88 height 24
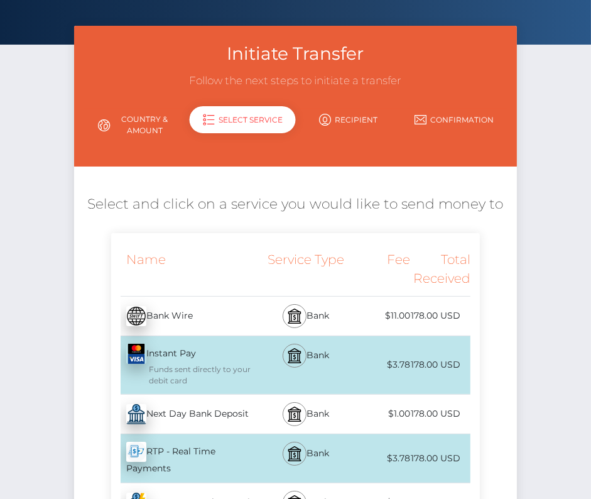
scroll to position [42, 0]
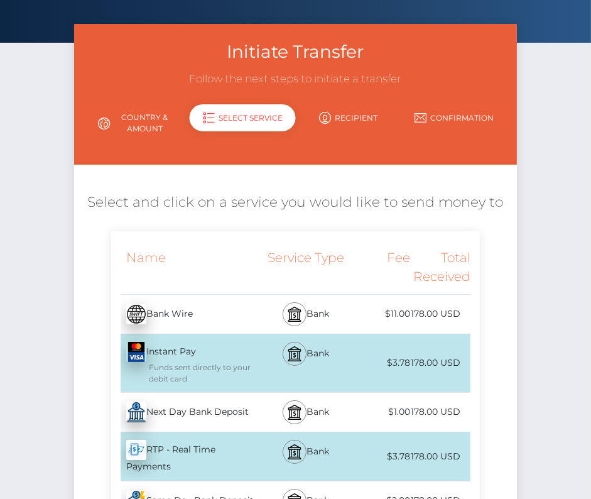
click at [199, 410] on div "Next Day Bank Deposit - USD" at bounding box center [186, 412] width 150 height 35
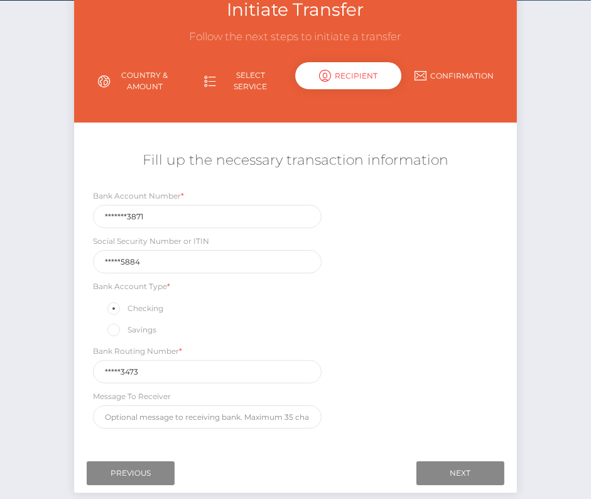
scroll to position [114, 0]
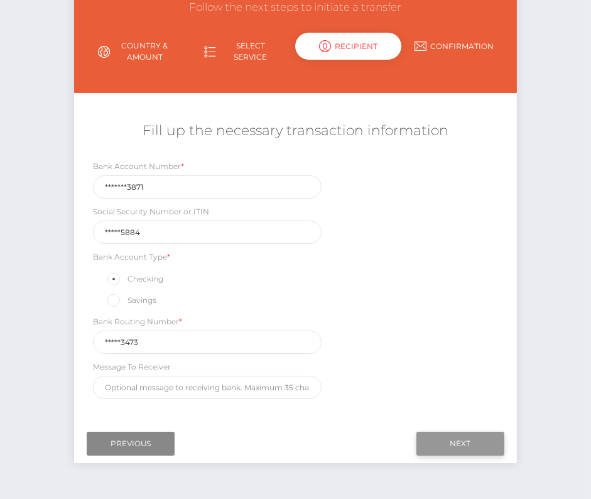
click at [458, 434] on input "Next" at bounding box center [461, 444] width 88 height 24
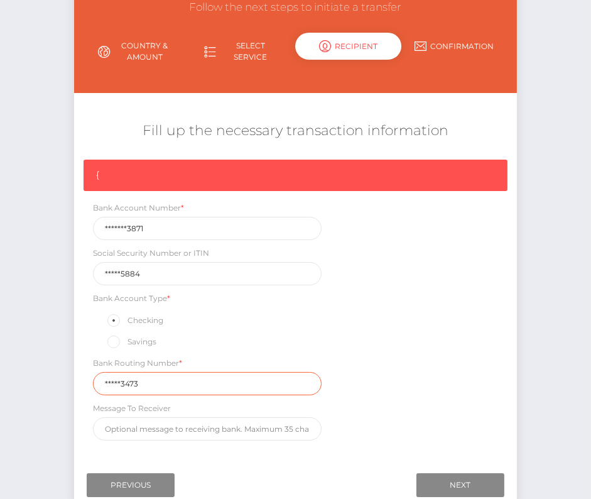
drag, startPoint x: 153, startPoint y: 381, endPoint x: 38, endPoint y: 381, distance: 115.0
click at [38, 381] on div "Initiate Transfer Follow the next steps to initiate a transfer Country & Amount…" at bounding box center [295, 244] width 591 height 584
paste input "07240"
type input "072403473"
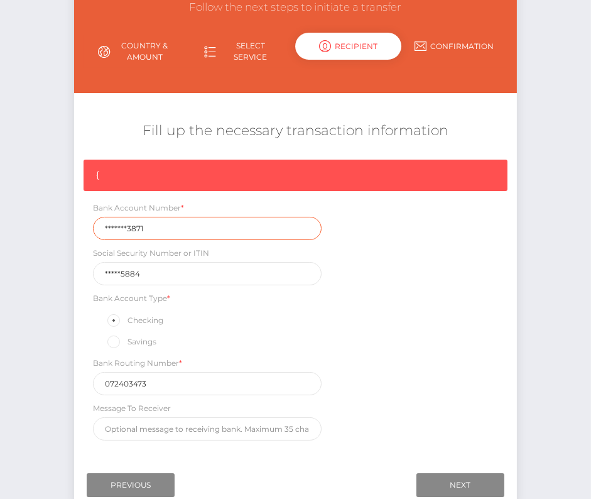
drag, startPoint x: 150, startPoint y: 228, endPoint x: 40, endPoint y: 222, distance: 109.6
click at [40, 222] on div "Initiate Transfer Follow the next steps to initiate a transfer Country & Amount…" at bounding box center [295, 244] width 591 height 584
paste input "0215753"
type input "02157533871"
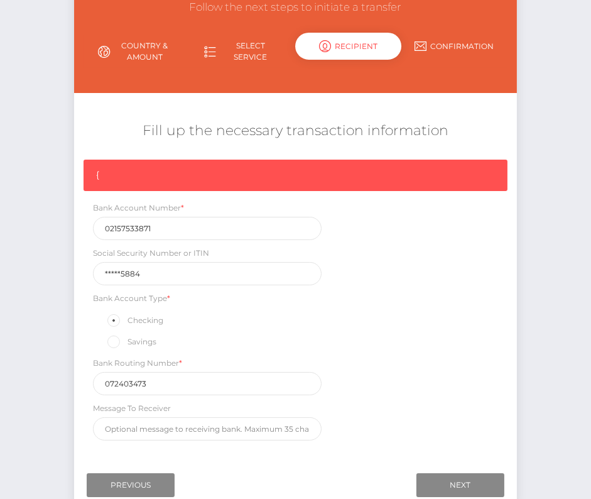
click at [346, 360] on div "{ Bank Account Number * 02157533871 Social Security Number or ITIN *****5884 Ba…" at bounding box center [295, 303] width 443 height 287
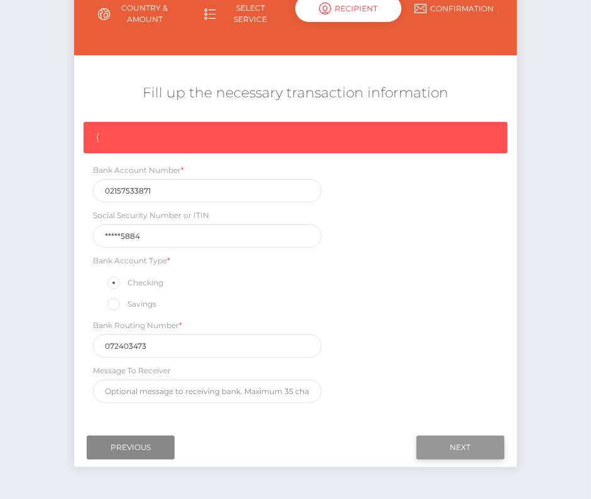
scroll to position [155, 0]
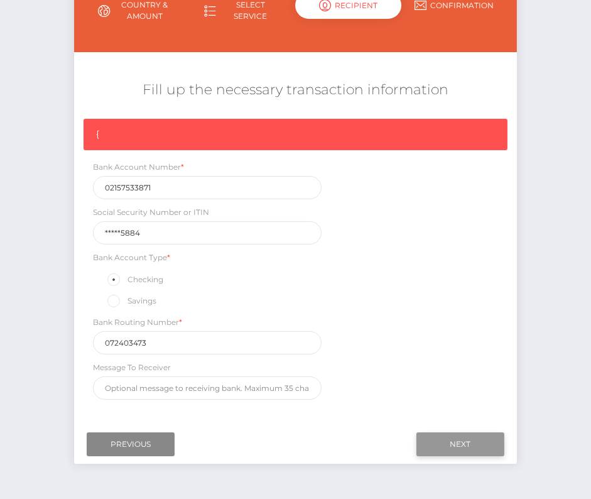
click at [474, 441] on input "Next" at bounding box center [461, 444] width 88 height 24
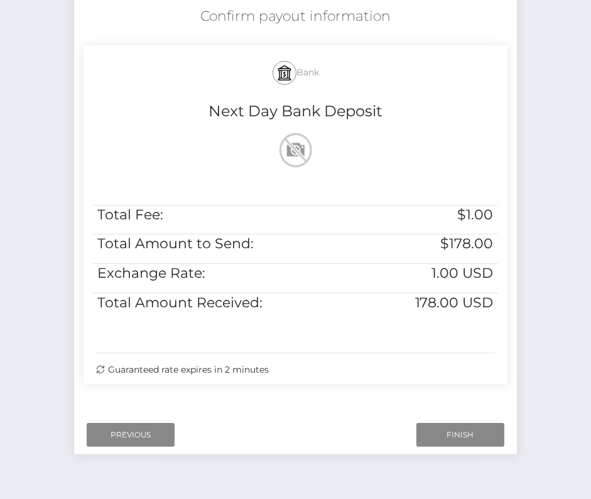
scroll to position [256, 0]
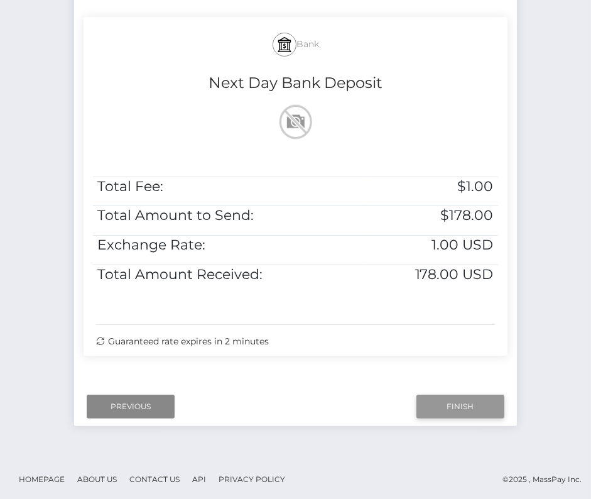
click at [459, 410] on input "Finish" at bounding box center [461, 407] width 88 height 24
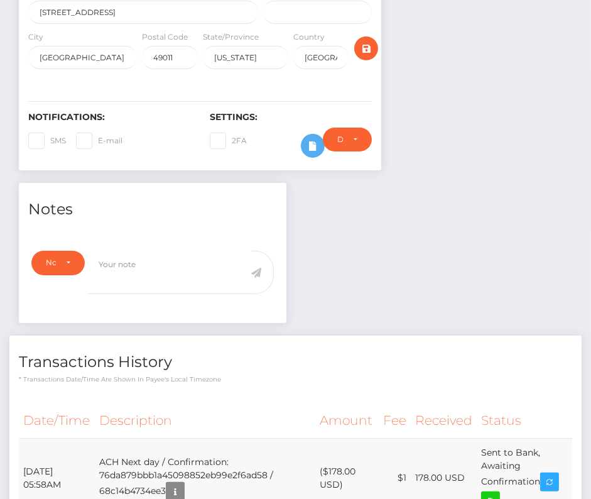
scroll to position [347, 0]
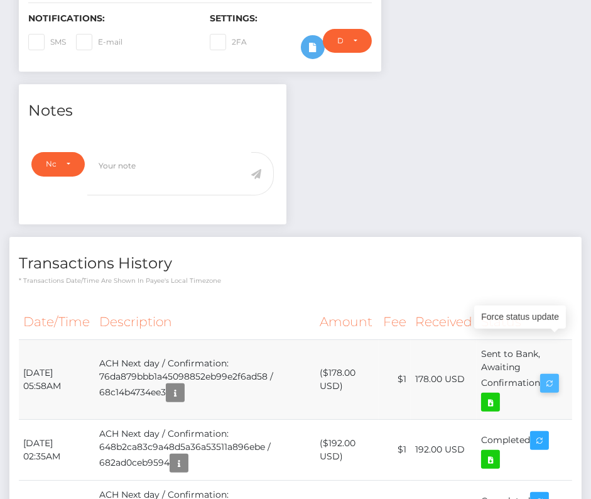
drag, startPoint x: 19, startPoint y: 329, endPoint x: 546, endPoint y: 351, distance: 527.2
click at [546, 351] on tr "[DATE] 05:58AM ACH Next day / Confirmation: 76da879bbb1a45098852eb99e2f6ad58 / …" at bounding box center [296, 379] width 554 height 80
copy tr "[DATE] 05:58AM ACH Next day / Confirmation: 76da879bbb1a45098852eb99e2f6ad58 / …"
click at [495, 395] on icon at bounding box center [490, 403] width 15 height 16
click at [0, 0] on div "[PERSON_NAME] Lobe - ID: Star-2460939 CLOSED ACTIVE E-mail Phone" at bounding box center [295, 179] width 591 height 920
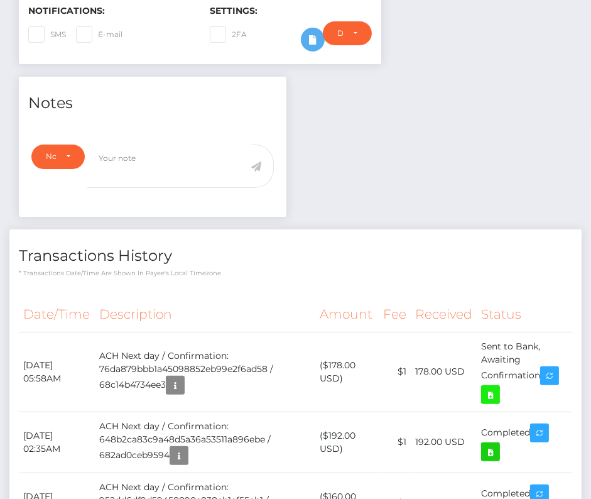
scroll to position [374, 0]
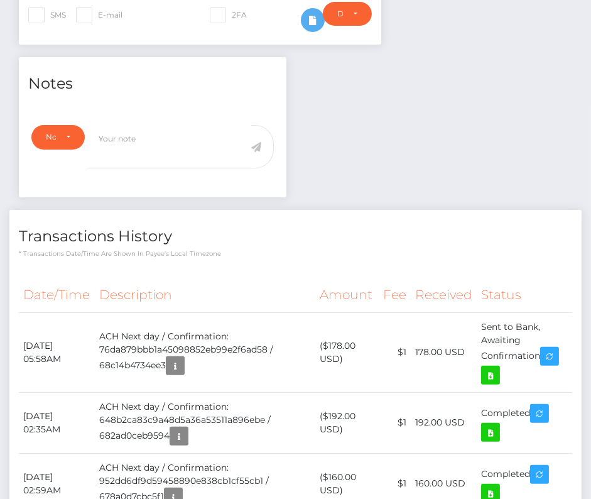
click at [185, 278] on th "Description" at bounding box center [205, 295] width 221 height 35
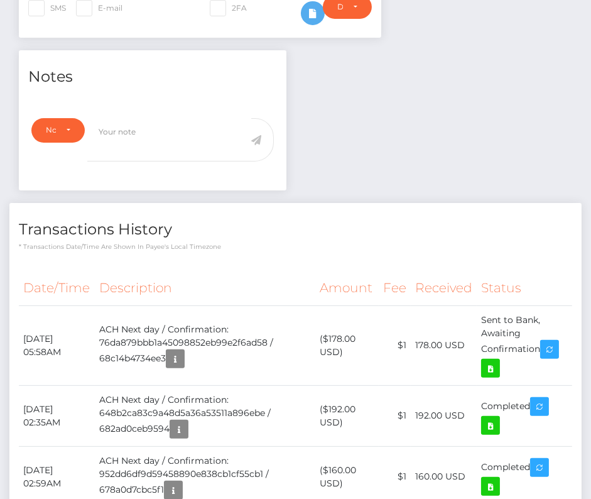
scroll to position [0, 0]
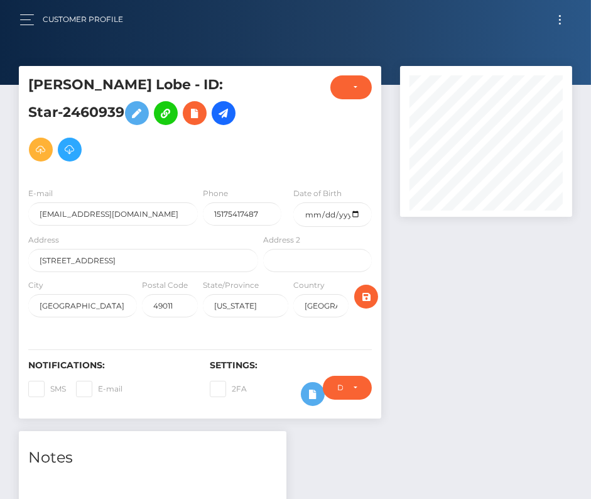
click at [563, 14] on button "Toggle navigation" at bounding box center [560, 19] width 23 height 17
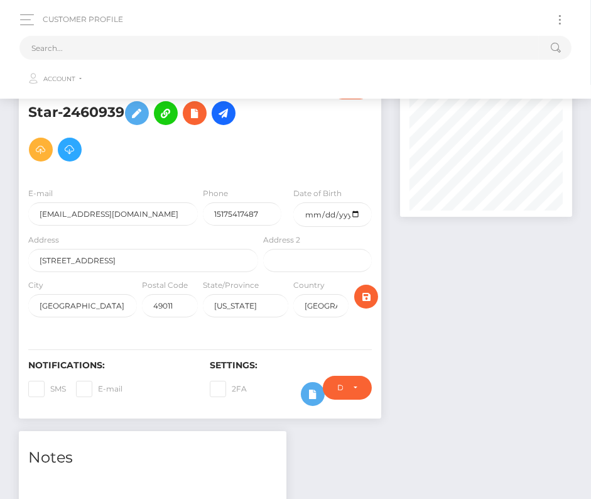
click at [561, 20] on button "Toggle navigation" at bounding box center [560, 19] width 23 height 17
click at [312, 38] on input "text" at bounding box center [279, 48] width 520 height 24
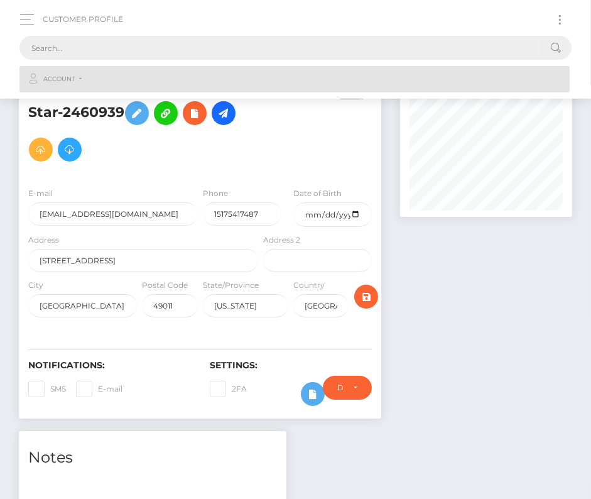
paste input "301888"
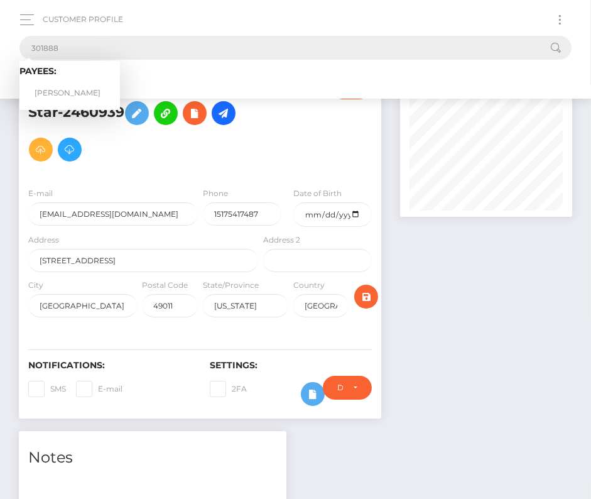
type input "301888"
click at [79, 87] on link "[PERSON_NAME]" at bounding box center [69, 93] width 101 height 23
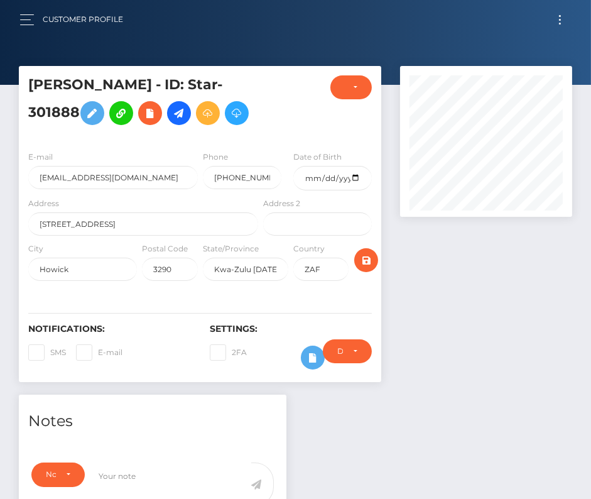
click at [190, 102] on h5 "Stuart Baverstock - ID: Star-301888" at bounding box center [139, 103] width 223 height 56
click at [186, 102] on link at bounding box center [179, 113] width 24 height 24
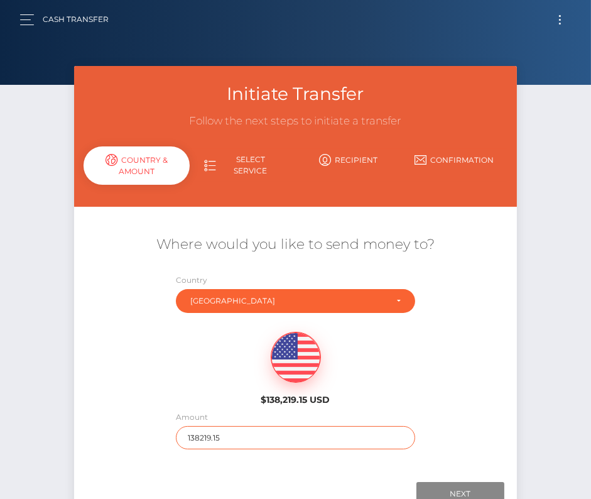
click at [221, 438] on input "138219.15" at bounding box center [295, 437] width 239 height 23
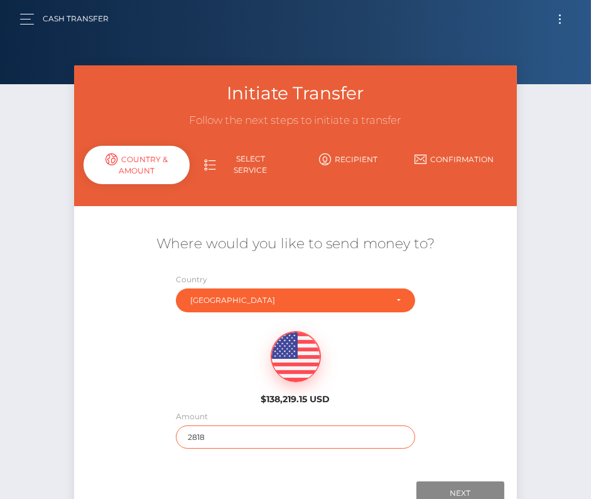
scroll to position [58, 0]
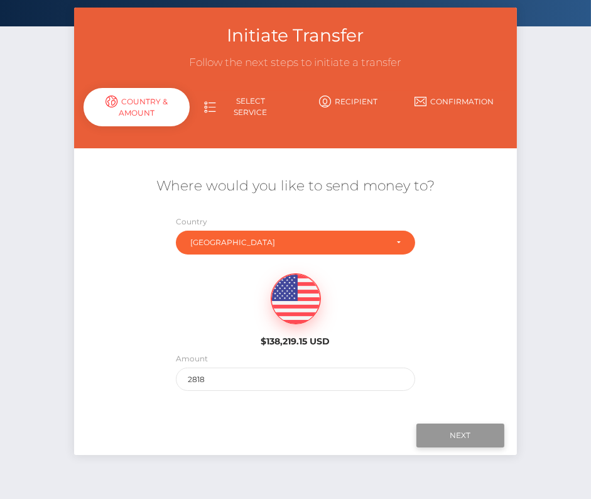
click at [474, 434] on input "Next" at bounding box center [461, 436] width 88 height 24
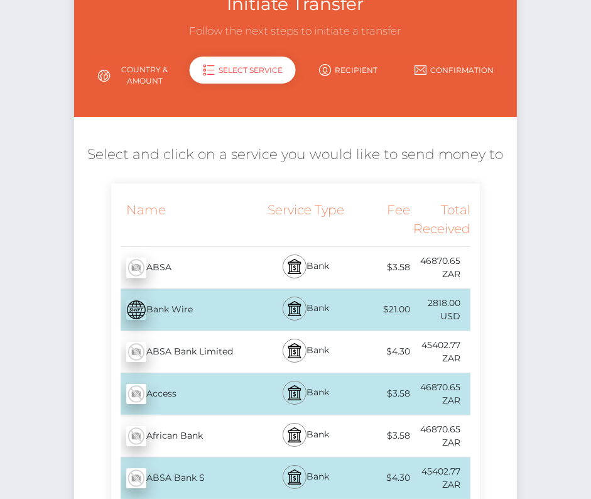
scroll to position [0, 0]
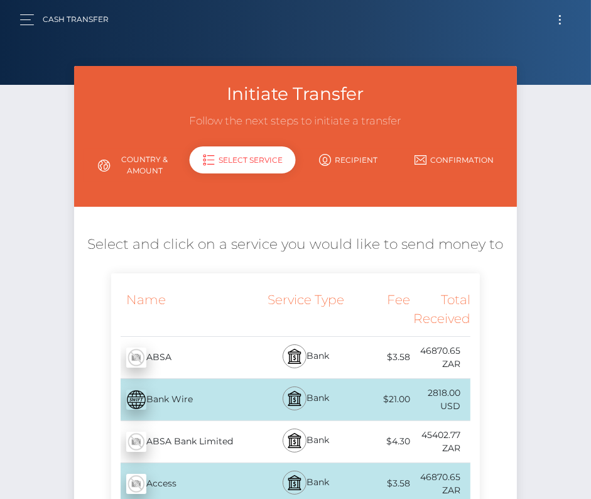
click at [131, 164] on link "Country & Amount" at bounding box center [137, 165] width 106 height 33
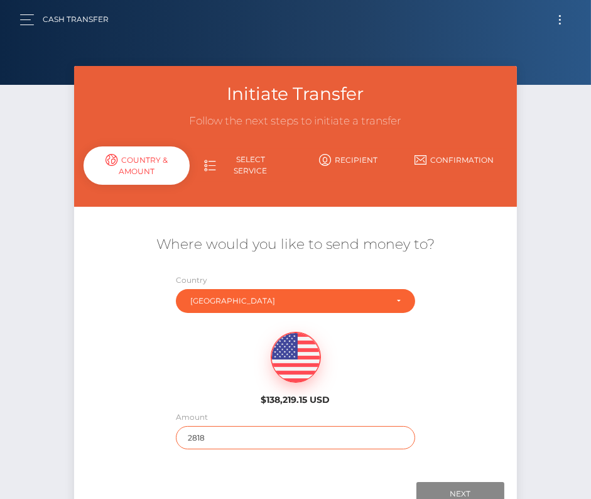
click at [206, 438] on input "2818" at bounding box center [295, 437] width 239 height 23
type input "3000"
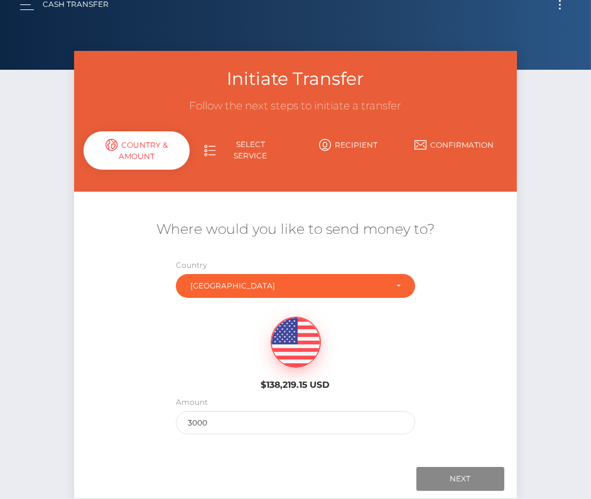
scroll to position [23, 0]
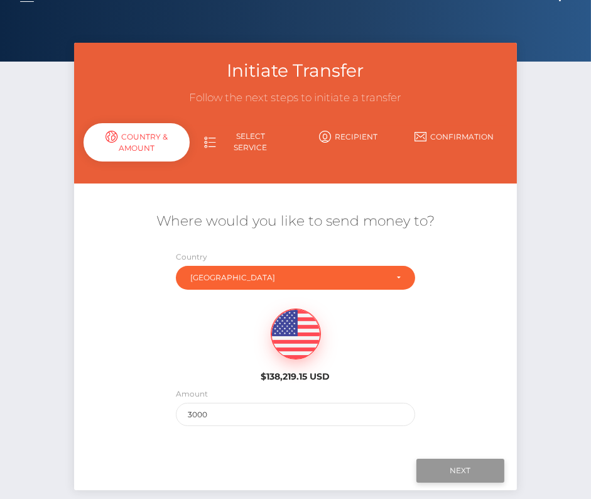
click at [469, 463] on input "Next" at bounding box center [461, 471] width 88 height 24
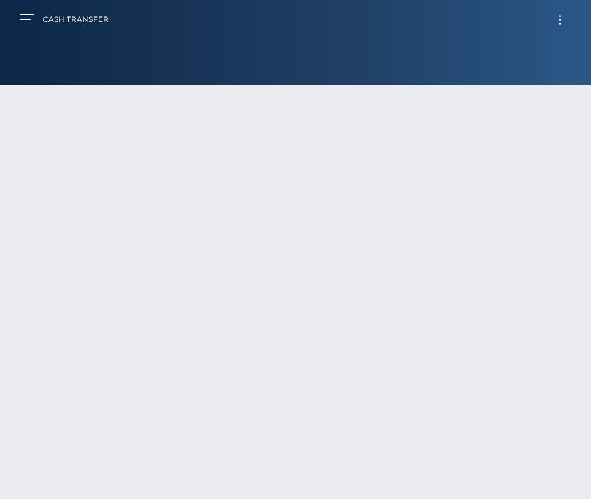
scroll to position [23, 0]
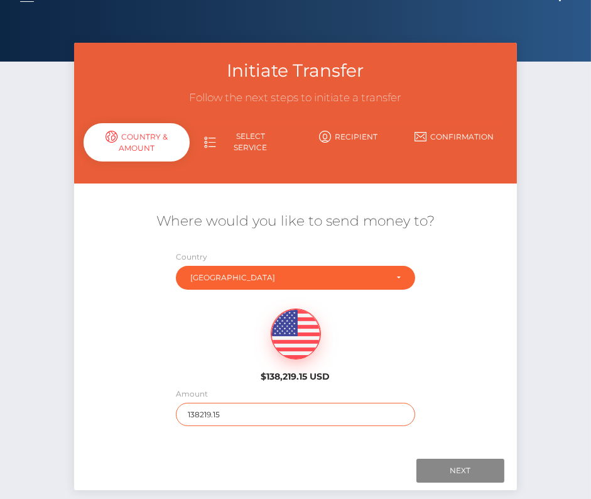
click at [218, 408] on input "138219.15" at bounding box center [295, 414] width 239 height 23
type input "3000"
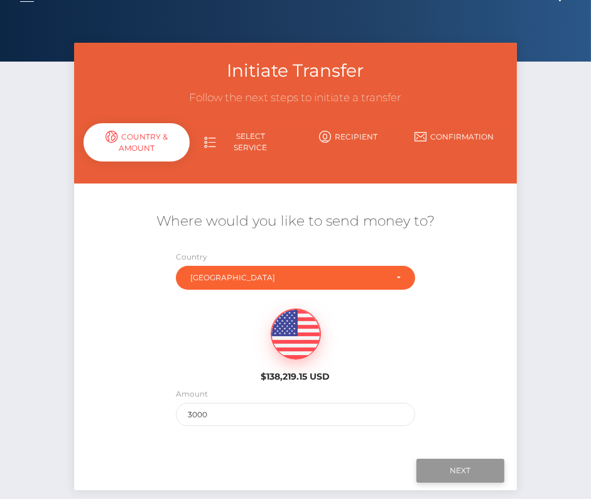
click at [467, 464] on input "Next" at bounding box center [461, 471] width 88 height 24
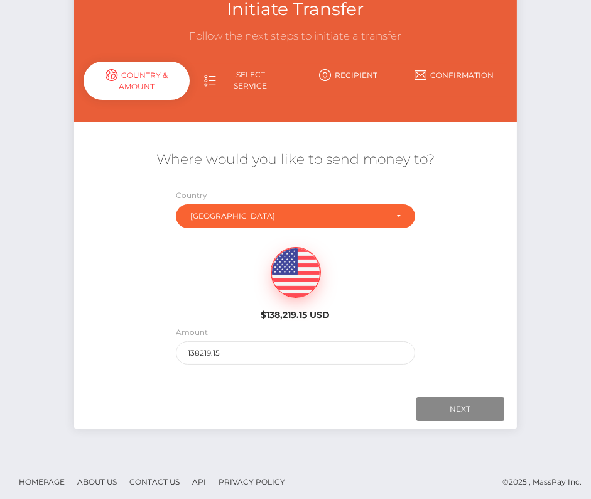
scroll to position [88, 0]
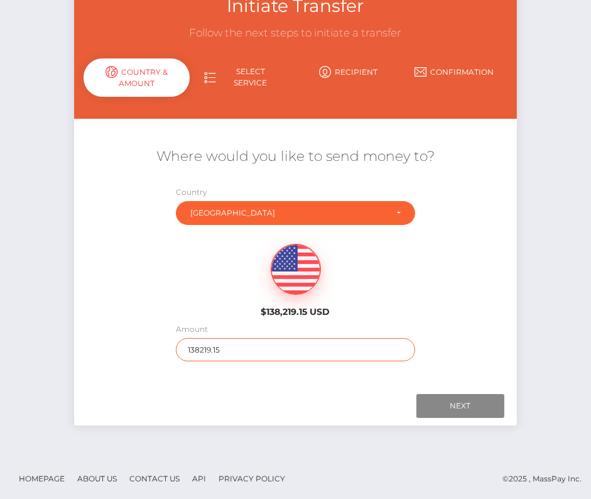
click at [218, 345] on input "138219.15" at bounding box center [295, 349] width 239 height 23
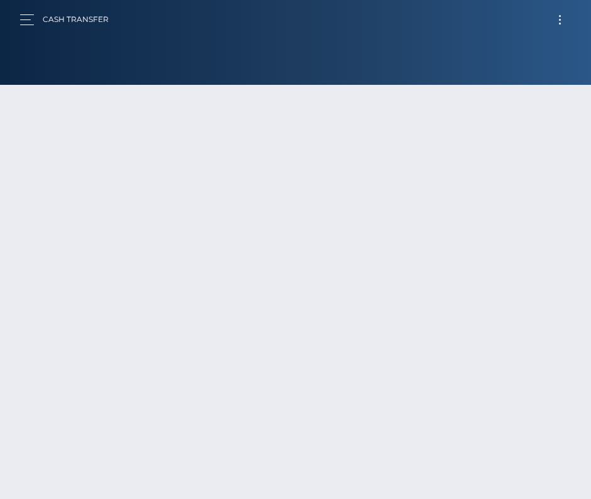
scroll to position [86, 0]
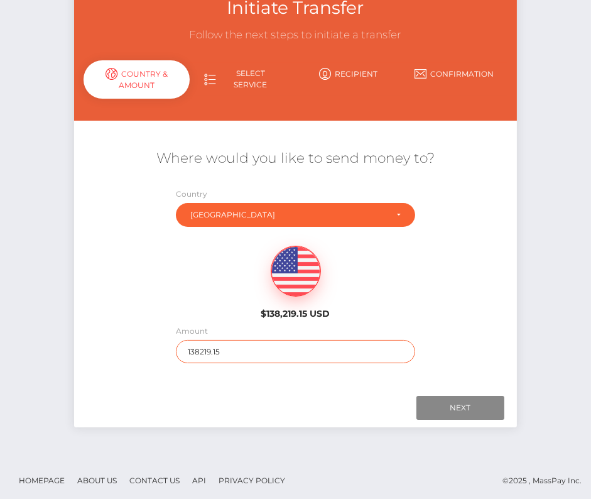
click at [221, 346] on input "138219.15" at bounding box center [295, 351] width 239 height 23
type input "3000"
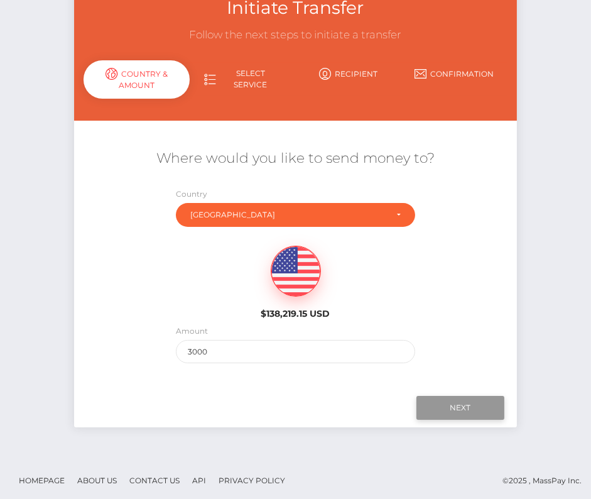
click at [451, 407] on input "Next" at bounding box center [461, 408] width 88 height 24
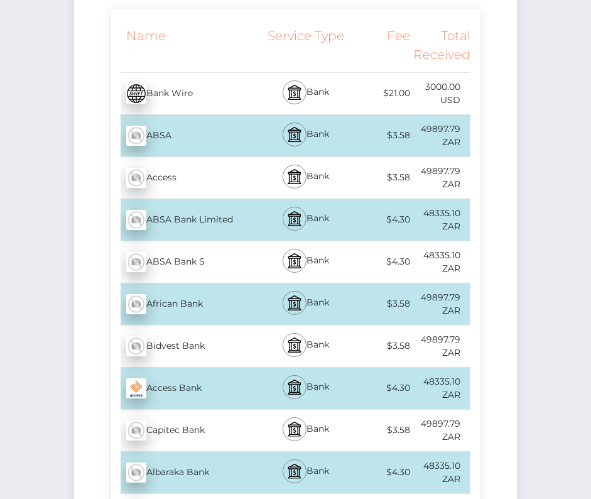
scroll to position [265, 0]
click at [181, 435] on div "Capitec Bank - ZAR" at bounding box center [186, 429] width 150 height 35
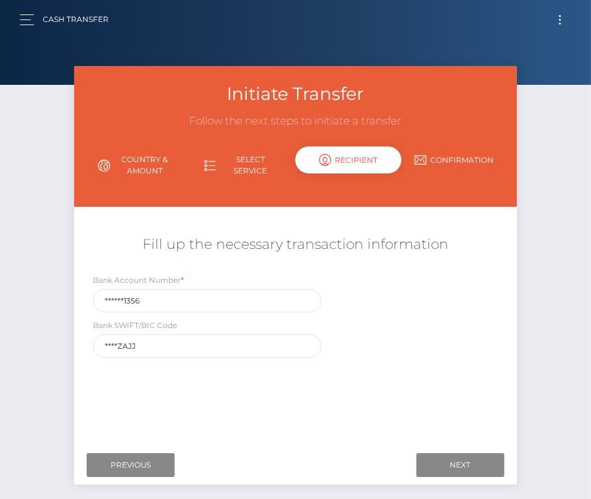
scroll to position [60, 0]
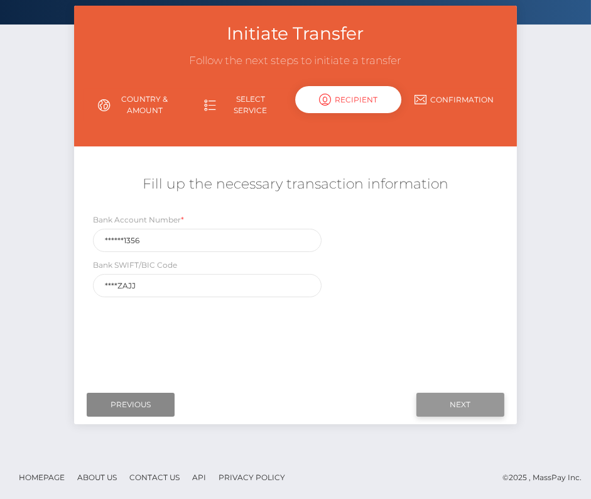
click at [490, 407] on input "Next" at bounding box center [461, 405] width 88 height 24
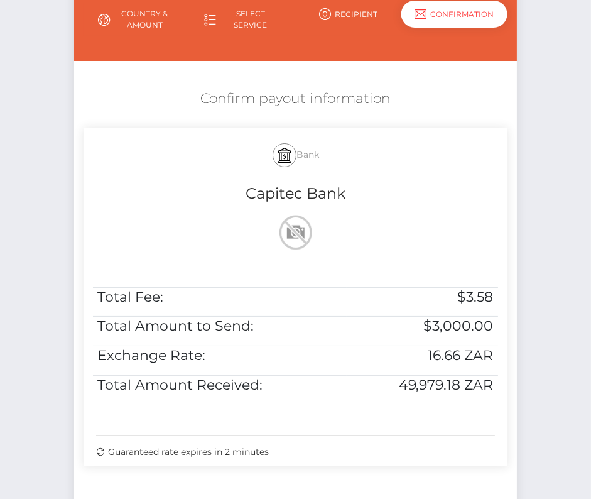
scroll to position [163, 0]
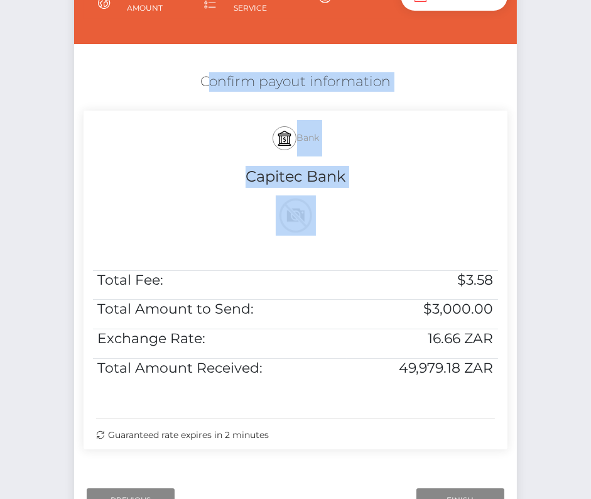
drag, startPoint x: 195, startPoint y: 79, endPoint x: 502, endPoint y: 383, distance: 432.0
click at [502, 383] on div "Confirm payout information Bank Capitec Bank Total Fee: $3.58 Total Amount to S…" at bounding box center [295, 264] width 443 height 396
copy div "Confirm payout information Bank Capitec Bank"
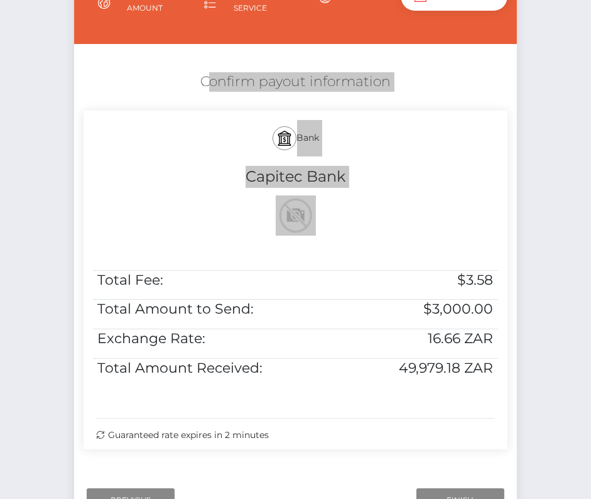
scroll to position [192, 0]
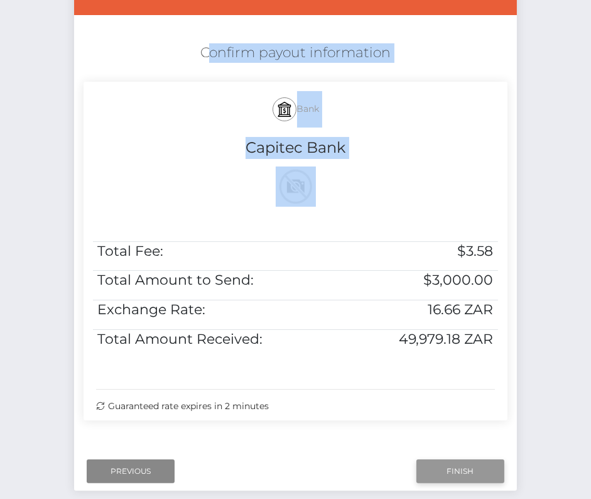
click at [458, 464] on input "Finish" at bounding box center [461, 471] width 88 height 24
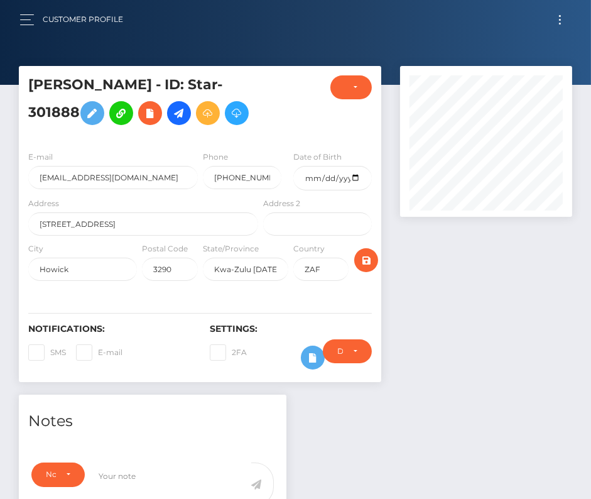
scroll to position [449, 0]
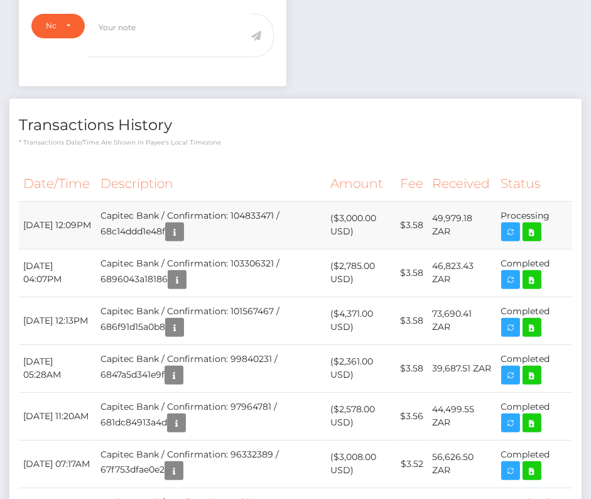
drag, startPoint x: 23, startPoint y: 250, endPoint x: 554, endPoint y: 257, distance: 531.8
click at [554, 249] on tr "[DATE] 12:09PM Capitec Bank / Confirmation: 104833471 / 68c14ddd1e48f ($3,000.0…" at bounding box center [296, 225] width 554 height 48
copy tbody "[DATE] 12:09PM Capitec Bank / Confirmation: 104833471 / 68c14ddd1e48f ($3,000.0…"
click at [533, 240] on icon at bounding box center [532, 232] width 15 height 16
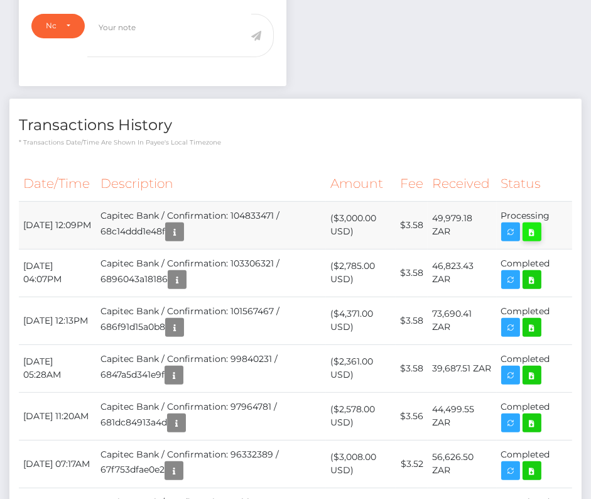
click at [532, 240] on icon at bounding box center [532, 232] width 15 height 16
click at [431, 136] on h4 "Transactions History" at bounding box center [296, 125] width 554 height 22
drag, startPoint x: 21, startPoint y: 246, endPoint x: 559, endPoint y: 250, distance: 538.1
click at [559, 249] on tr "[DATE] 12:09PM Capitec Bank / Confirmation: 104833471 / 68c14ddd1e48f ($3,000.0…" at bounding box center [296, 225] width 554 height 48
copy tr "[DATE] 12:09PM Capitec Bank / Confirmation: 104833471 / 68c14ddd1e48f ($3,000.0…"
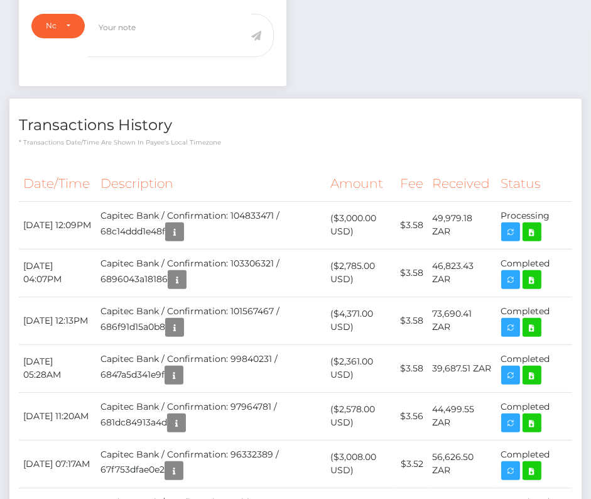
click at [327, 136] on h4 "Transactions History" at bounding box center [296, 125] width 554 height 22
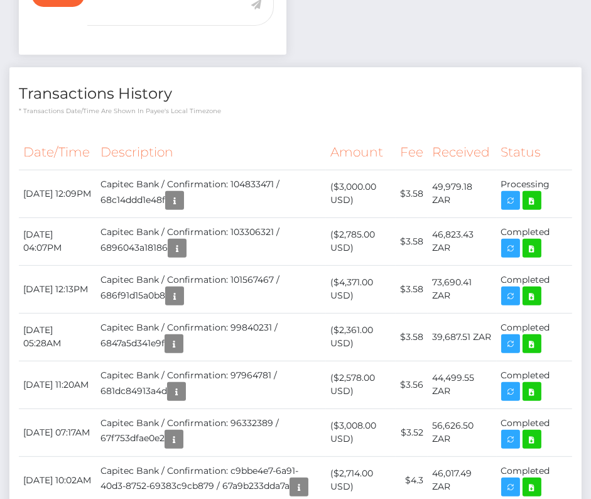
scroll to position [446, 0]
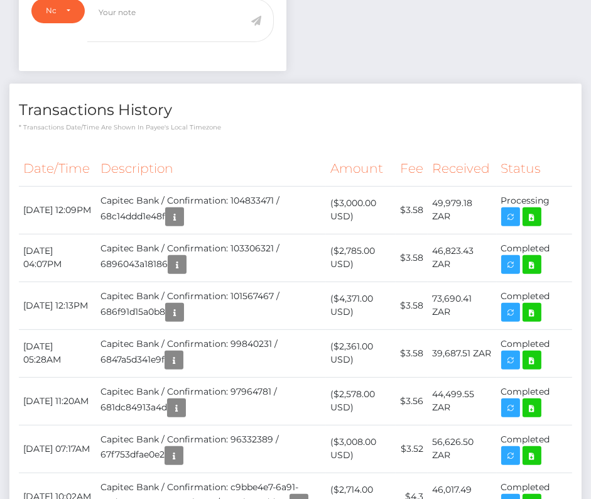
scroll to position [0, 0]
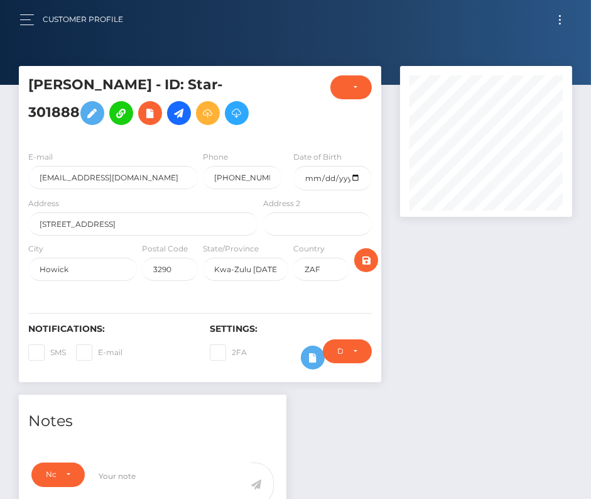
click at [558, 13] on button "Toggle navigation" at bounding box center [560, 19] width 23 height 17
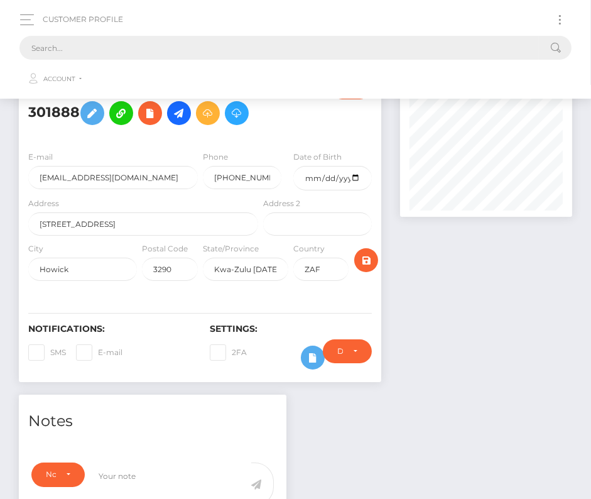
click at [367, 53] on input "text" at bounding box center [279, 48] width 520 height 24
paste input "2086659"
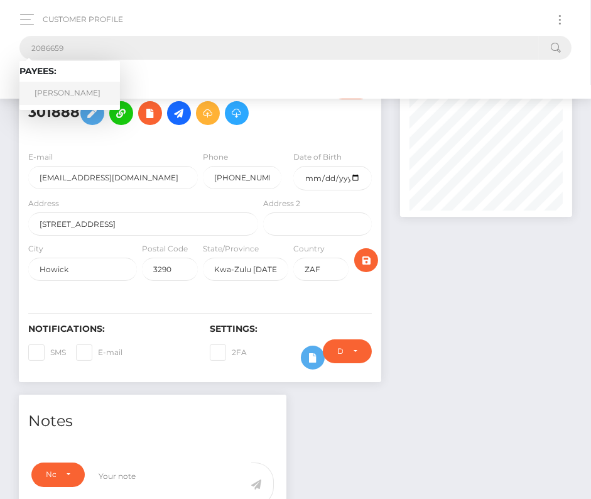
type input "2086659"
click at [65, 90] on link "[PERSON_NAME]" at bounding box center [69, 93] width 101 height 23
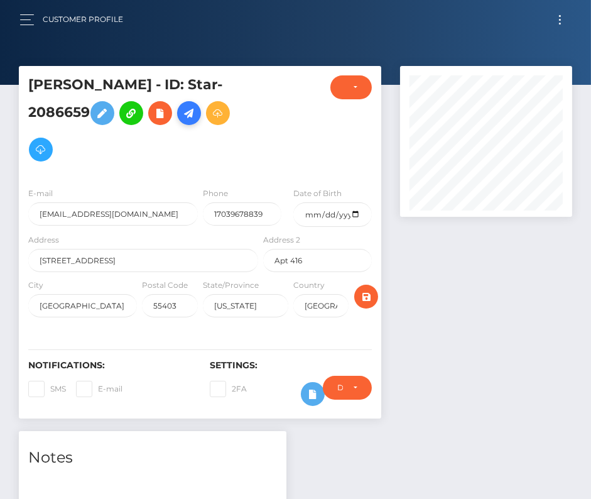
click at [197, 114] on icon at bounding box center [189, 114] width 15 height 16
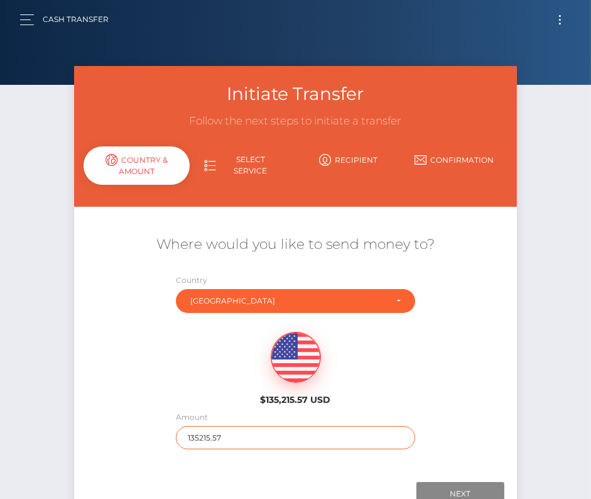
click at [212, 435] on input "135215.57" at bounding box center [295, 437] width 239 height 23
type input "371.17"
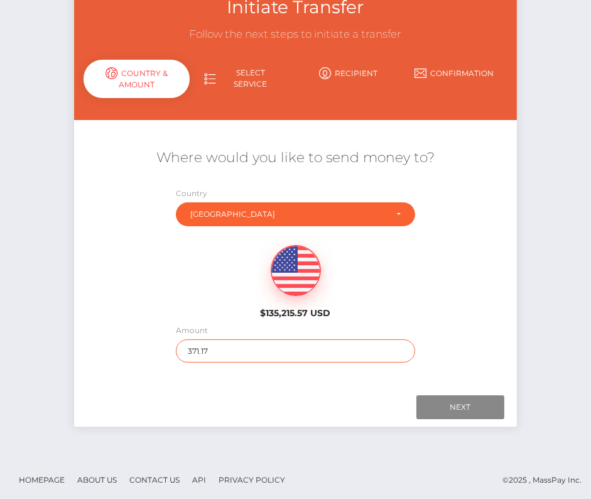
scroll to position [88, 0]
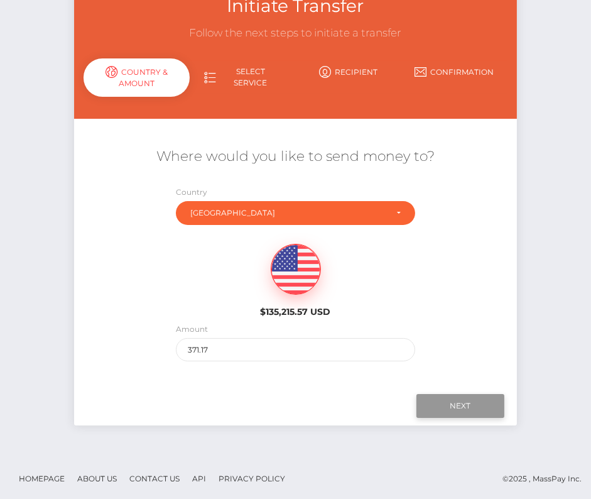
click at [456, 405] on input "Next" at bounding box center [461, 406] width 88 height 24
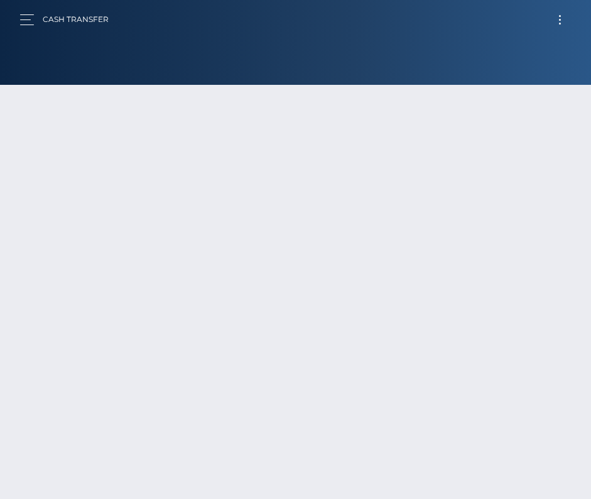
scroll to position [86, 0]
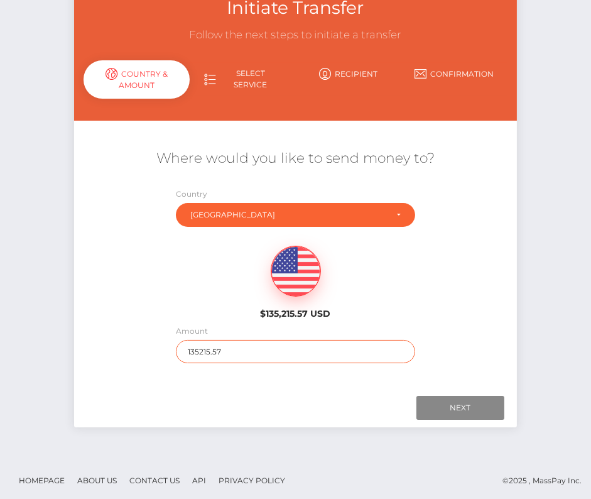
click at [219, 346] on input "135215.57" at bounding box center [295, 351] width 239 height 23
type input "371.17"
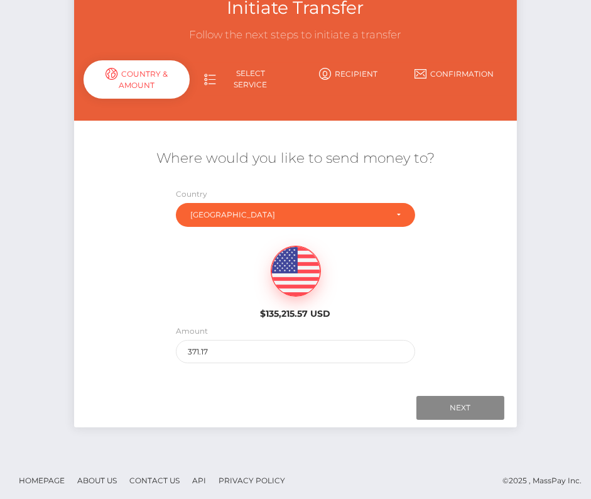
click at [476, 323] on div "$135,215.57 USD" at bounding box center [295, 278] width 443 height 91
click at [465, 404] on input "Next" at bounding box center [461, 408] width 88 height 24
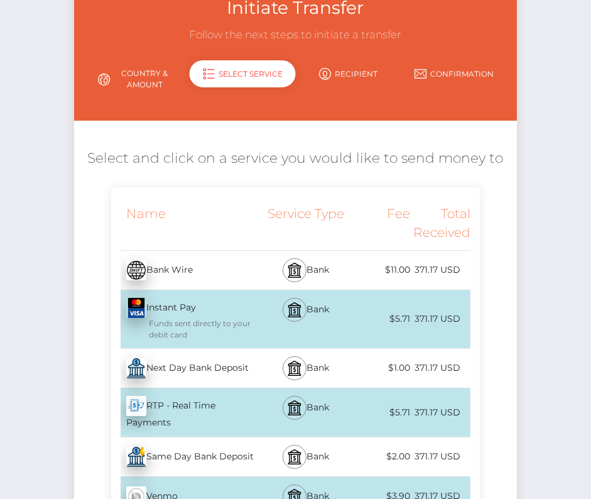
scroll to position [89, 0]
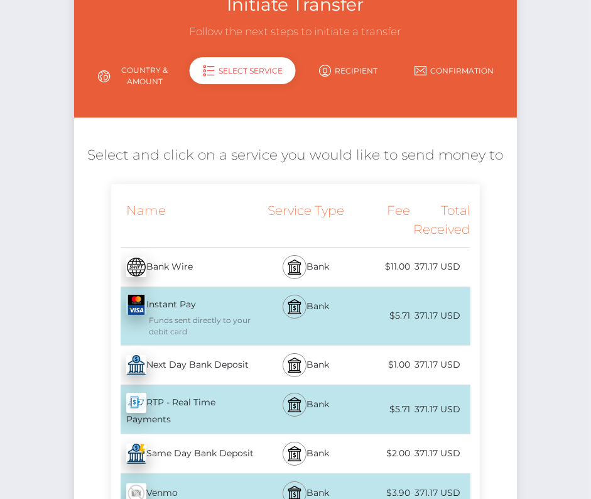
click at [223, 365] on div "Next Day Bank Deposit - USD" at bounding box center [186, 365] width 150 height 35
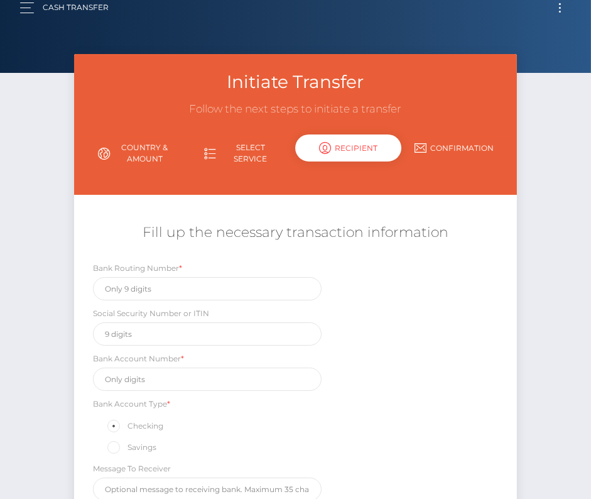
scroll to position [0, 0]
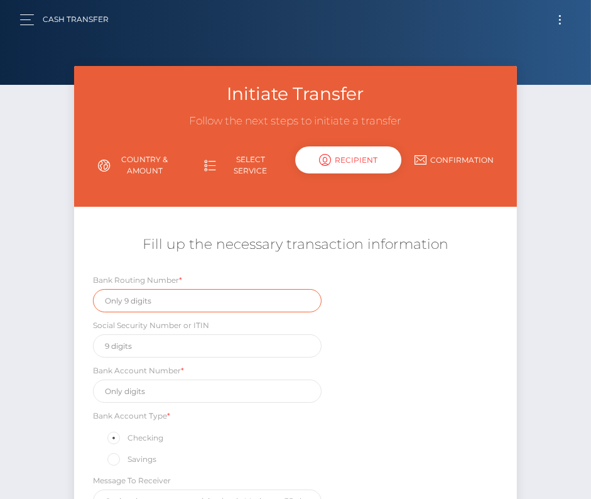
click at [131, 298] on input "text" at bounding box center [207, 300] width 228 height 23
paste input "256075025"
type input "256075025"
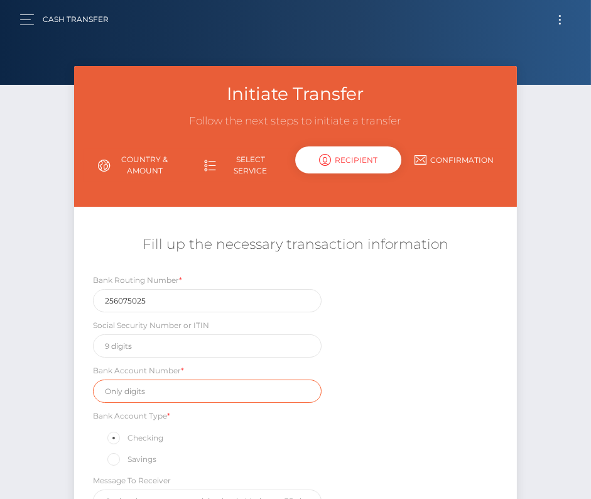
click at [134, 390] on input "text" at bounding box center [207, 391] width 228 height 23
paste input "0022137443"
type input "0022137443"
click at [311, 422] on div "Bank Account Type * Checking Savings" at bounding box center [207, 438] width 228 height 58
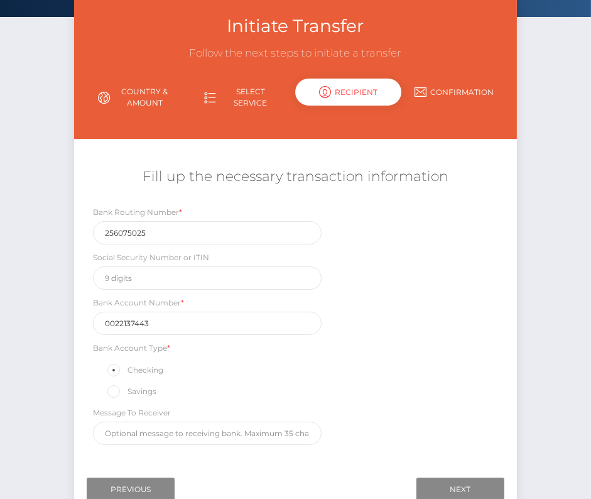
scroll to position [70, 0]
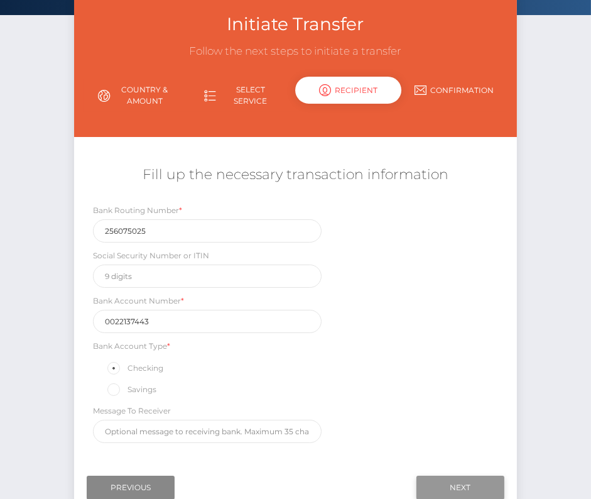
click at [451, 484] on input "Next" at bounding box center [461, 488] width 88 height 24
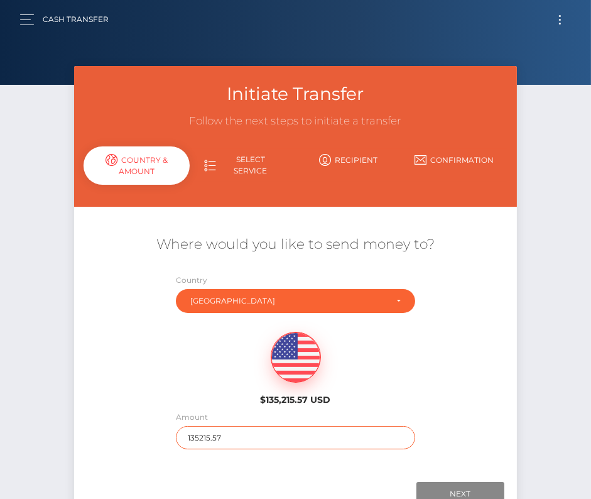
click at [226, 438] on input "135215.57" at bounding box center [295, 437] width 239 height 23
type input "371.17"
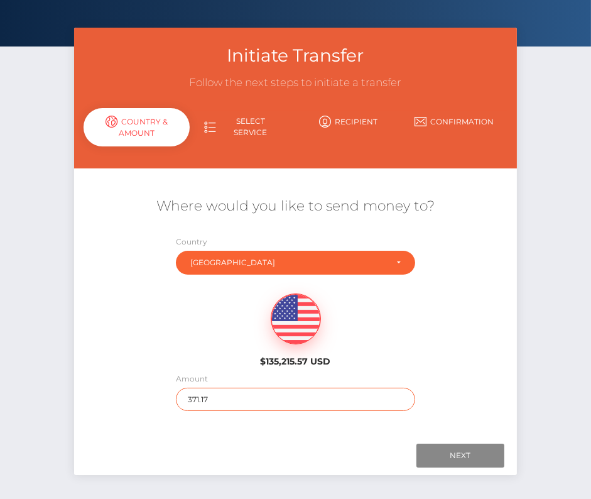
scroll to position [88, 0]
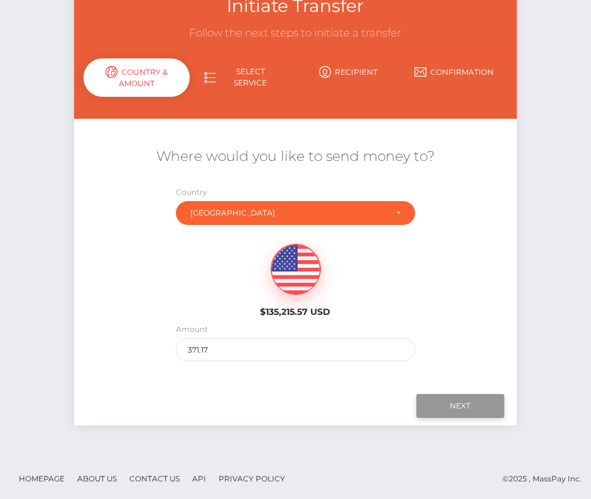
click at [458, 402] on input "Next" at bounding box center [461, 406] width 88 height 24
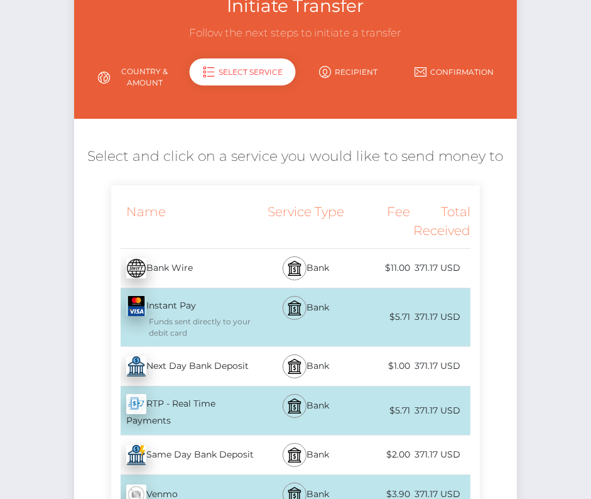
click at [184, 374] on div "Next Day Bank Deposit - USD" at bounding box center [186, 366] width 150 height 35
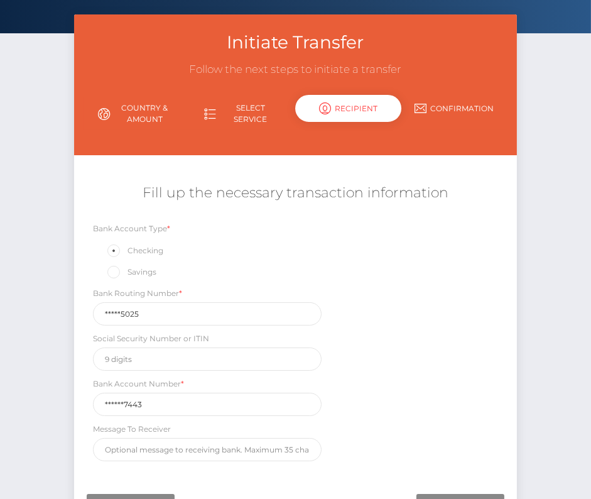
scroll to position [72, 0]
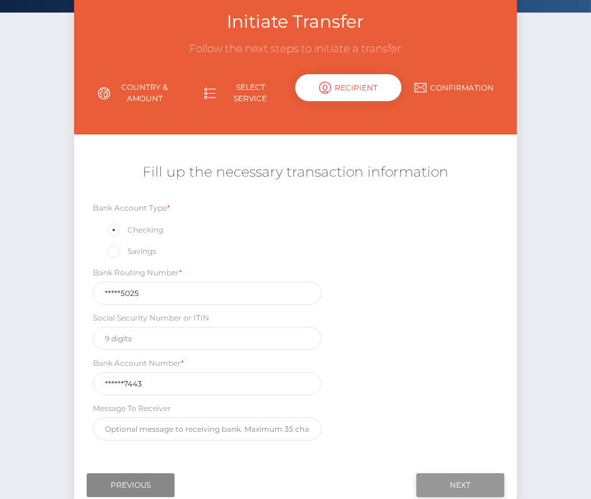
click at [440, 476] on input "Next" at bounding box center [461, 485] width 88 height 24
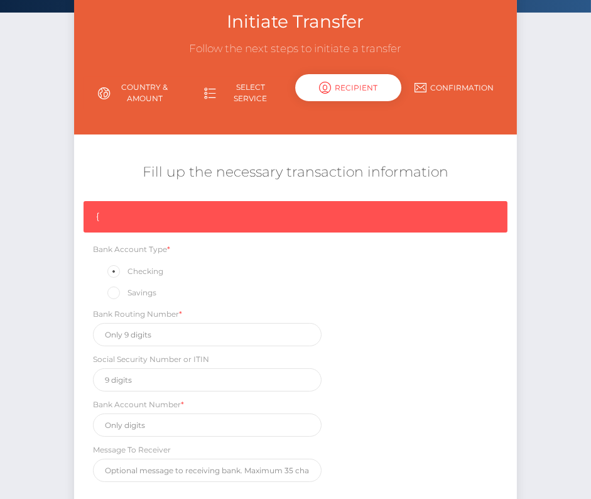
scroll to position [189, 0]
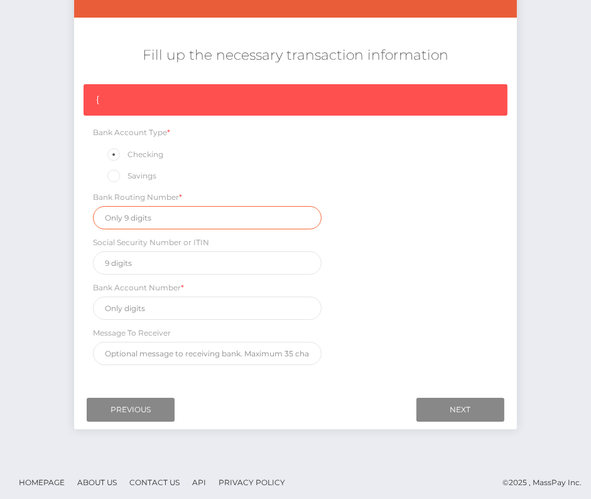
click at [145, 215] on input "text" at bounding box center [207, 217] width 228 height 23
paste input "256075025"
type input "256075025"
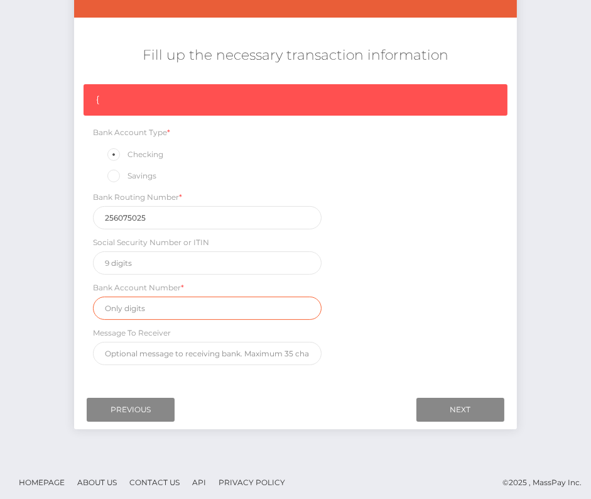
click at [135, 306] on input "text" at bounding box center [207, 308] width 228 height 23
paste input "0022137443"
type input "0022137443"
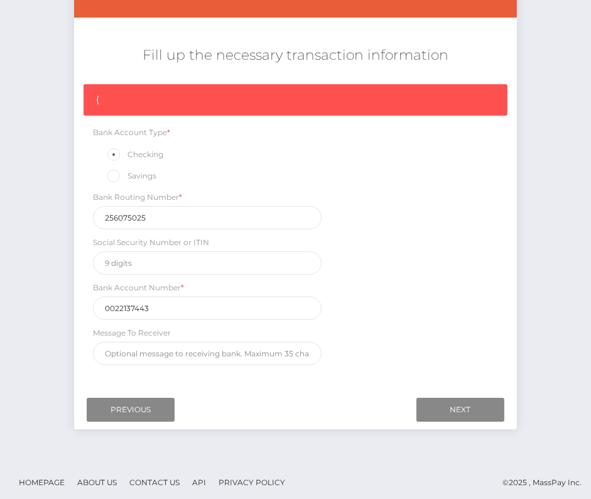
click at [412, 311] on div "{ Bank Account Type * Checking Savings Bank Routing Number * 256075025 Social S…" at bounding box center [295, 227] width 443 height 287
click at [395, 309] on div "{ Bank Account Type * Checking Savings Bank Routing Number * 256075025 Social S…" at bounding box center [295, 227] width 443 height 287
click at [478, 399] on input "Next" at bounding box center [461, 410] width 88 height 24
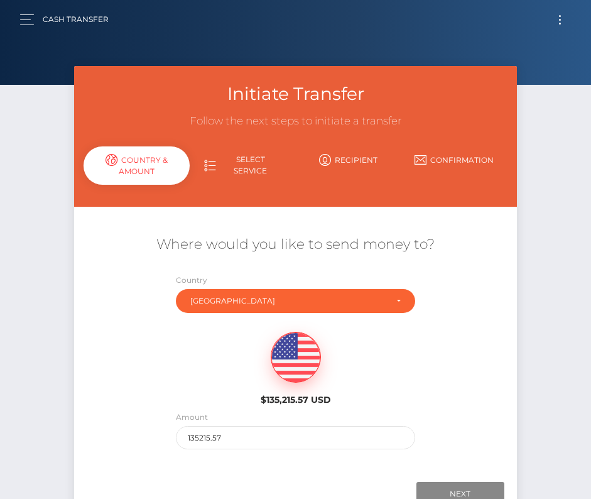
scroll to position [88, 0]
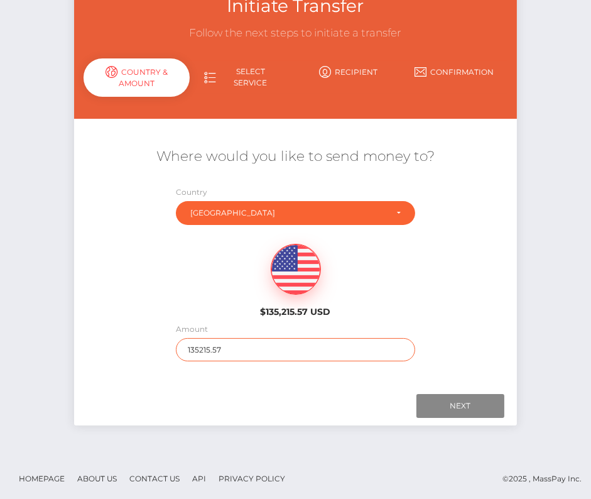
click at [201, 349] on input "135215.57" at bounding box center [295, 349] width 239 height 23
type input "371.17"
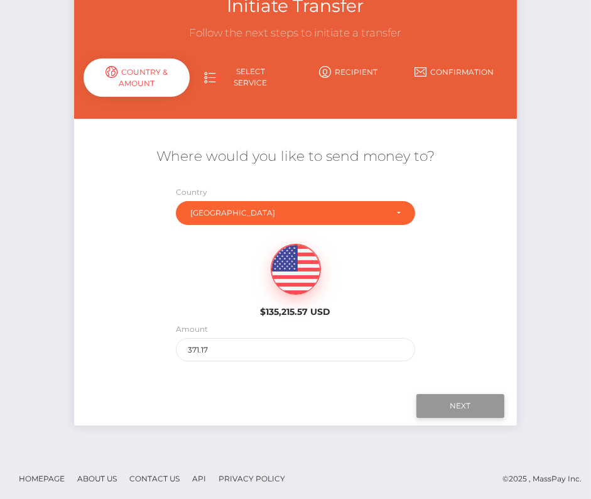
click at [471, 402] on input "Next" at bounding box center [461, 406] width 88 height 24
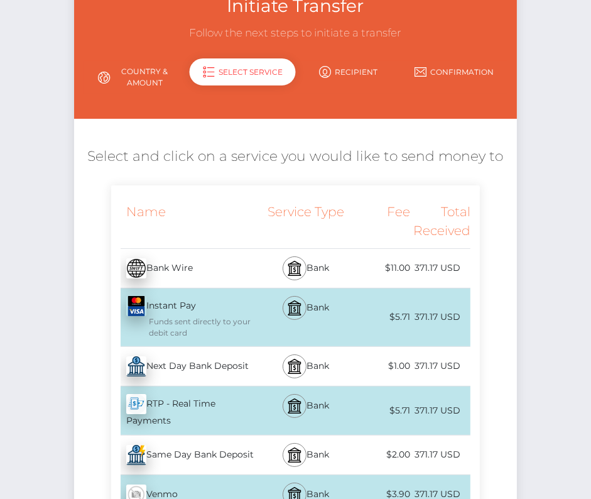
click at [199, 366] on div "Next Day Bank Deposit - USD" at bounding box center [186, 366] width 150 height 35
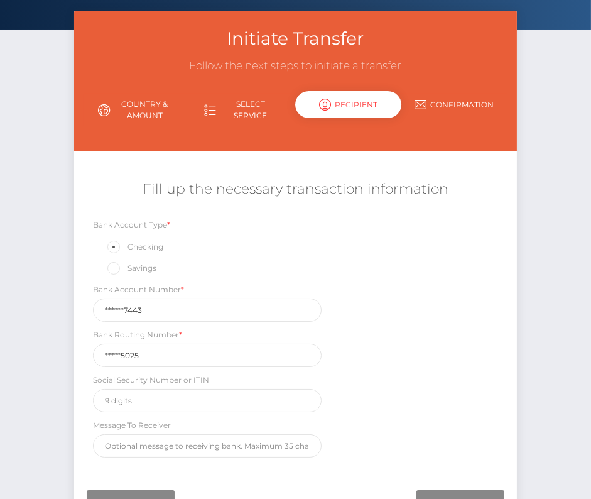
scroll to position [97, 0]
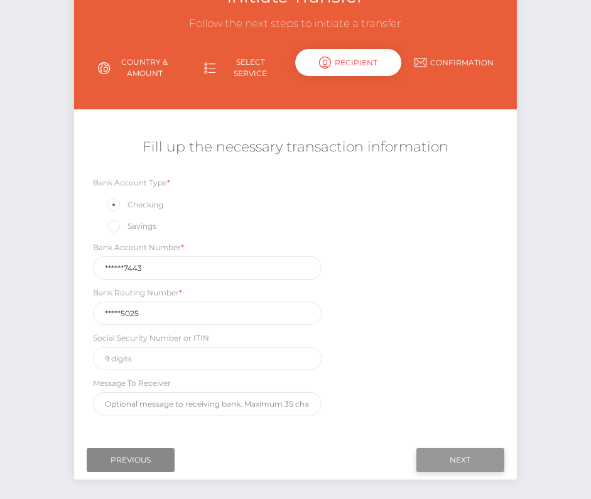
click at [454, 461] on input "Next" at bounding box center [461, 460] width 88 height 24
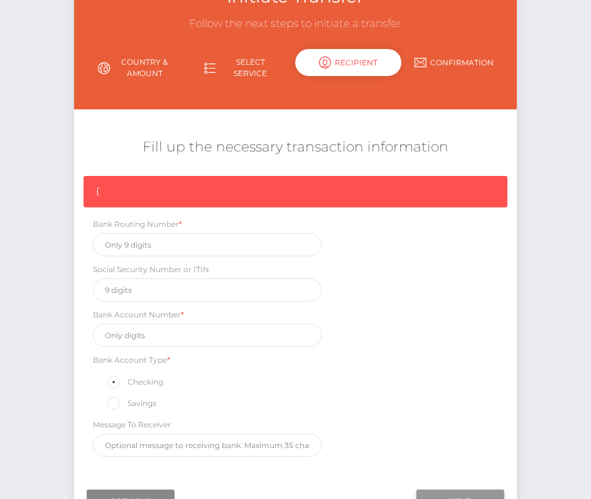
scroll to position [106, 0]
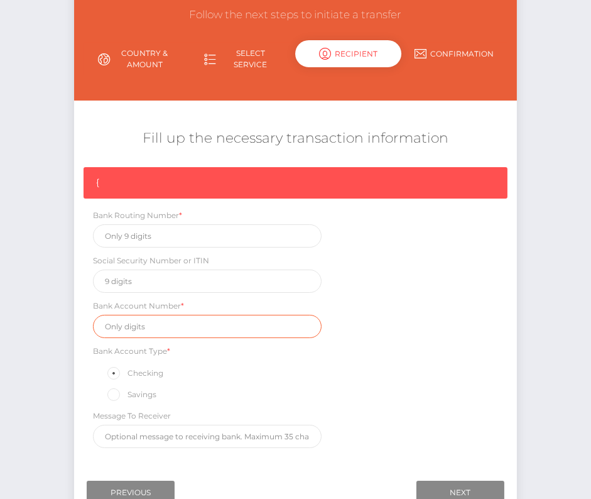
click at [141, 317] on input "text" at bounding box center [207, 326] width 228 height 23
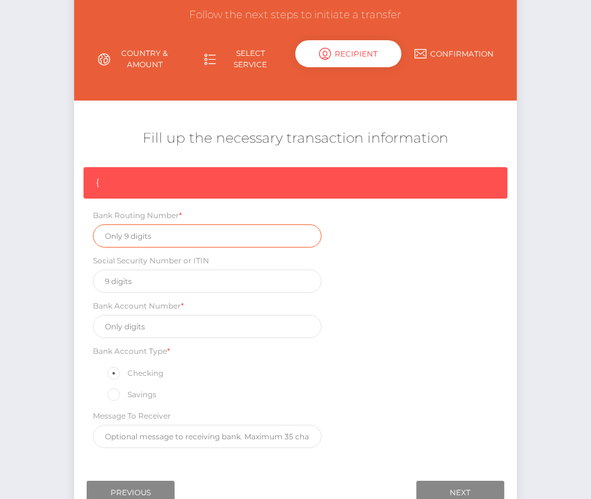
click at [136, 238] on input "text" at bounding box center [207, 235] width 228 height 23
paste input "256075025"
type input "256075025"
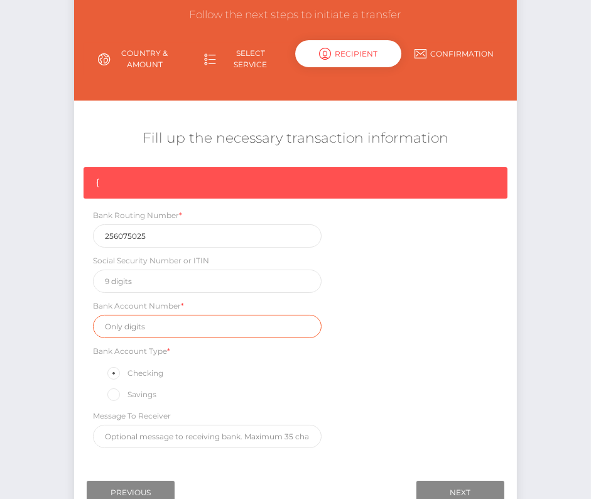
click at [157, 330] on input "text" at bounding box center [207, 326] width 228 height 23
paste input "0022137443"
type input "0022137443"
click at [371, 388] on div "{ Bank Routing Number * 256075025 Social Security Number or ITIN Bank Account N…" at bounding box center [295, 310] width 443 height 287
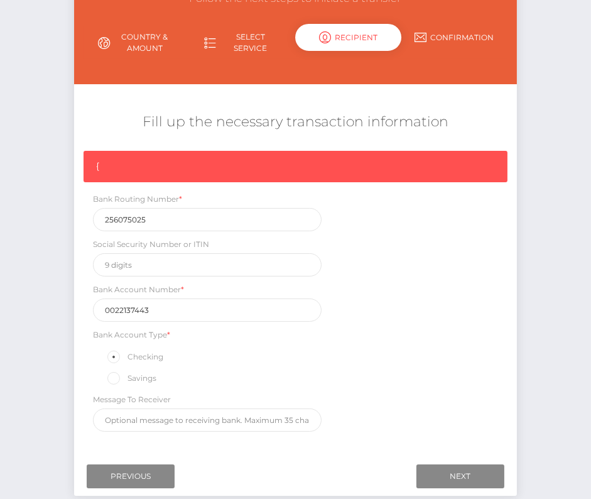
scroll to position [136, 0]
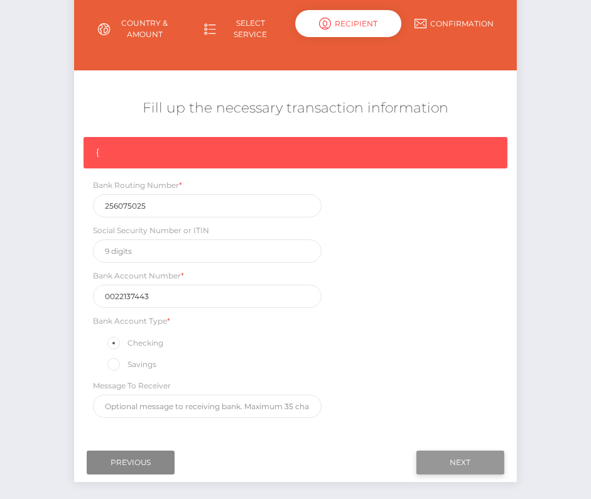
click at [478, 459] on input "Next" at bounding box center [461, 463] width 88 height 24
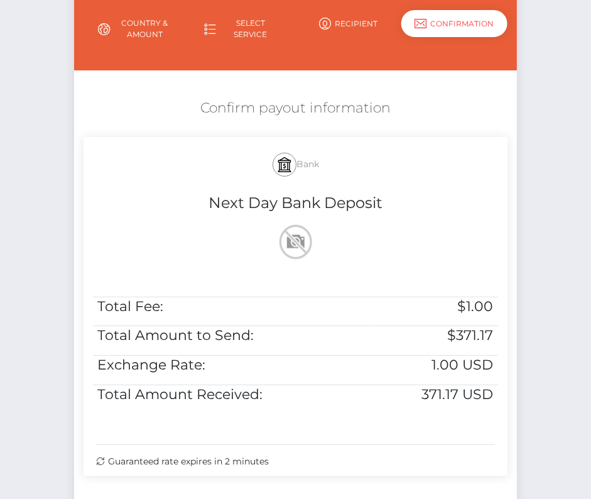
scroll to position [182, 0]
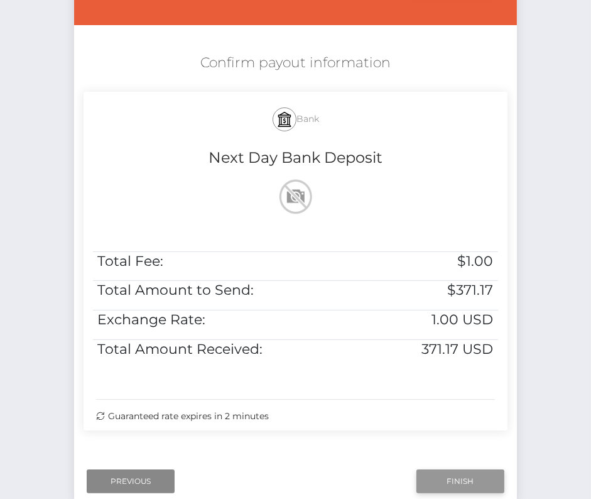
click at [466, 476] on input "Finish" at bounding box center [461, 482] width 88 height 24
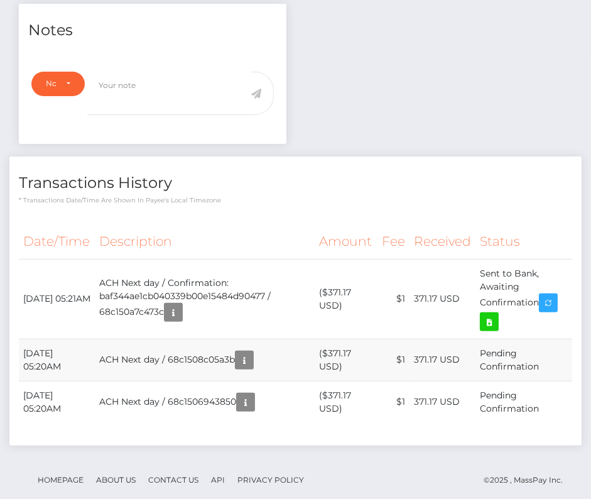
scroll to position [435, 0]
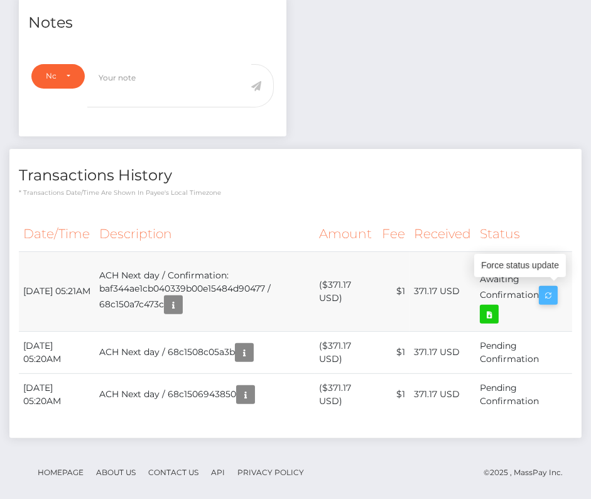
drag, startPoint x: 23, startPoint y: 277, endPoint x: 549, endPoint y: 295, distance: 526.4
click at [549, 295] on tr "[DATE] 05:21AM ACH Next day / Confirmation: baf344ae1cb040339b00e15484d90477 / …" at bounding box center [296, 291] width 554 height 80
copy tr "[DATE] 05:21AM ACH Next day / Confirmation: baf344ae1cb040339b00e15484d90477 / …"
click at [497, 312] on icon at bounding box center [489, 315] width 15 height 16
click at [0, 0] on div "Daniel Richard Holcomb - ID: Star-2086659 CLOSED ACTIVE" at bounding box center [295, 72] width 591 height 882
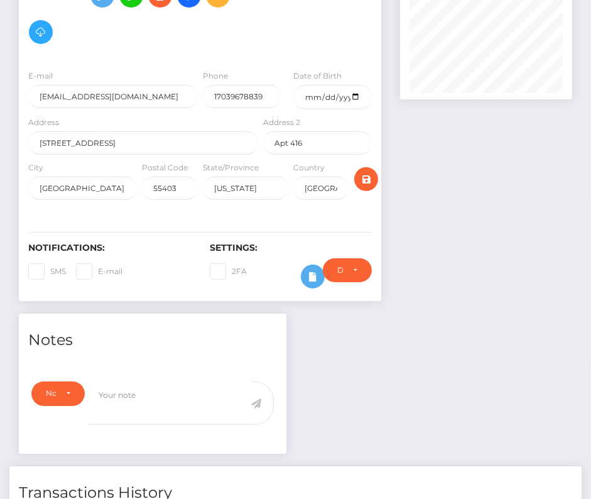
scroll to position [127, 0]
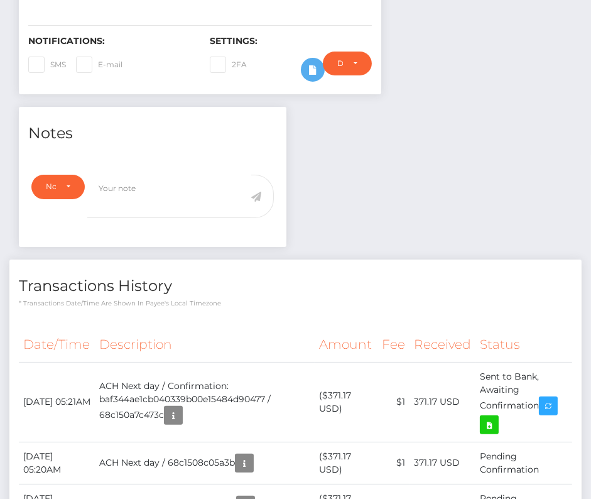
scroll to position [444, 0]
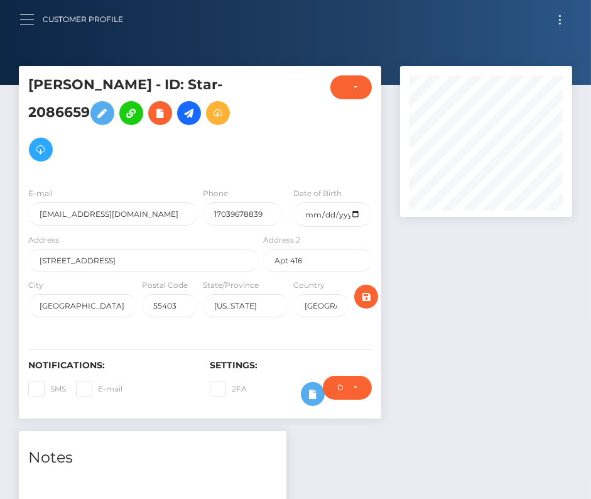
click at [21, 25] on span "button" at bounding box center [27, 25] width 14 height 1
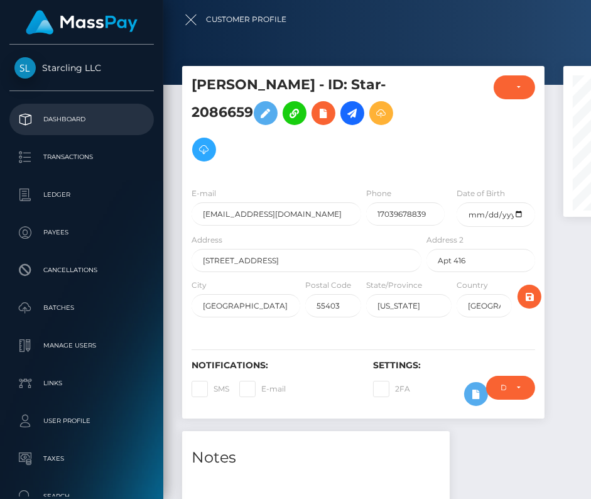
click at [64, 120] on p "Dashboard" at bounding box center [81, 119] width 135 height 19
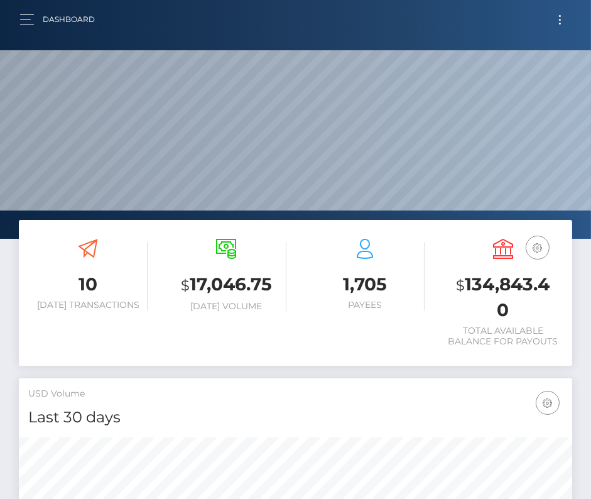
scroll to position [223, 267]
